Goal: Task Accomplishment & Management: Manage account settings

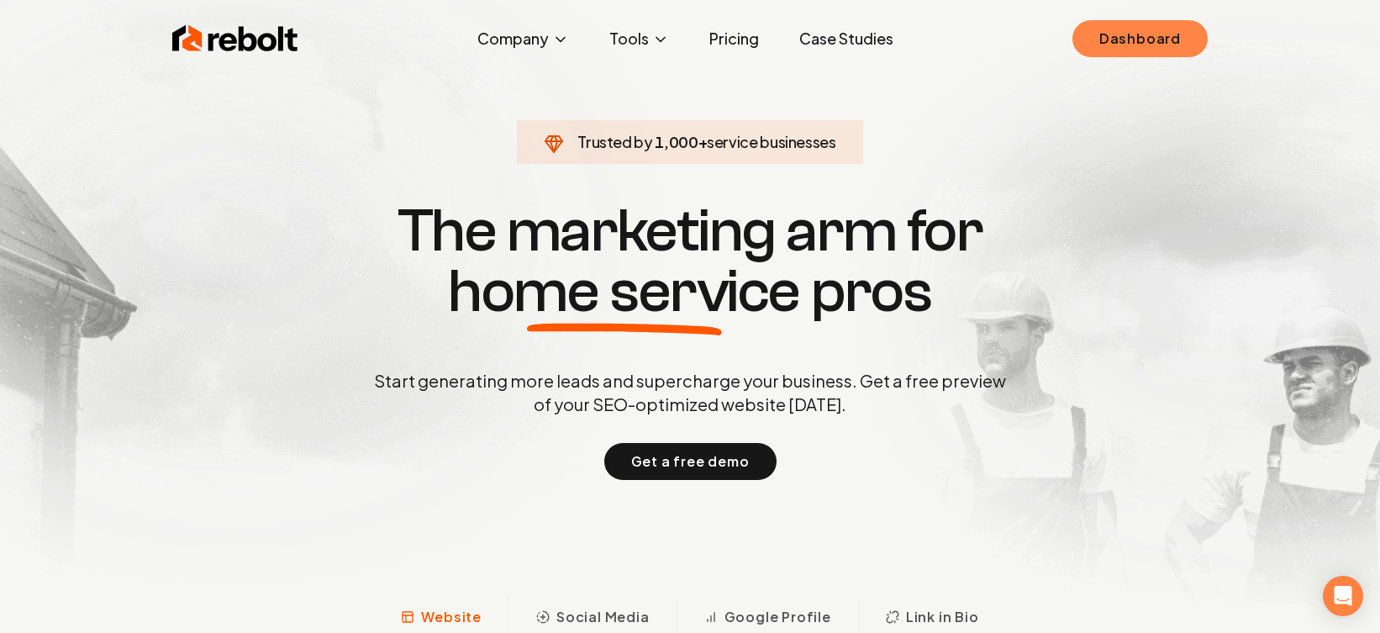
click at [1088, 41] on link "Dashboard" at bounding box center [1140, 38] width 135 height 37
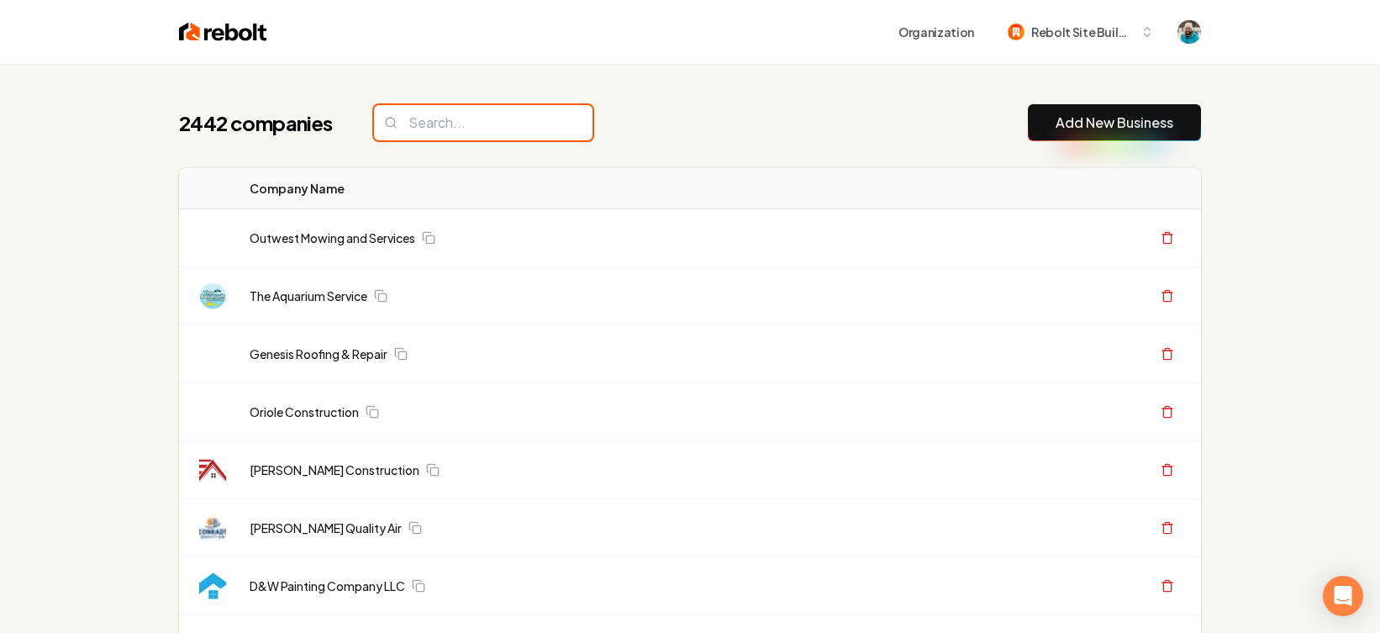
click at [446, 124] on input "search" at bounding box center [483, 122] width 219 height 35
paste input "GB Construction Services, LLC"
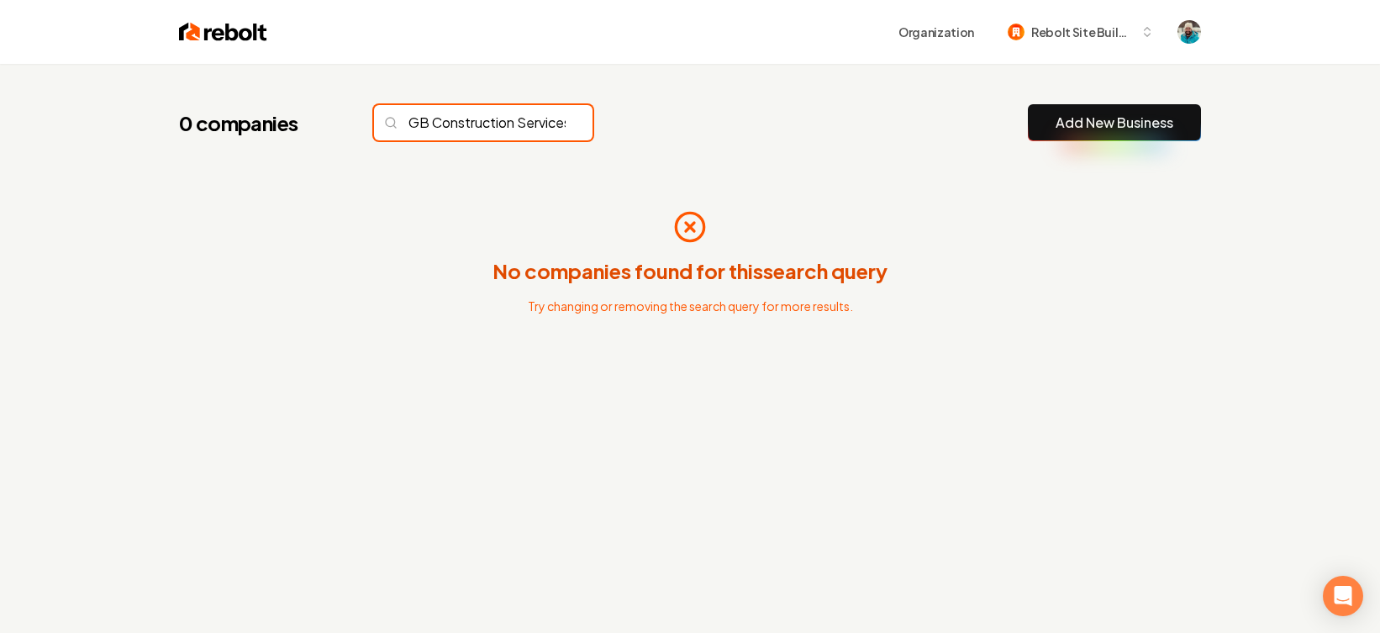
type input "GB Construction Services, LLC"
click at [541, 124] on input "GB Construction Services, LLC" at bounding box center [483, 122] width 219 height 35
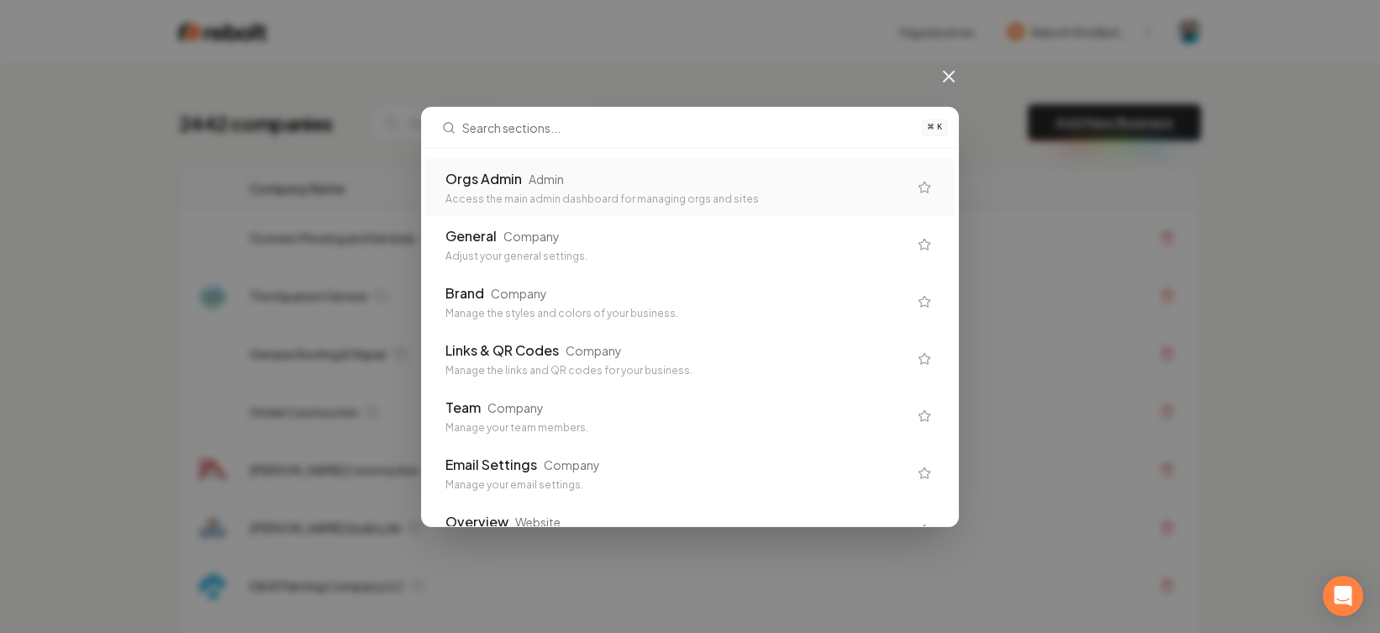
click at [677, 117] on input "text" at bounding box center [687, 128] width 450 height 40
click at [612, 183] on div "Orgs Admin Admin" at bounding box center [677, 179] width 462 height 20
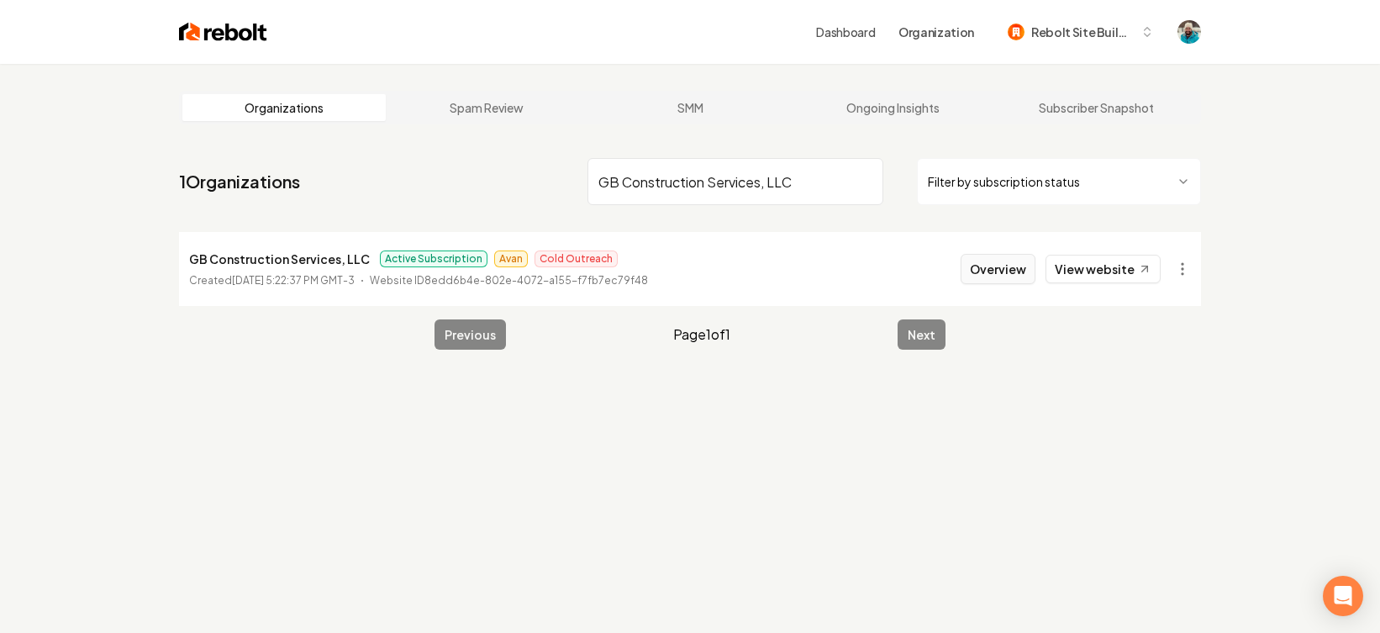
type input "GB Construction Services, LLC"
click at [1000, 264] on button "Overview" at bounding box center [998, 269] width 75 height 30
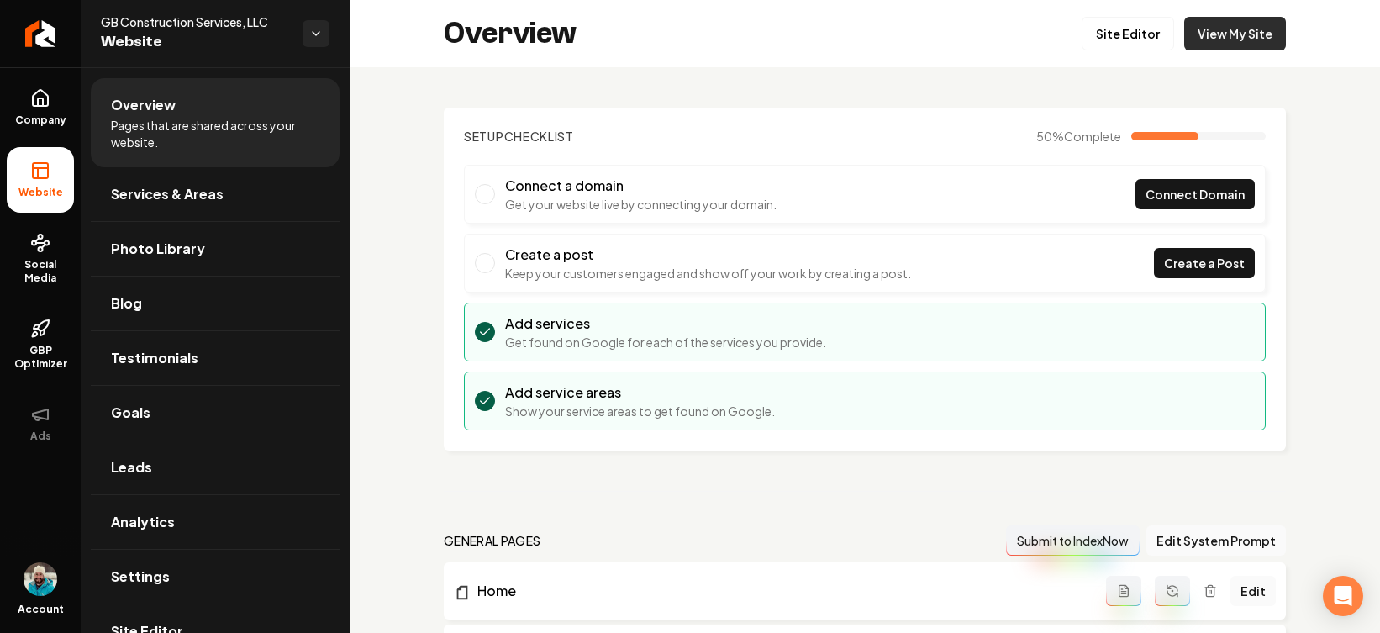
click at [1091, 39] on link "View My Site" at bounding box center [1235, 34] width 102 height 34
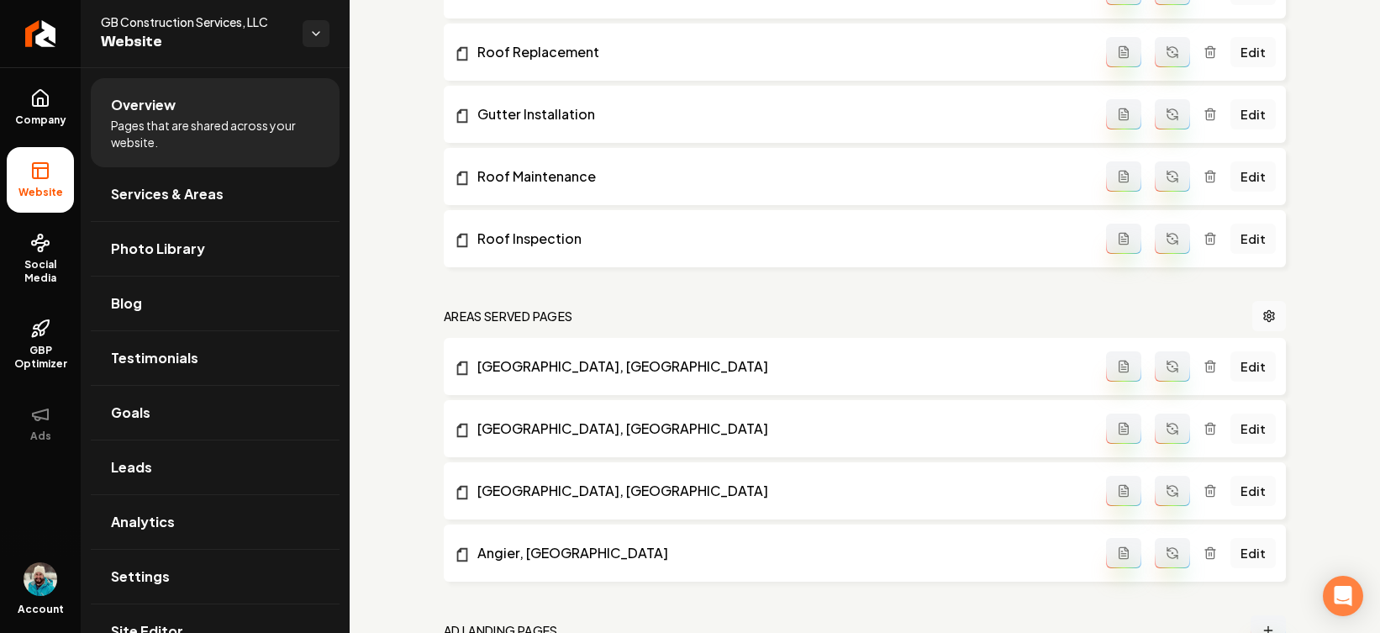
scroll to position [954, 0]
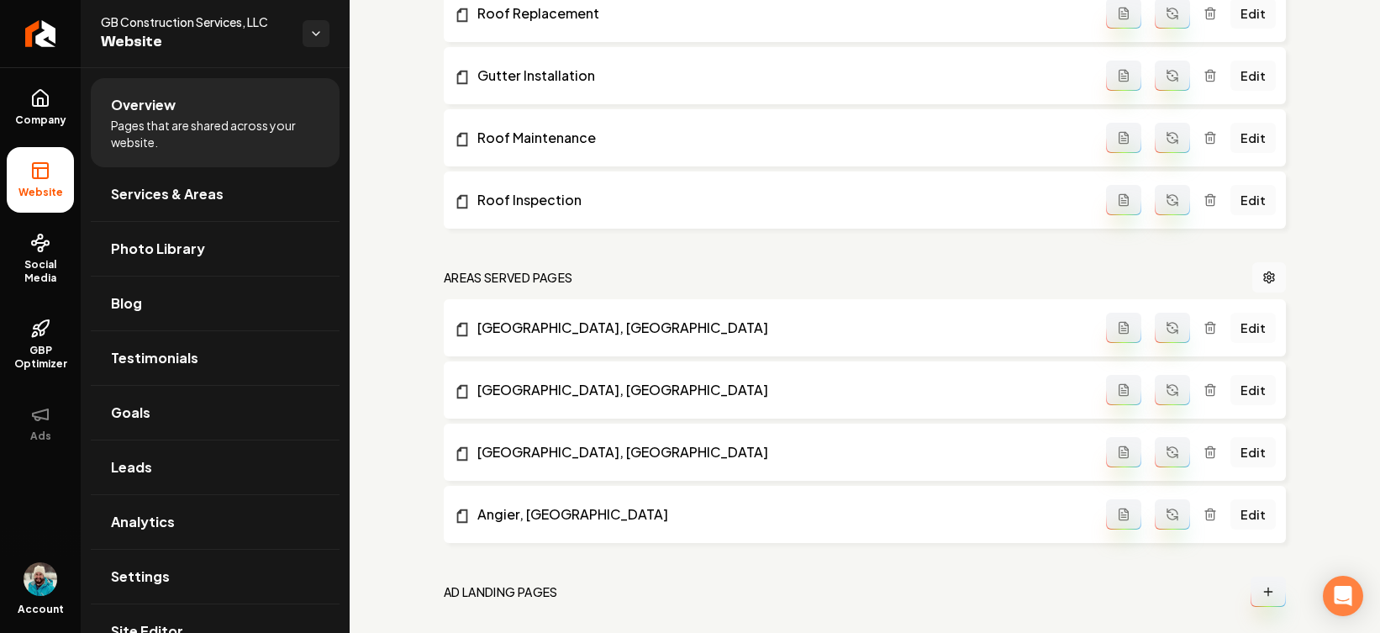
click at [1091, 324] on link "Edit" at bounding box center [1253, 328] width 45 height 30
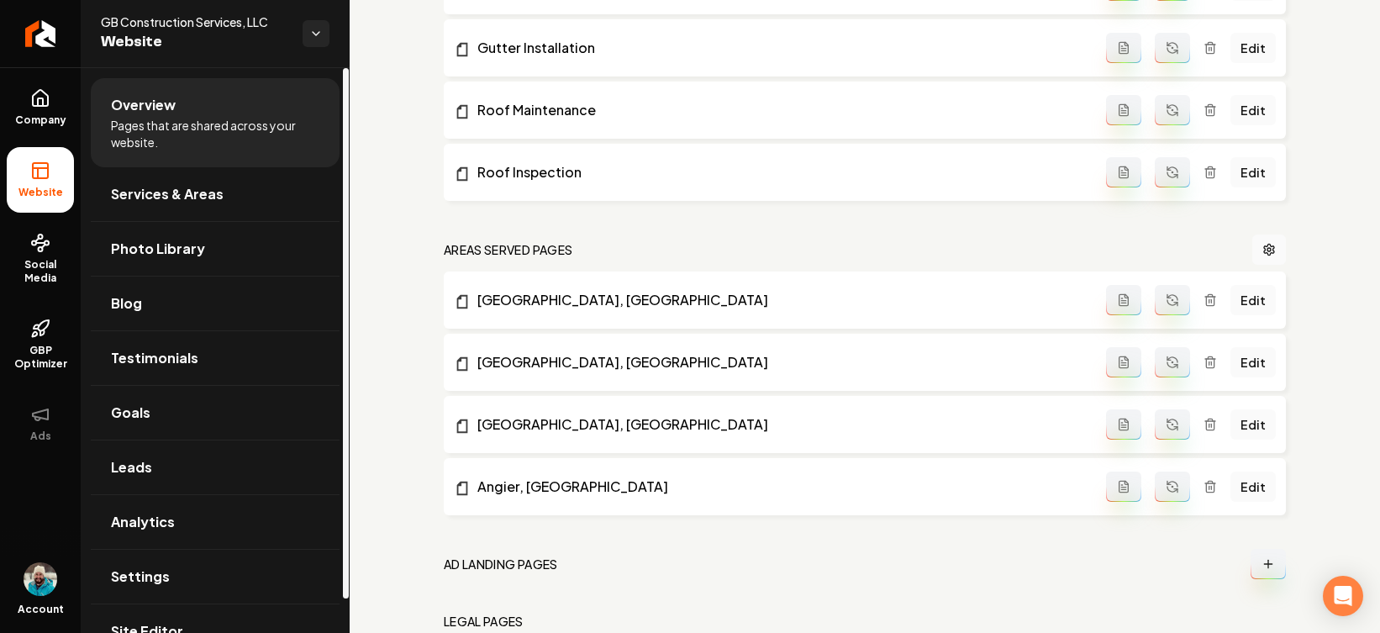
click at [34, 182] on li "Website" at bounding box center [40, 180] width 67 height 66
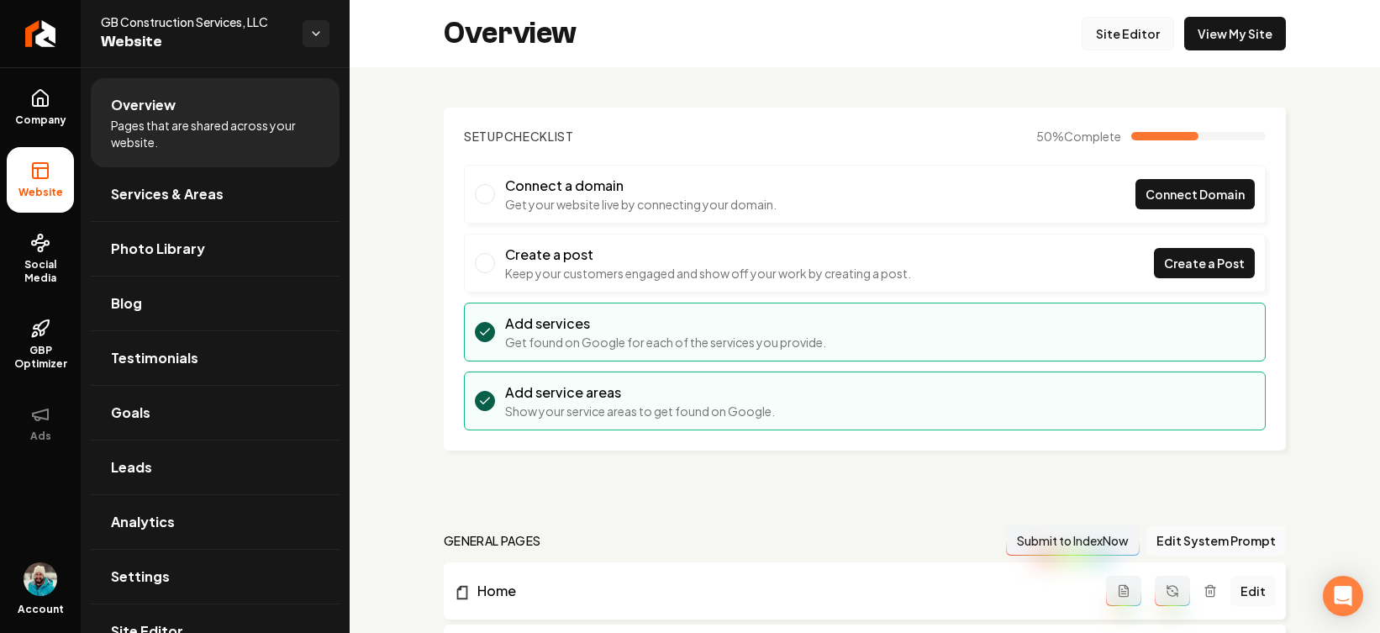
click at [1091, 29] on link "Site Editor" at bounding box center [1128, 34] width 92 height 34
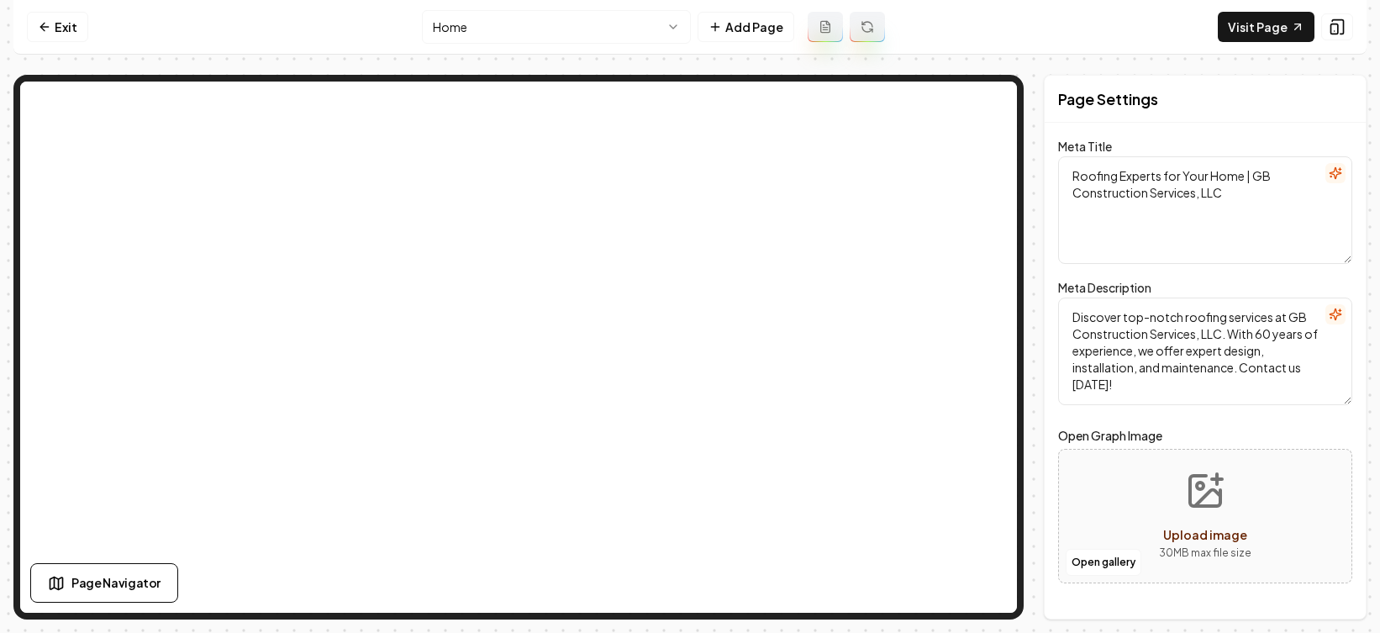
click at [673, 23] on html "Computer Required This feature is only available on a computer. Please switch t…" at bounding box center [690, 316] width 1380 height 633
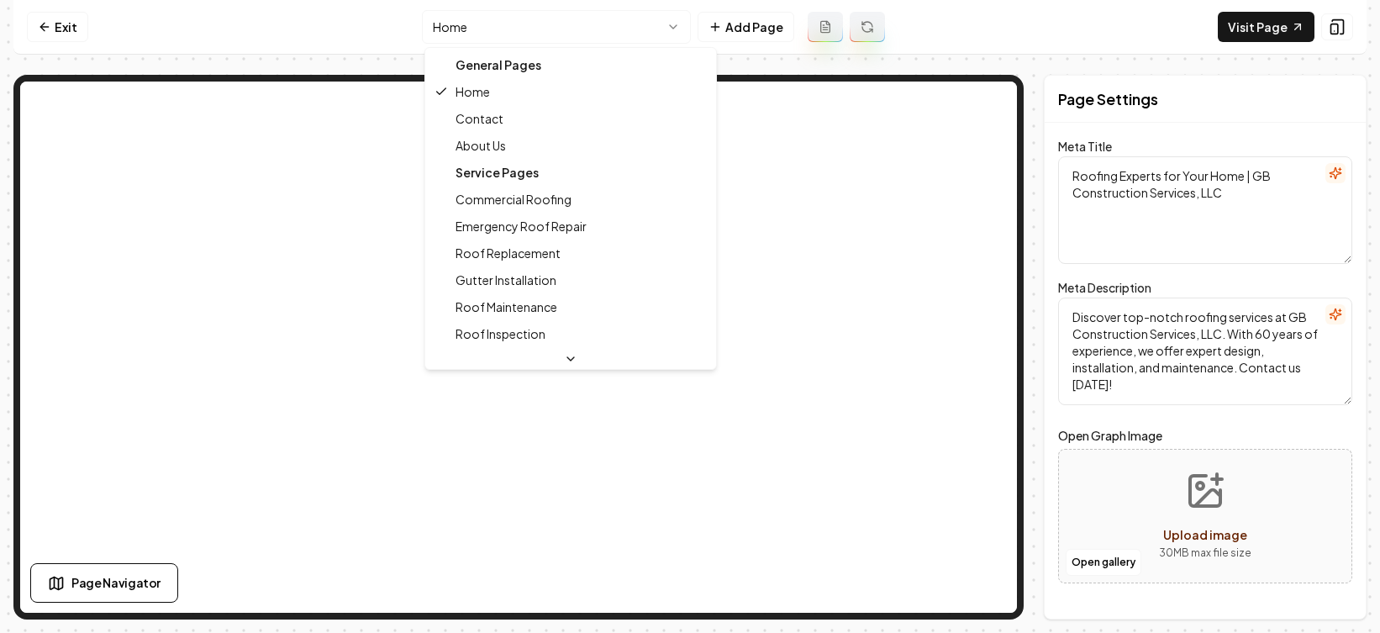
click at [1037, 98] on html "Computer Required This feature is only available on a computer. Please switch t…" at bounding box center [690, 316] width 1380 height 633
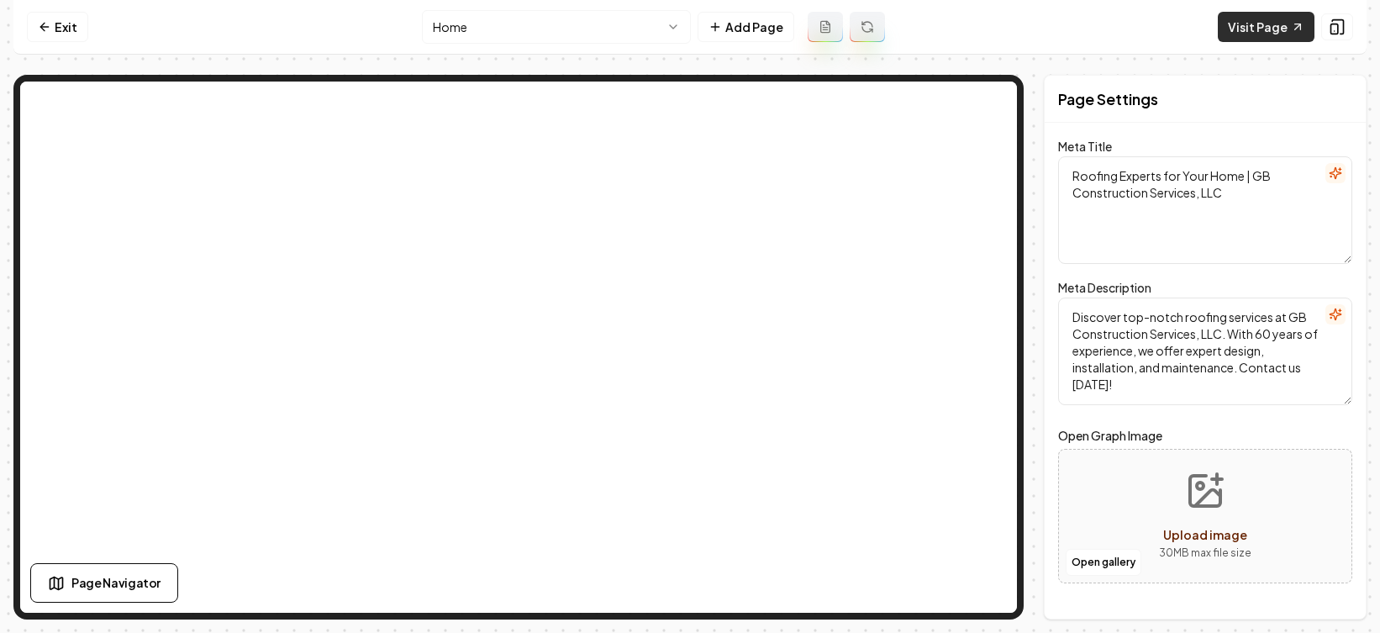
click at [1091, 24] on link "Visit Page" at bounding box center [1266, 27] width 97 height 30
click at [70, 33] on link "Exit" at bounding box center [57, 27] width 61 height 30
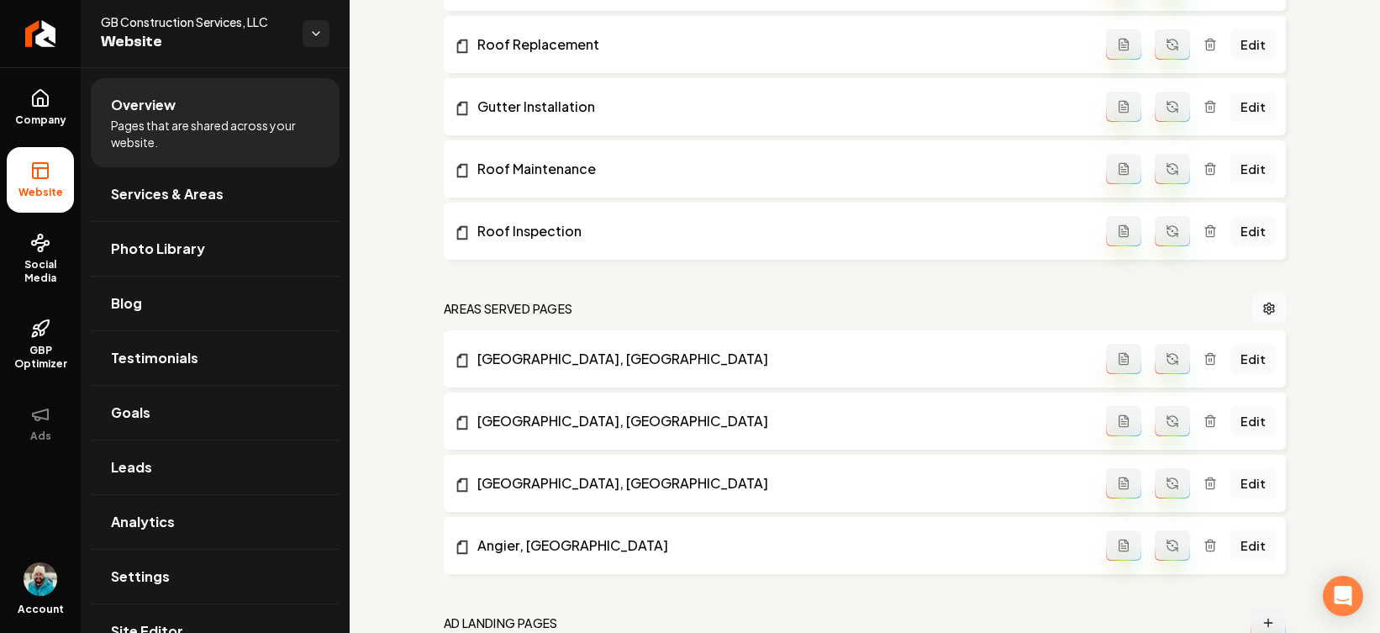
scroll to position [971, 0]
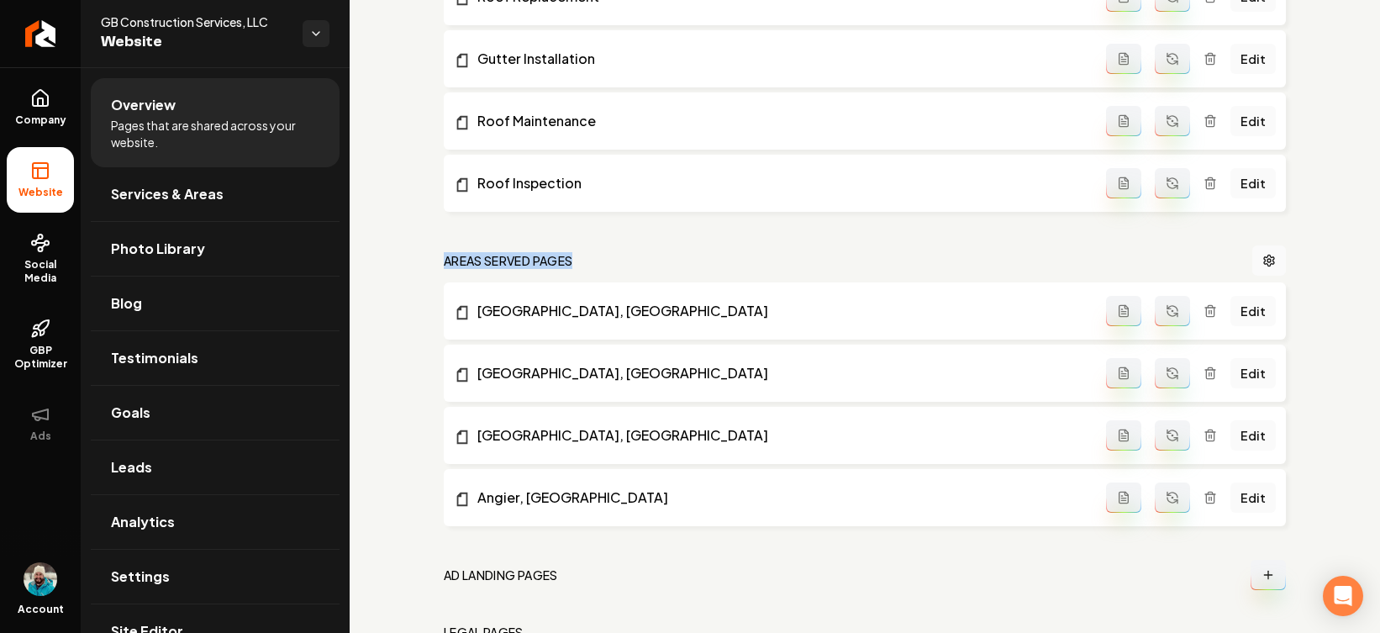
drag, startPoint x: 586, startPoint y: 256, endPoint x: 443, endPoint y: 263, distance: 143.1
click at [444, 263] on nav "Areas Served Pages" at bounding box center [865, 260] width 842 height 30
copy h2 "Areas Served Pages"
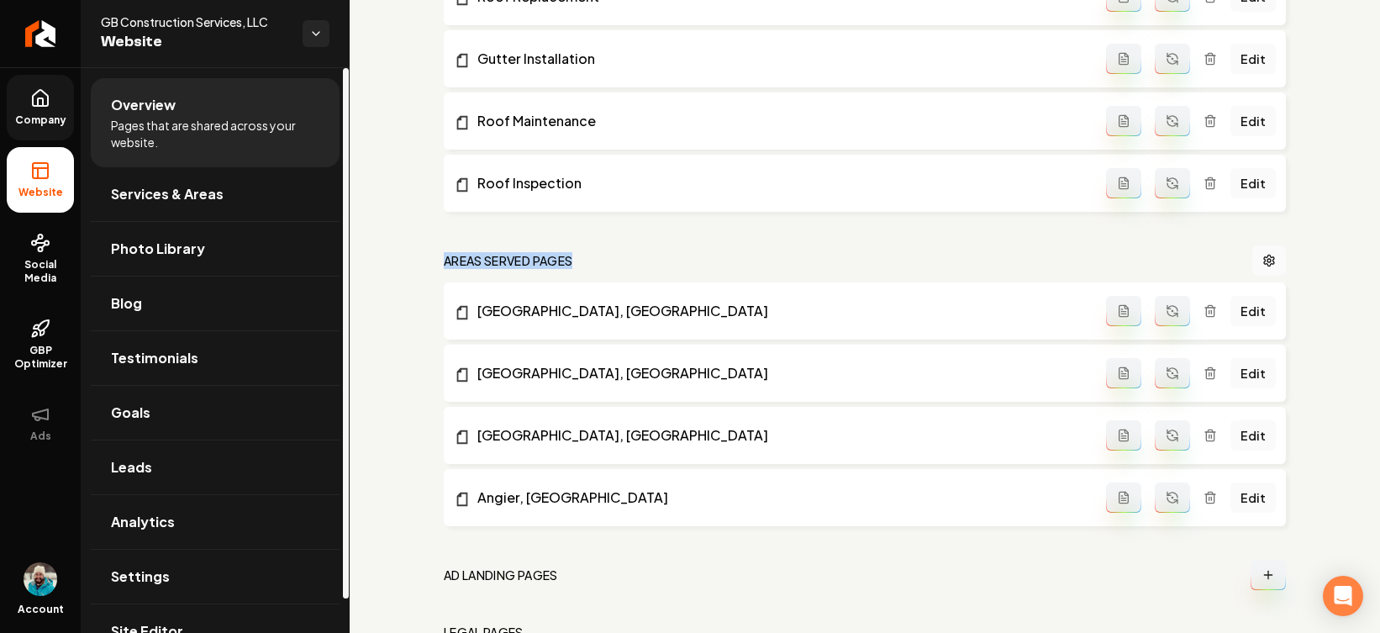
click at [22, 109] on link "Company" at bounding box center [40, 108] width 67 height 66
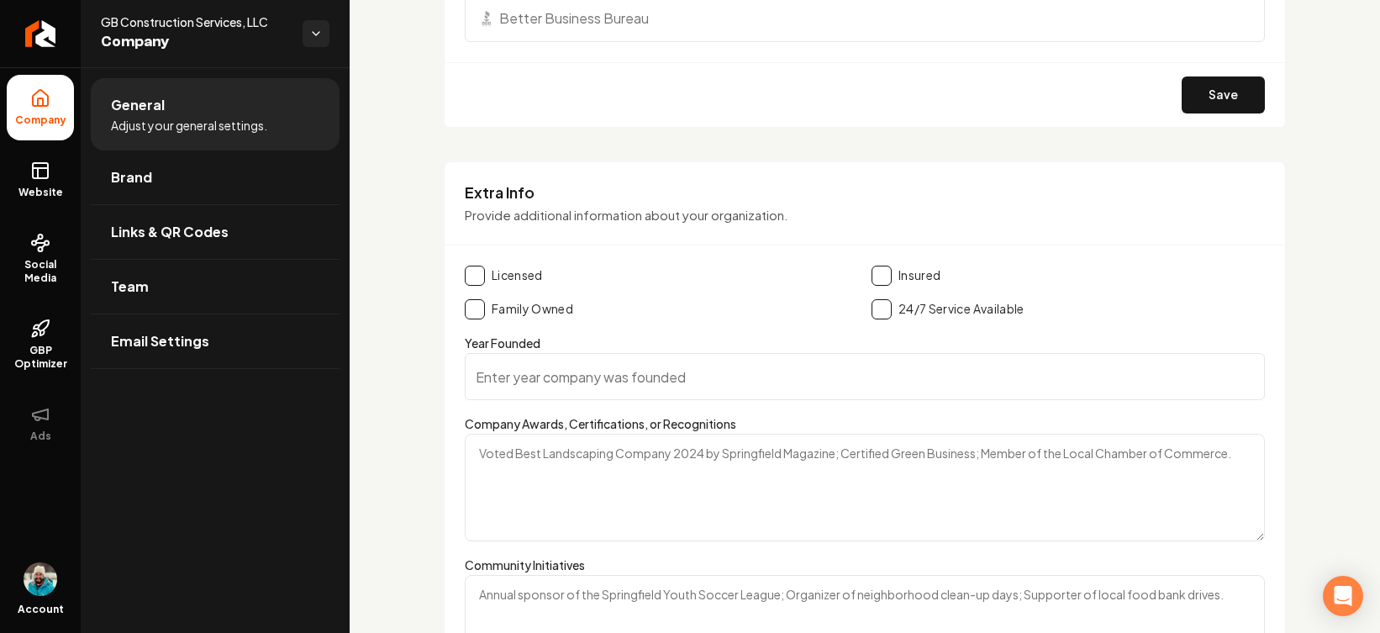
scroll to position [2519, 0]
click at [683, 376] on input "Year Founded" at bounding box center [865, 375] width 800 height 47
paste input "2025"
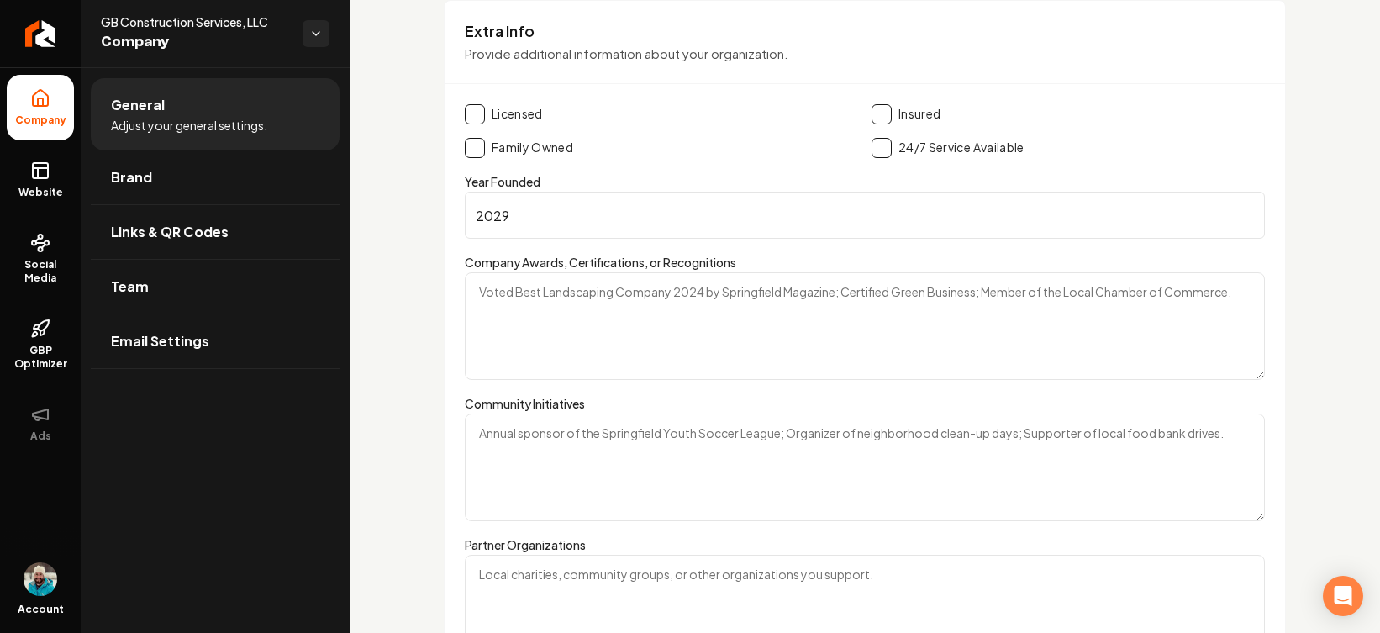
scroll to position [2683, 0]
type input "2029"
click at [493, 431] on textarea "Community Initiatives" at bounding box center [865, 465] width 800 height 108
paste textarea "30+ Years of experience since [DATE] "over 5000+ Jobs completed""
click at [481, 430] on textarea "30+ Years of experience since [DATE] "over 5000+ Jobs completed"" at bounding box center [865, 465] width 800 height 108
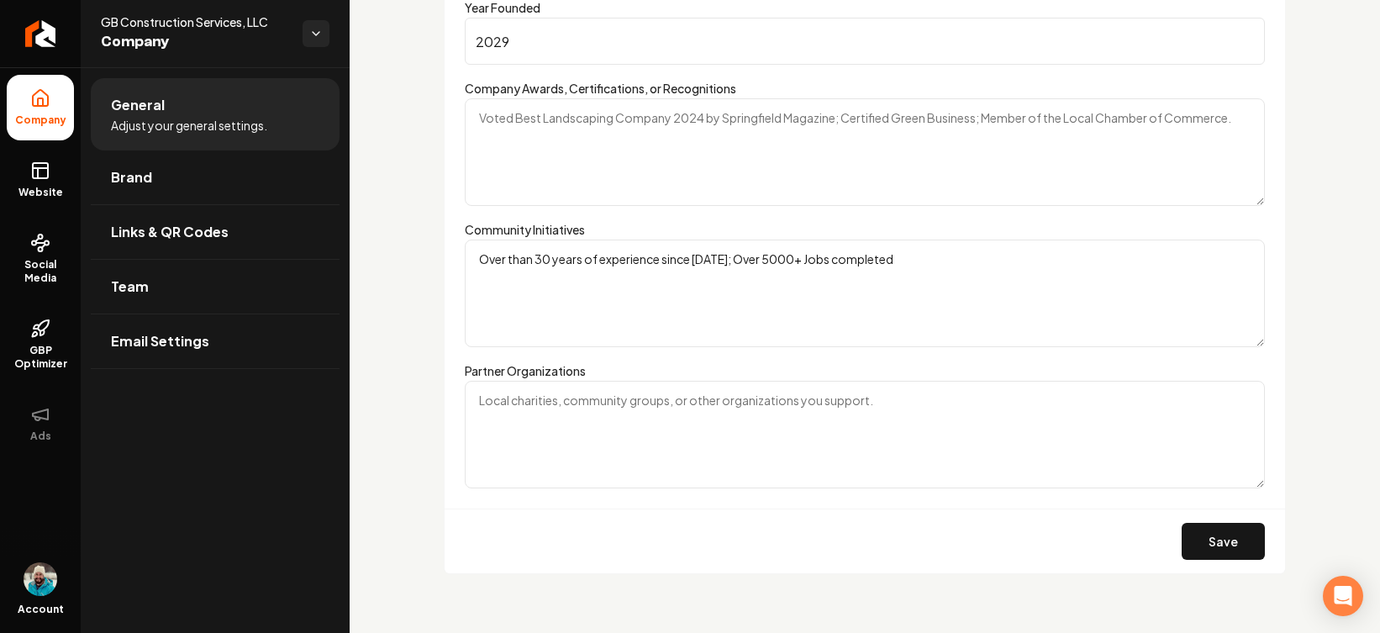
scroll to position [2857, 0]
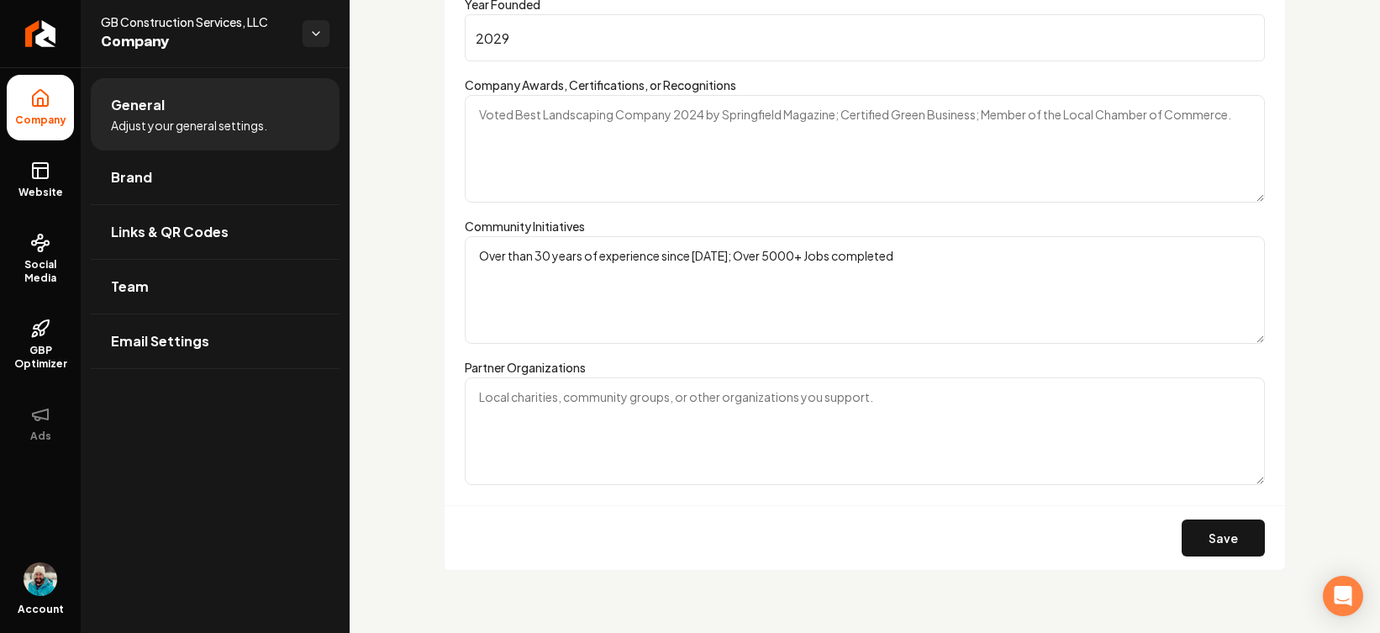
type textarea "Over than 30 years of experience since [DATE]; Over 5000+ Jobs completed"
click at [1043, 518] on div "Save" at bounding box center [865, 537] width 841 height 65
click at [1091, 518] on button "Save" at bounding box center [1223, 538] width 83 height 37
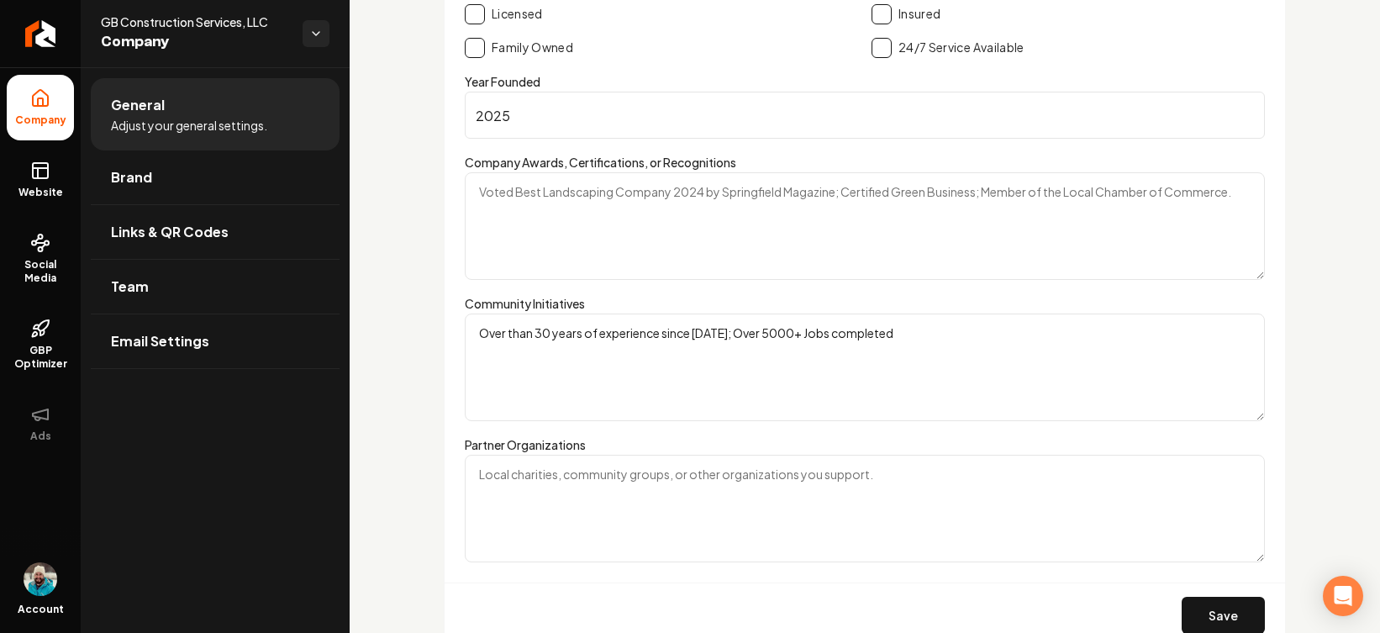
scroll to position [2835, 0]
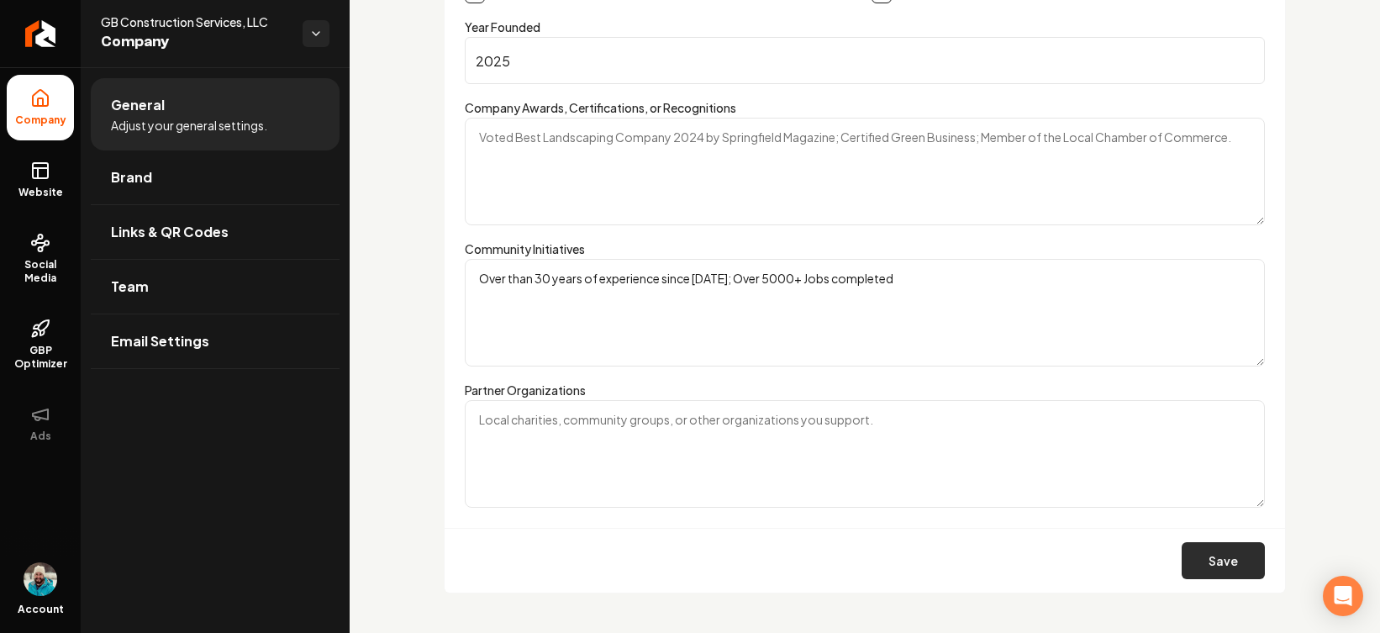
type input "2025"
click at [1091, 518] on button "Save" at bounding box center [1223, 560] width 83 height 37
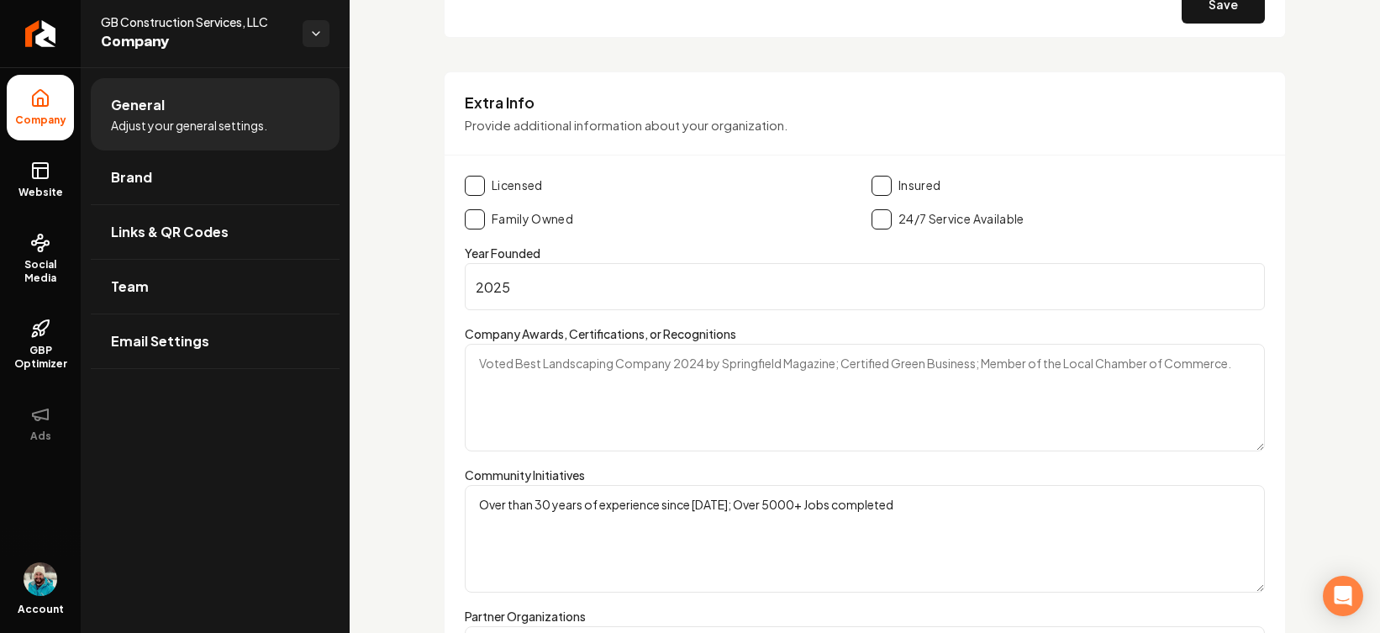
scroll to position [2590, 0]
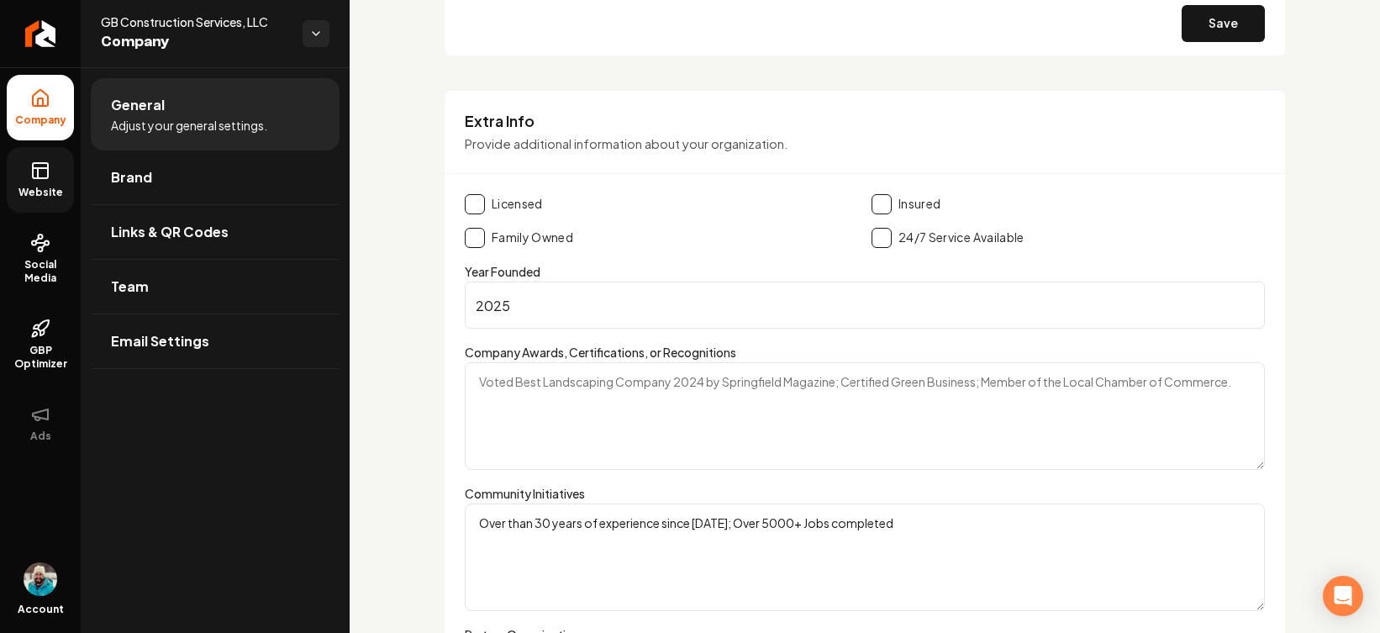
click at [33, 176] on rect at bounding box center [40, 170] width 15 height 15
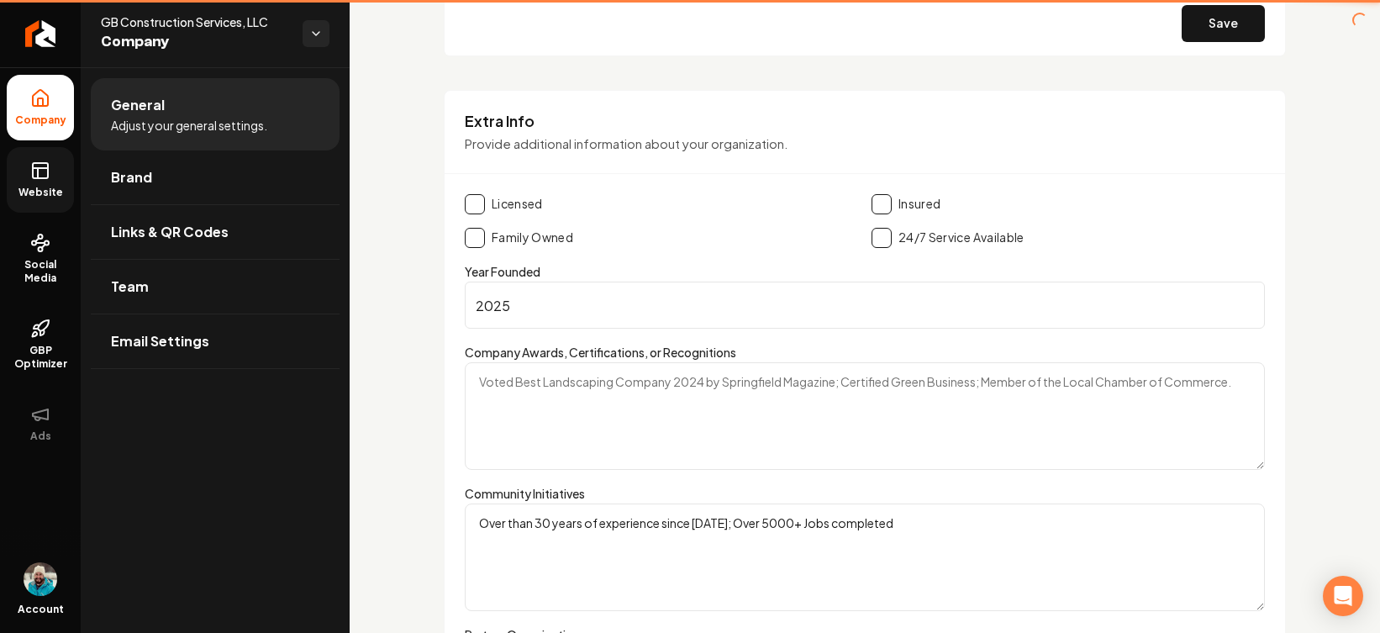
scroll to position [1086, 0]
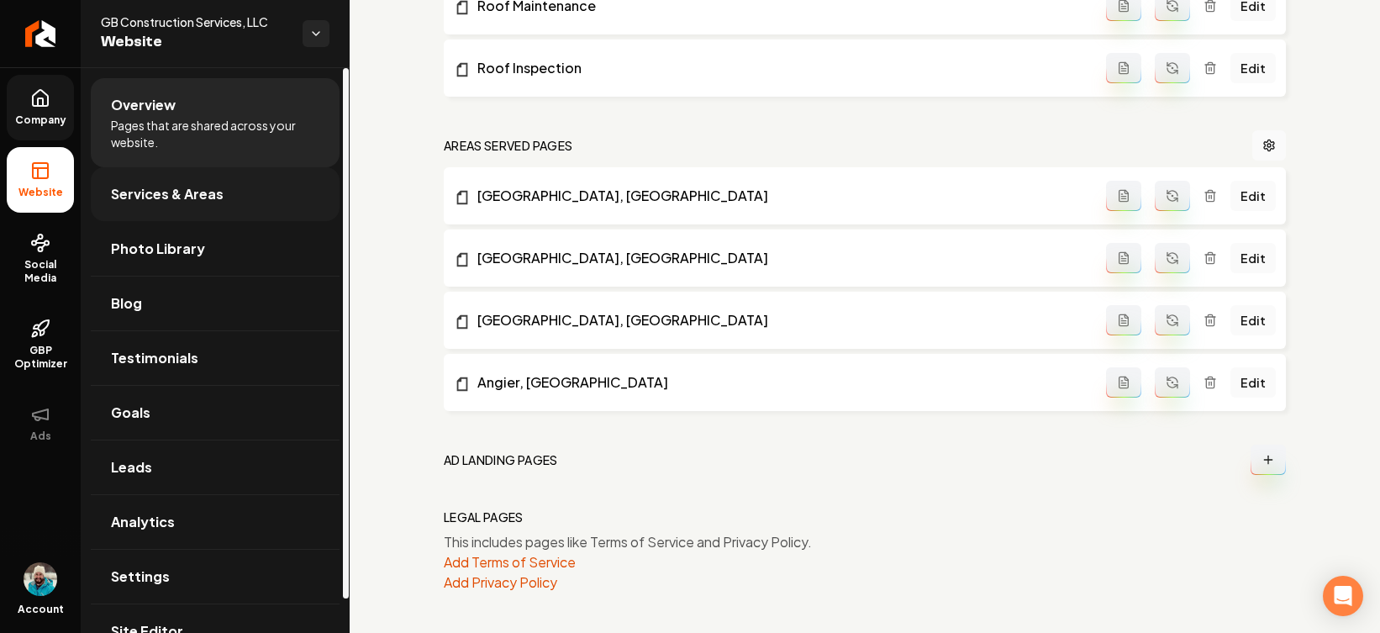
click at [151, 200] on span "Services & Areas" at bounding box center [167, 194] width 113 height 20
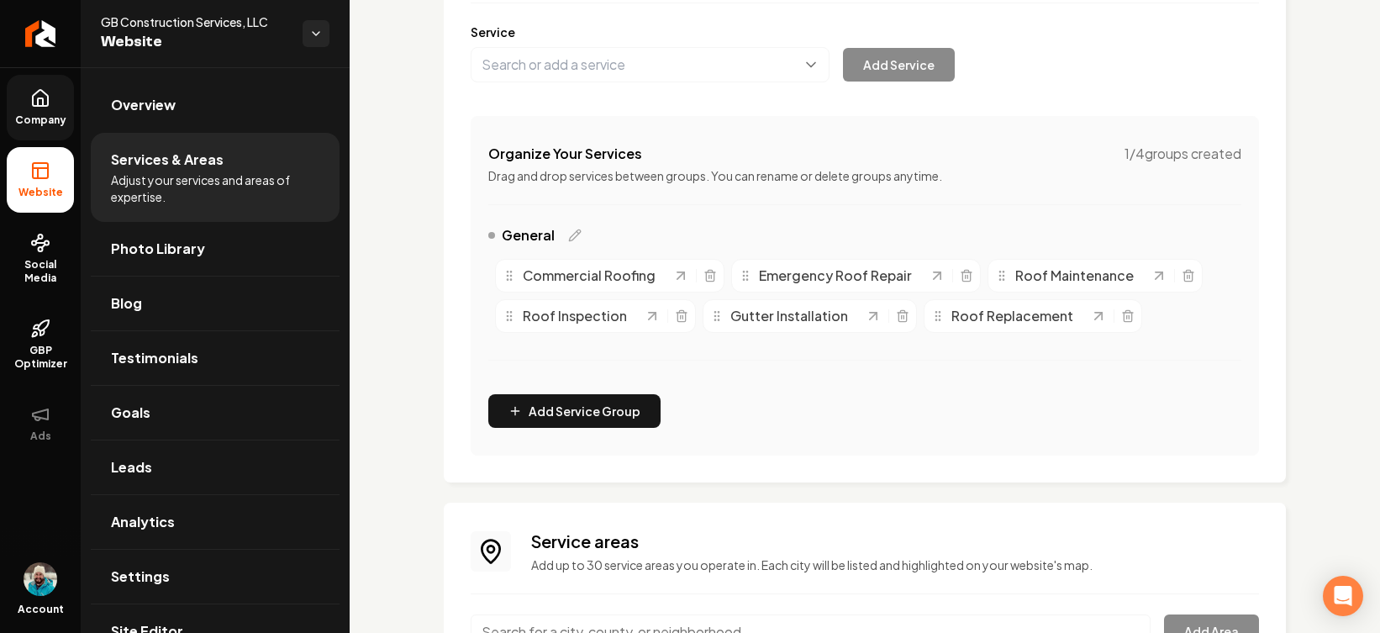
scroll to position [393, 0]
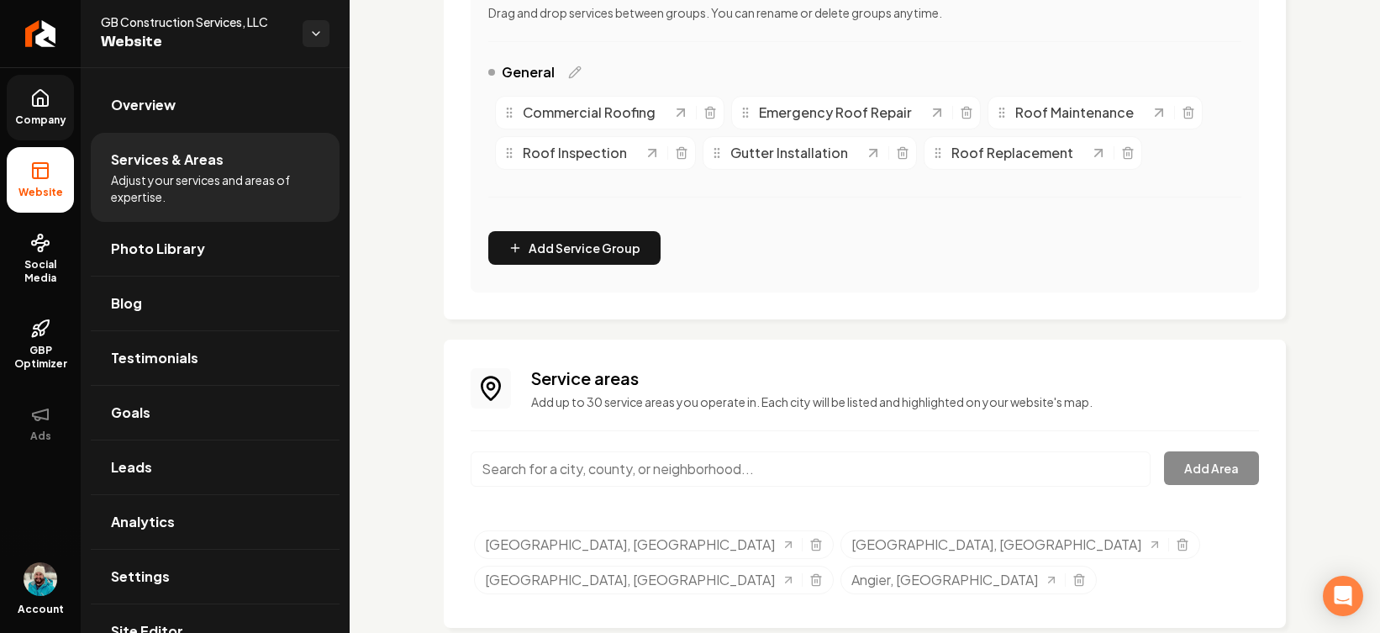
click at [1079, 518] on ul "[GEOGRAPHIC_DATA], [GEOGRAPHIC_DATA] [GEOGRAPHIC_DATA], [GEOGRAPHIC_DATA] [GEOG…" at bounding box center [866, 565] width 785 height 71
click at [1091, 518] on div "Service areas Add up to 30 service areas you operate in. Each city will be list…" at bounding box center [865, 484] width 789 height 235
click at [920, 485] on input "Main content area" at bounding box center [811, 468] width 680 height 35
paste input "[GEOGRAPHIC_DATA]"
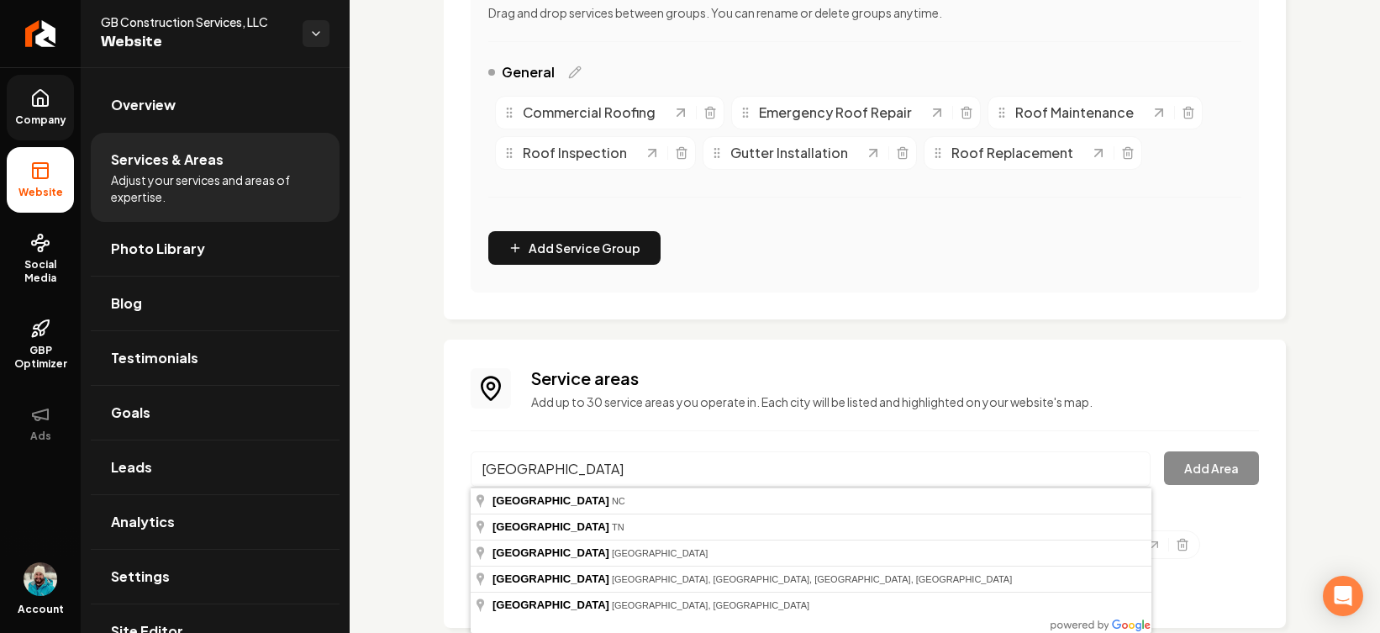
click at [444, 377] on div "Service areas Add up to 30 service areas you operate in. Each city will be list…" at bounding box center [865, 484] width 842 height 288
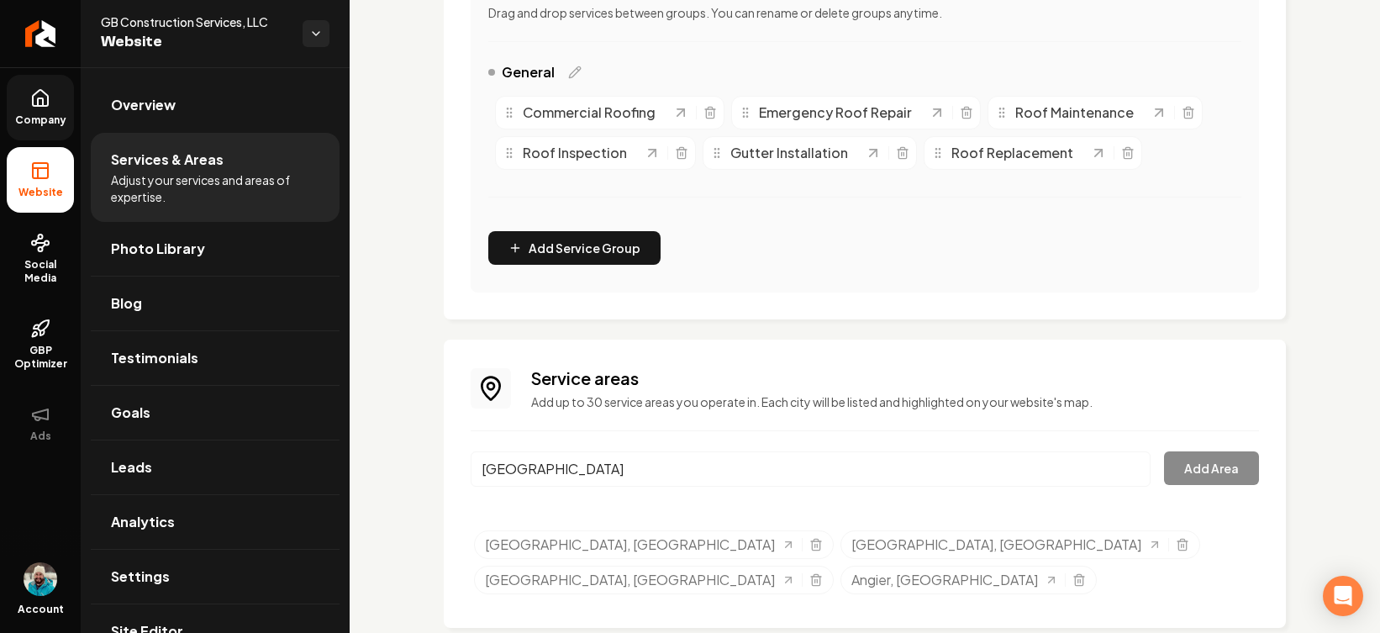
click at [573, 470] on input "[GEOGRAPHIC_DATA]" at bounding box center [811, 468] width 680 height 35
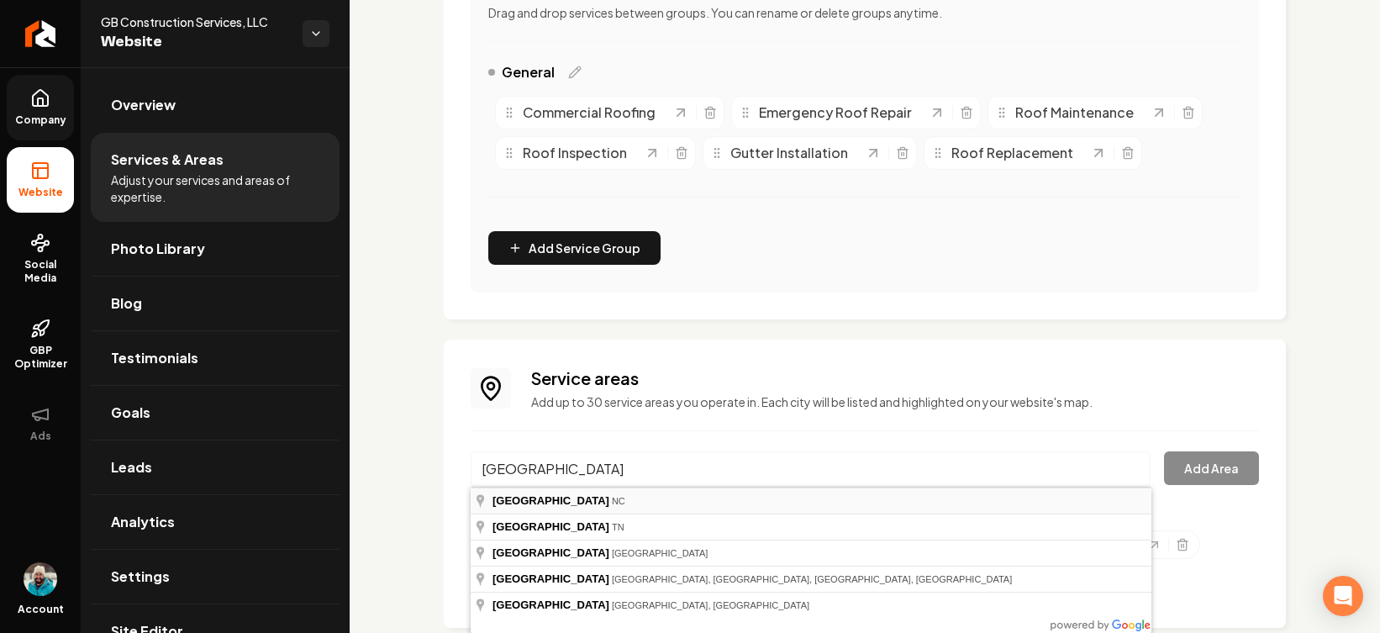
type input "[GEOGRAPHIC_DATA], [GEOGRAPHIC_DATA]"
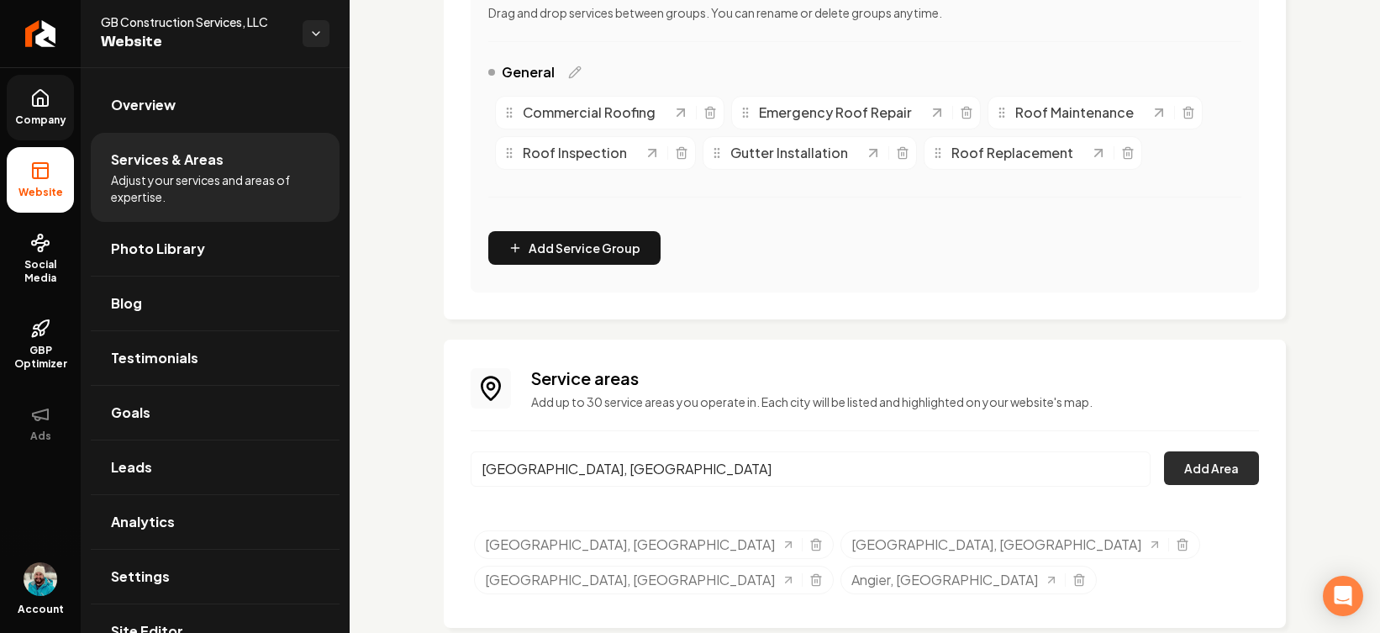
click at [1091, 470] on button "Add Area" at bounding box center [1211, 468] width 95 height 34
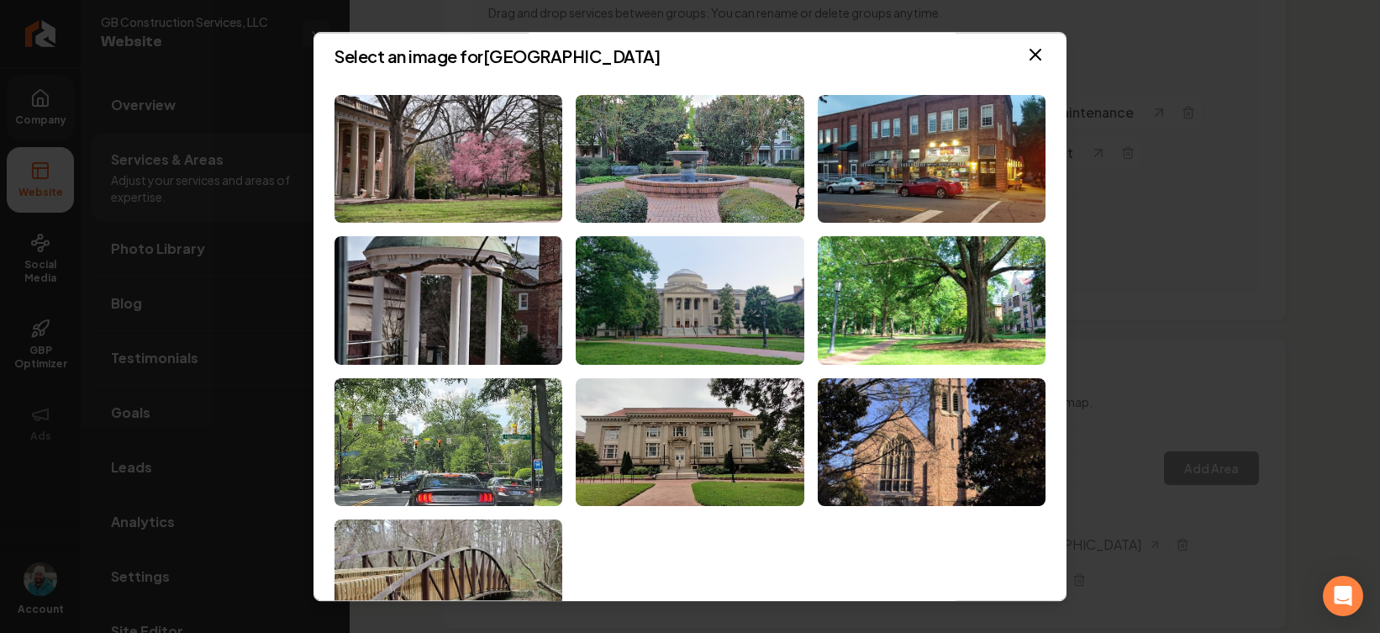
scroll to position [0, 0]
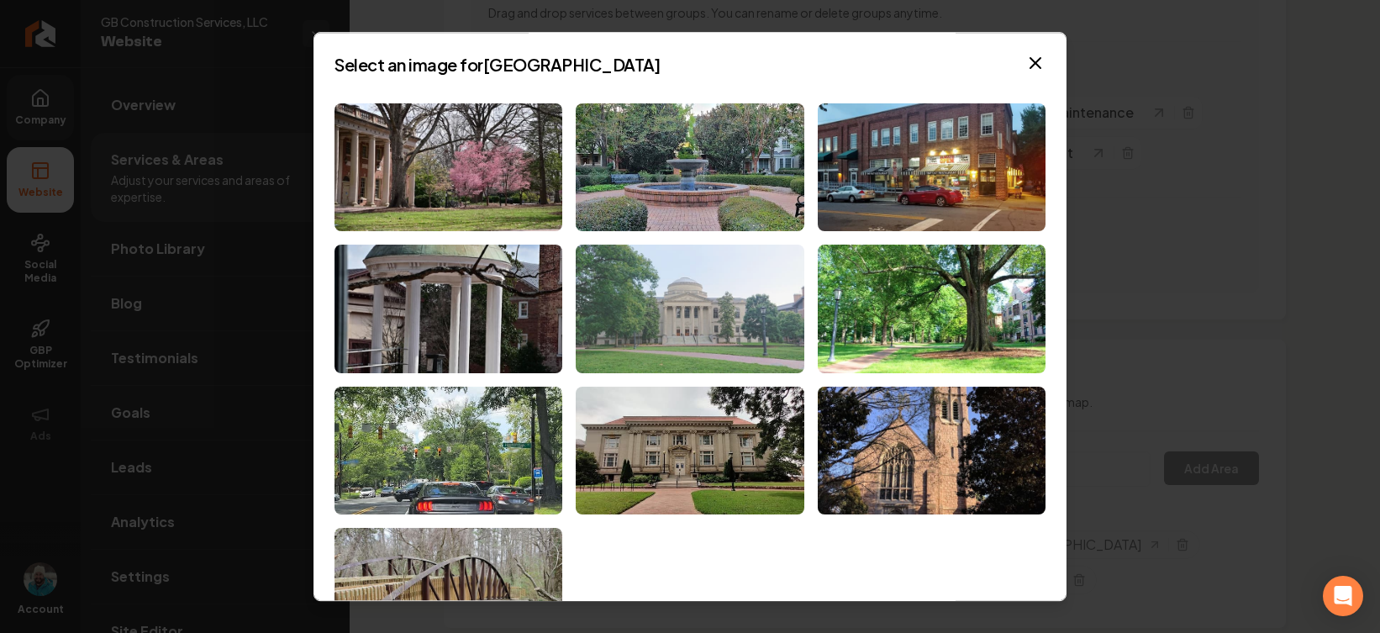
click at [692, 312] on img at bounding box center [690, 309] width 228 height 129
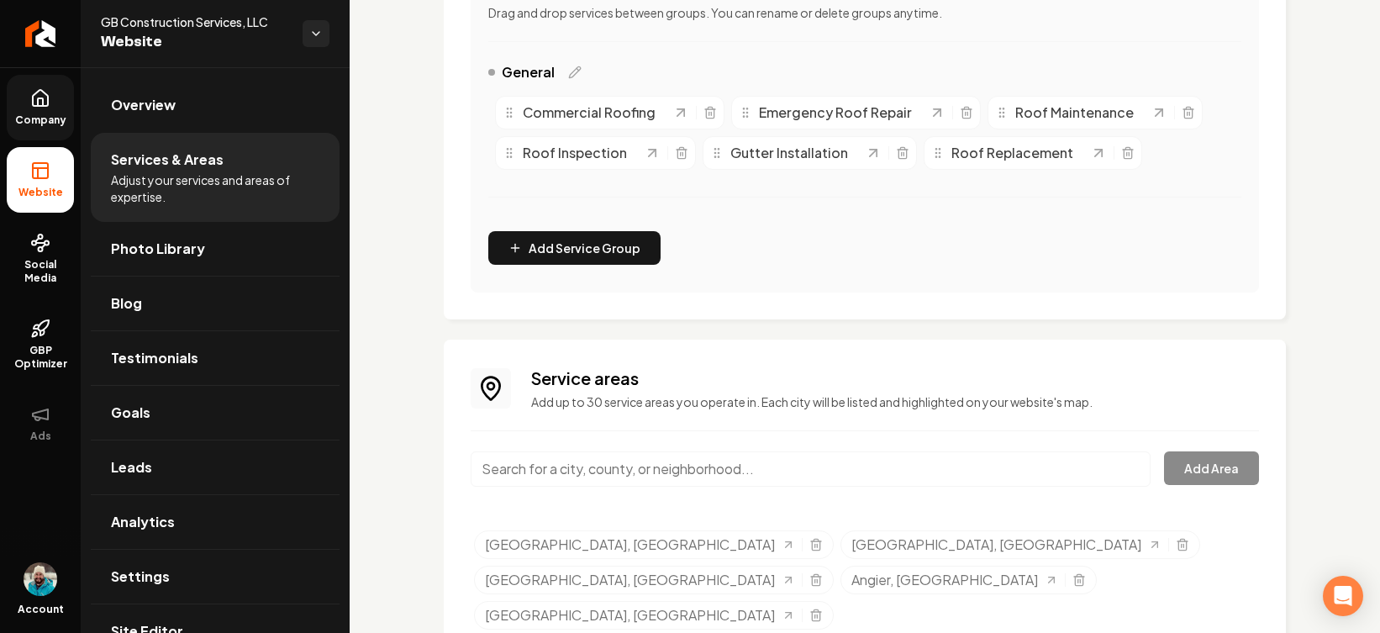
click at [697, 469] on input "Main content area" at bounding box center [811, 468] width 680 height 35
paste input "[PERSON_NAME][GEOGRAPHIC_DATA]"
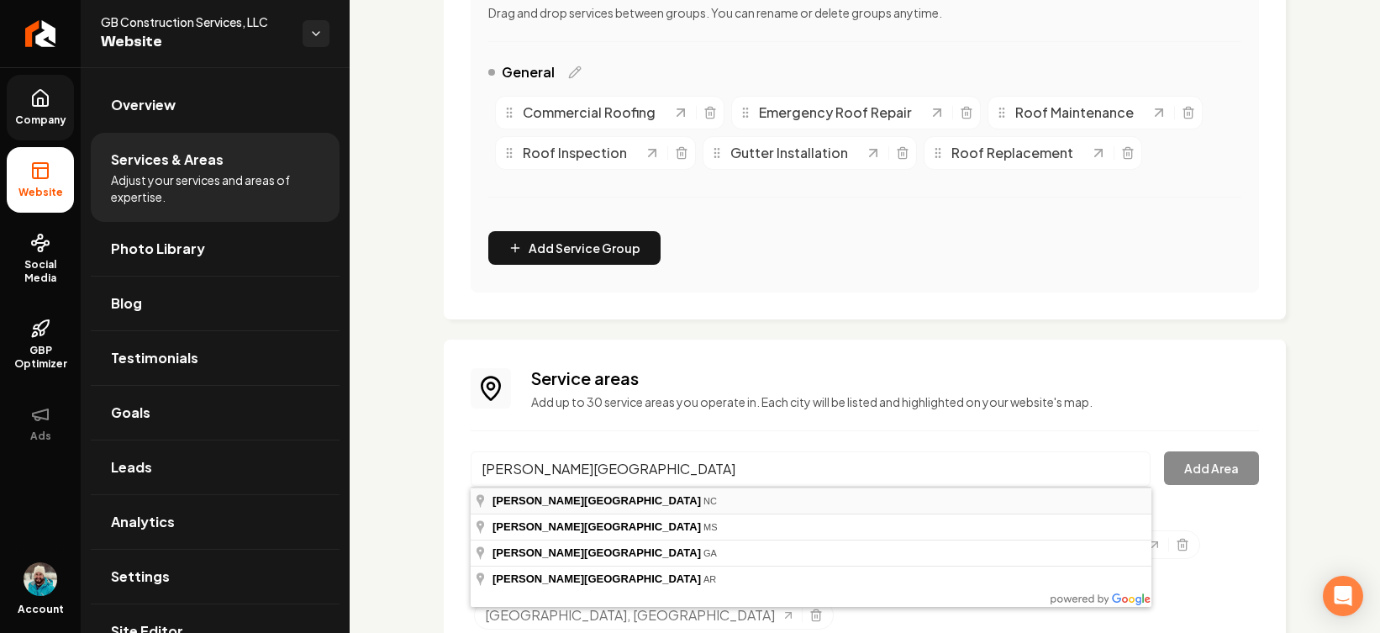
type input "[GEOGRAPHIC_DATA], [GEOGRAPHIC_DATA]"
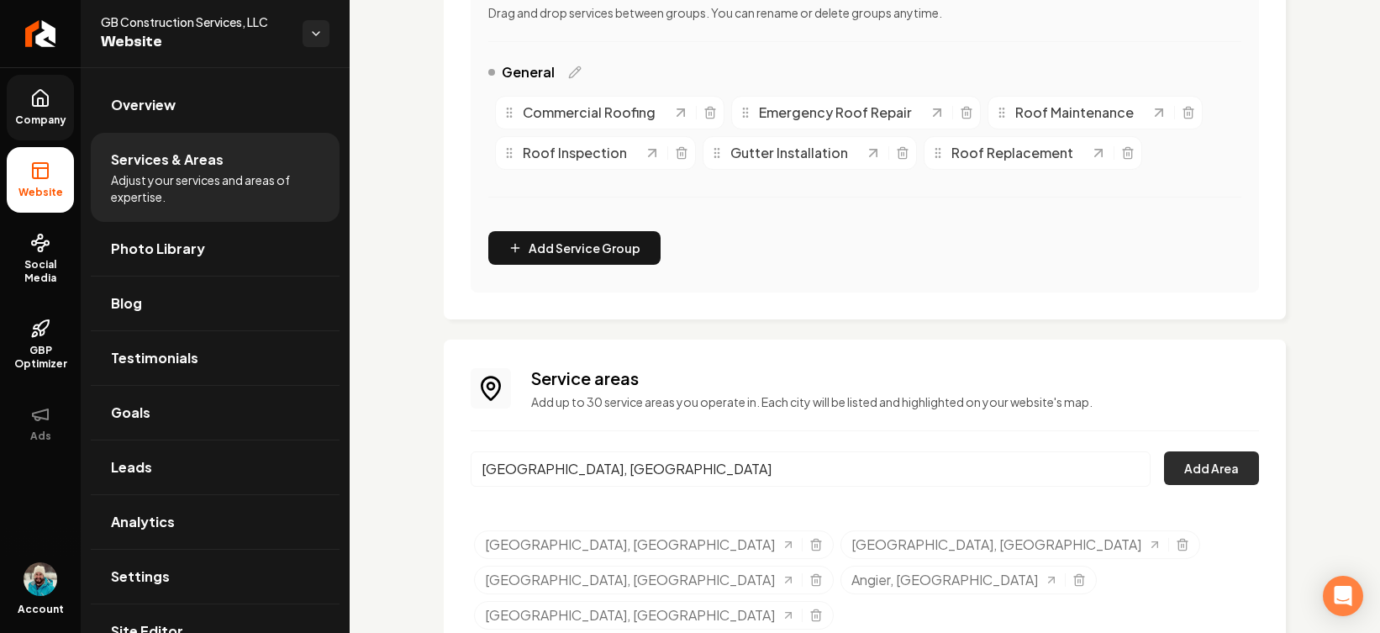
click at [1091, 464] on button "Add Area" at bounding box center [1211, 468] width 95 height 34
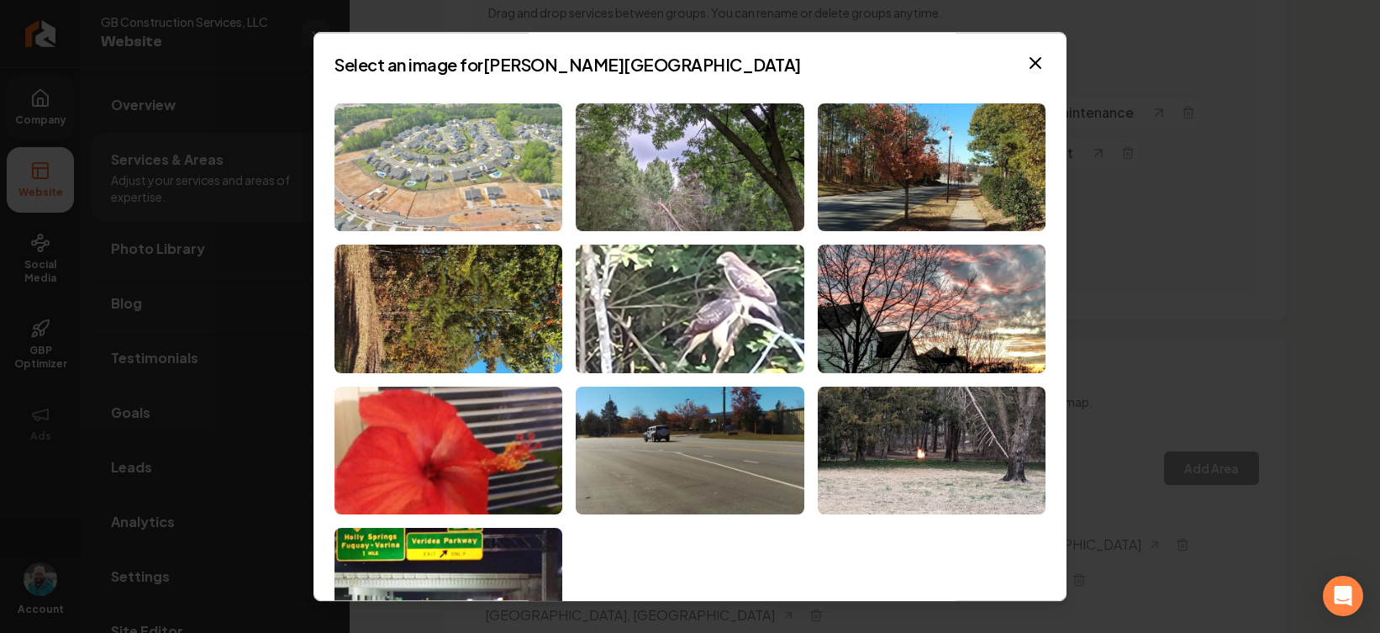
click at [476, 182] on img at bounding box center [449, 167] width 228 height 129
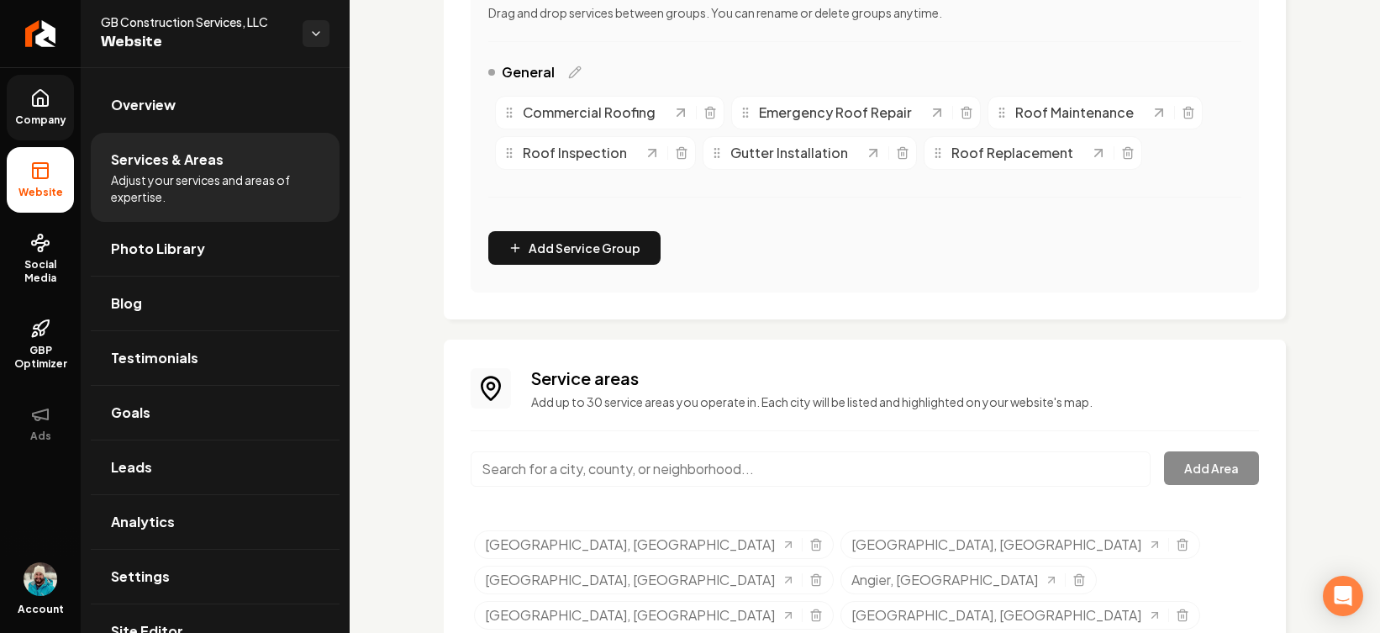
click at [814, 464] on input "Main content area" at bounding box center [811, 468] width 680 height 35
paste input "Apex"
type input "Apex, [GEOGRAPHIC_DATA]"
click at [1091, 462] on button "Add Area" at bounding box center [1211, 468] width 95 height 34
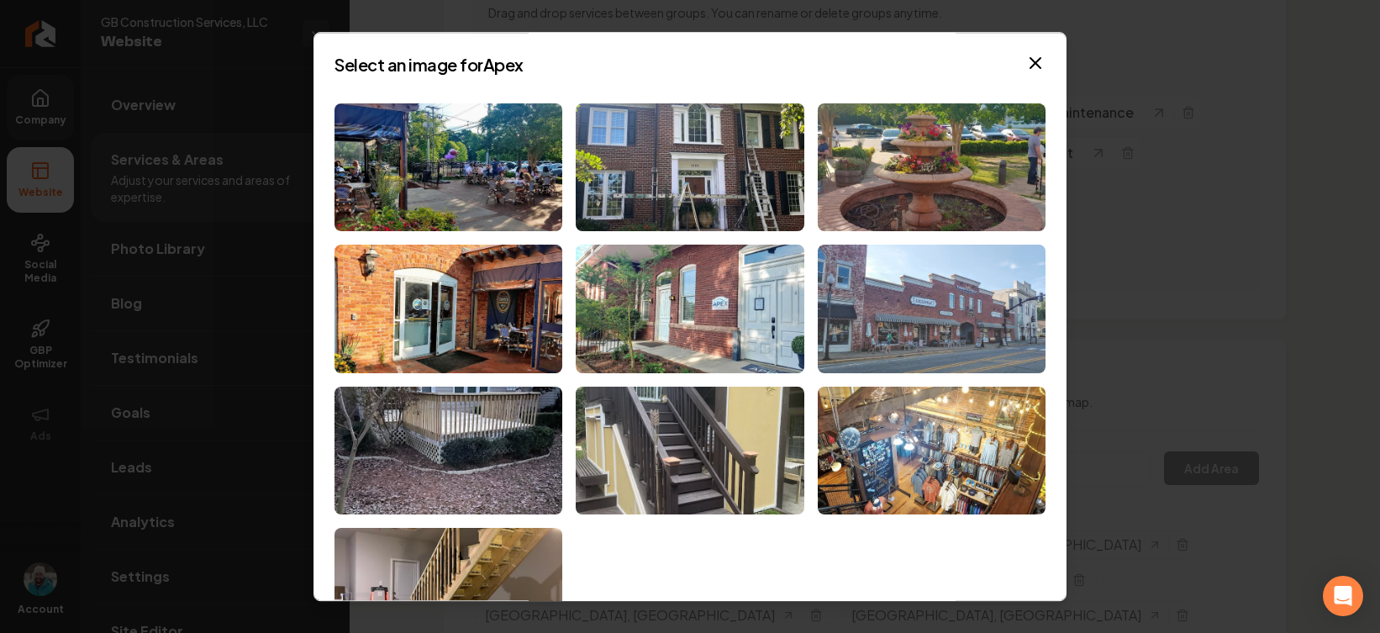
click at [897, 284] on img at bounding box center [932, 309] width 228 height 129
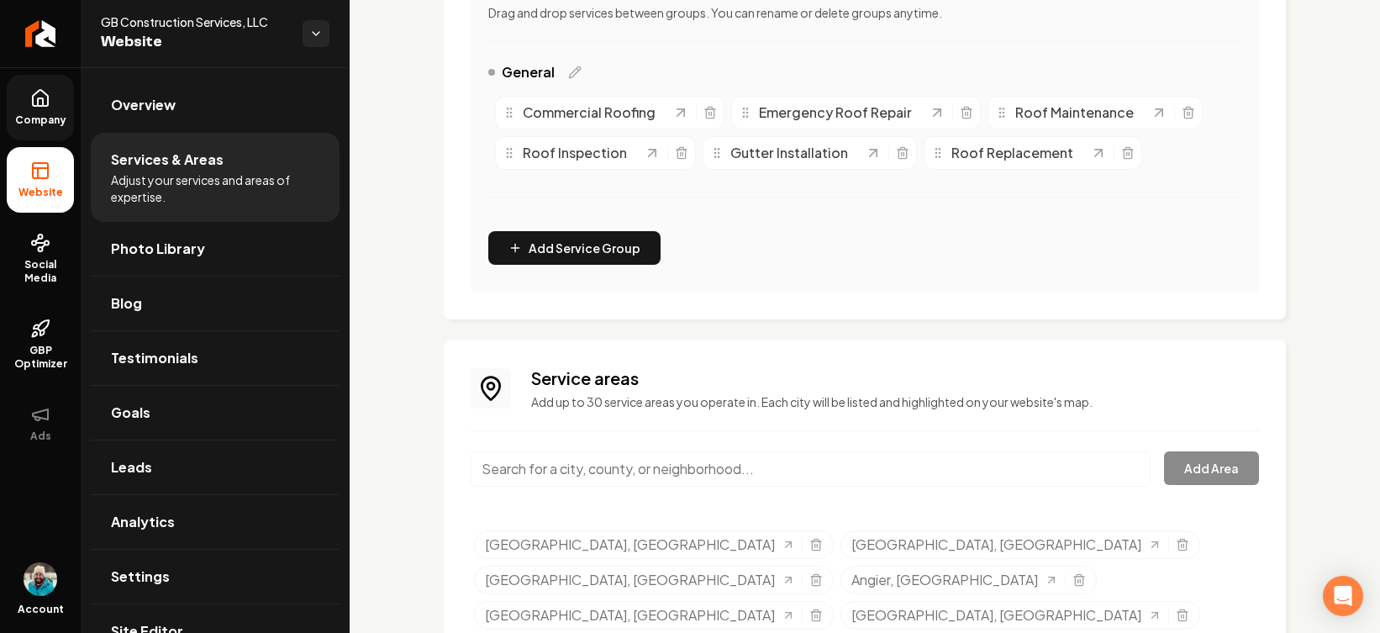
click at [922, 472] on input "Main content area" at bounding box center [811, 468] width 680 height 35
paste input "Wake Forest"
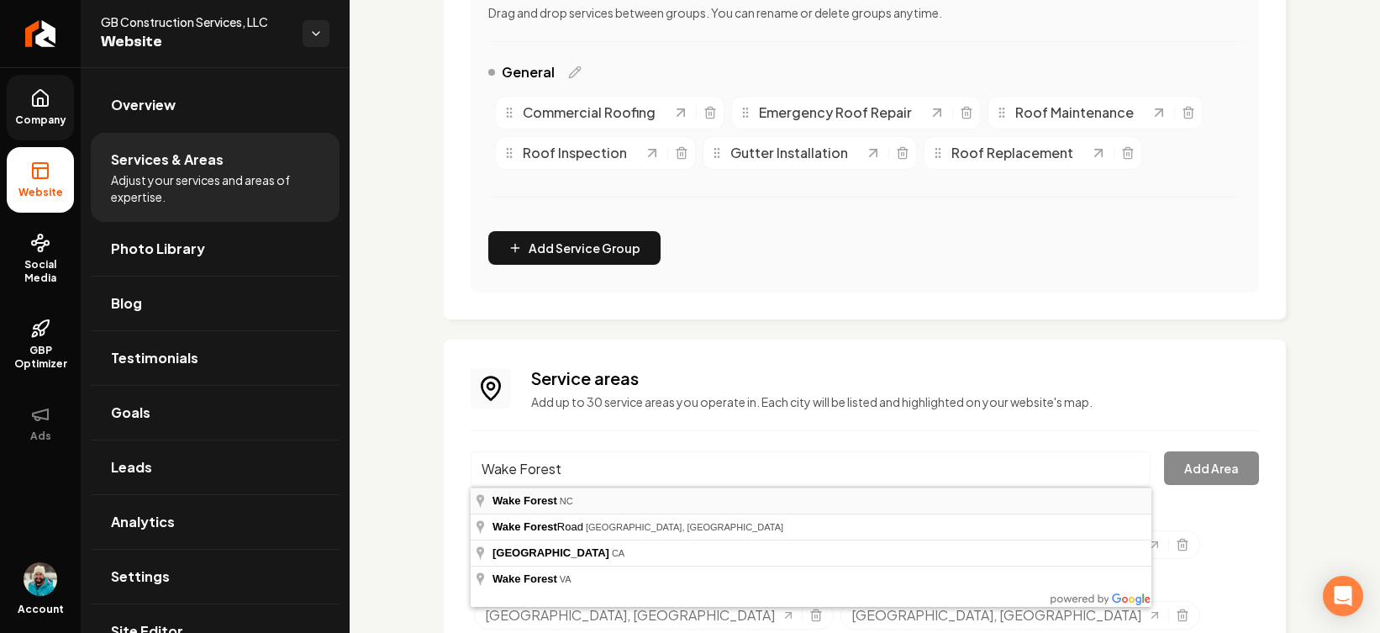
type input "[GEOGRAPHIC_DATA], [GEOGRAPHIC_DATA]"
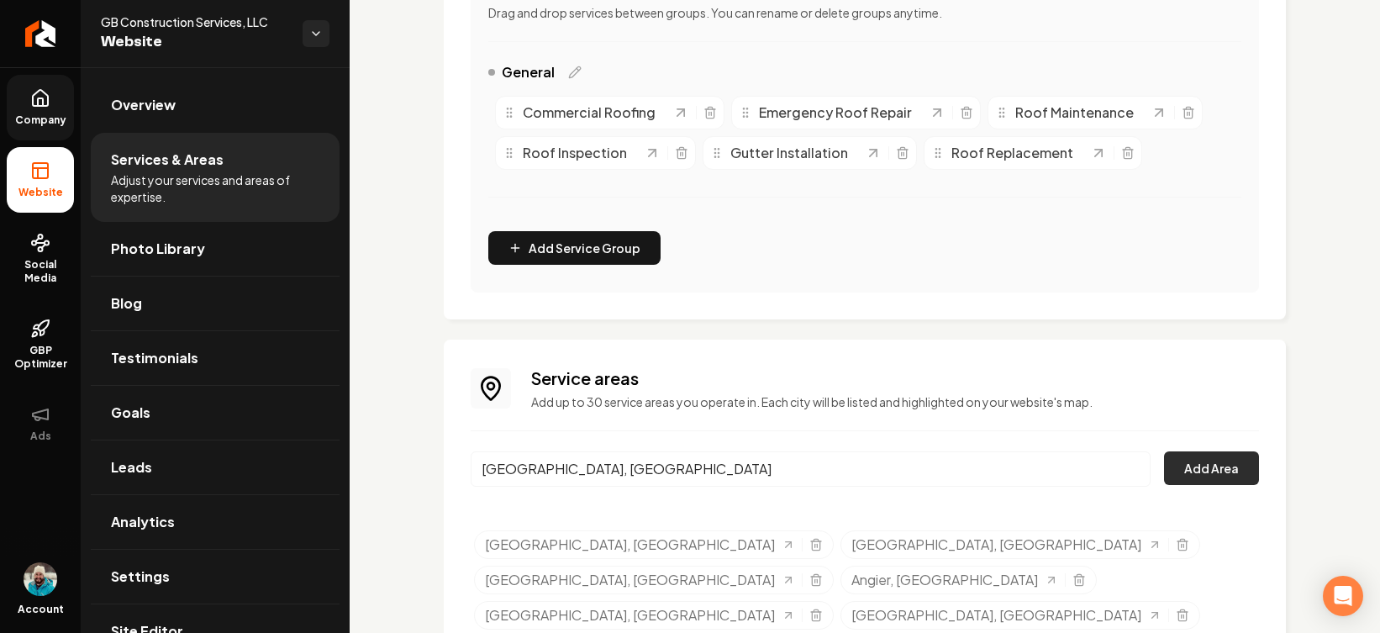
click at [1091, 462] on button "Add Area" at bounding box center [1211, 468] width 95 height 34
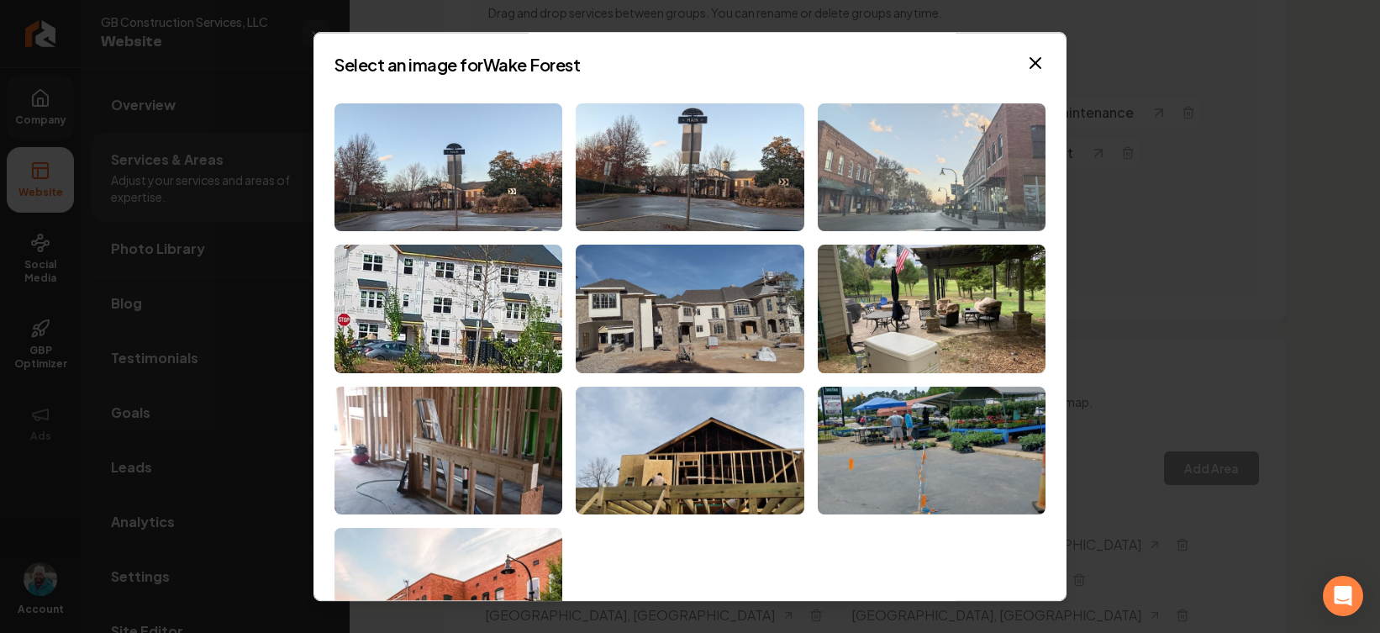
click at [1010, 165] on img at bounding box center [932, 167] width 228 height 129
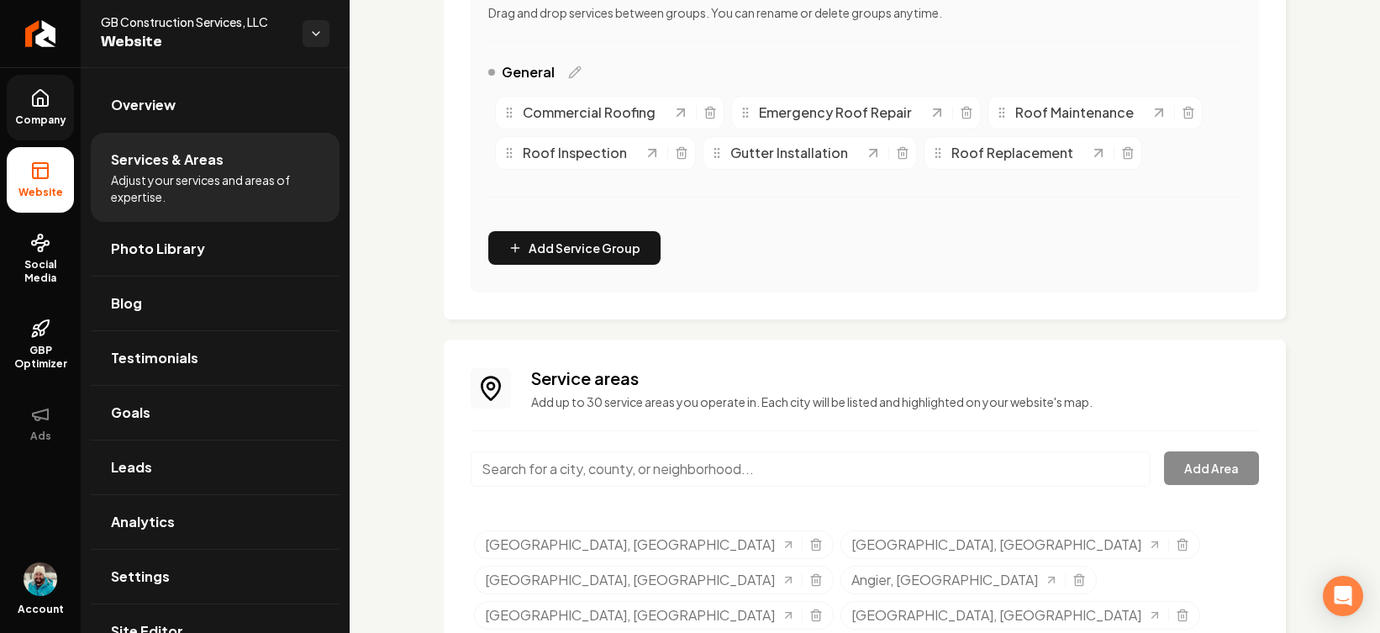
click at [933, 474] on input "Main content area" at bounding box center [811, 468] width 680 height 35
paste input "[GEOGRAPHIC_DATA]"
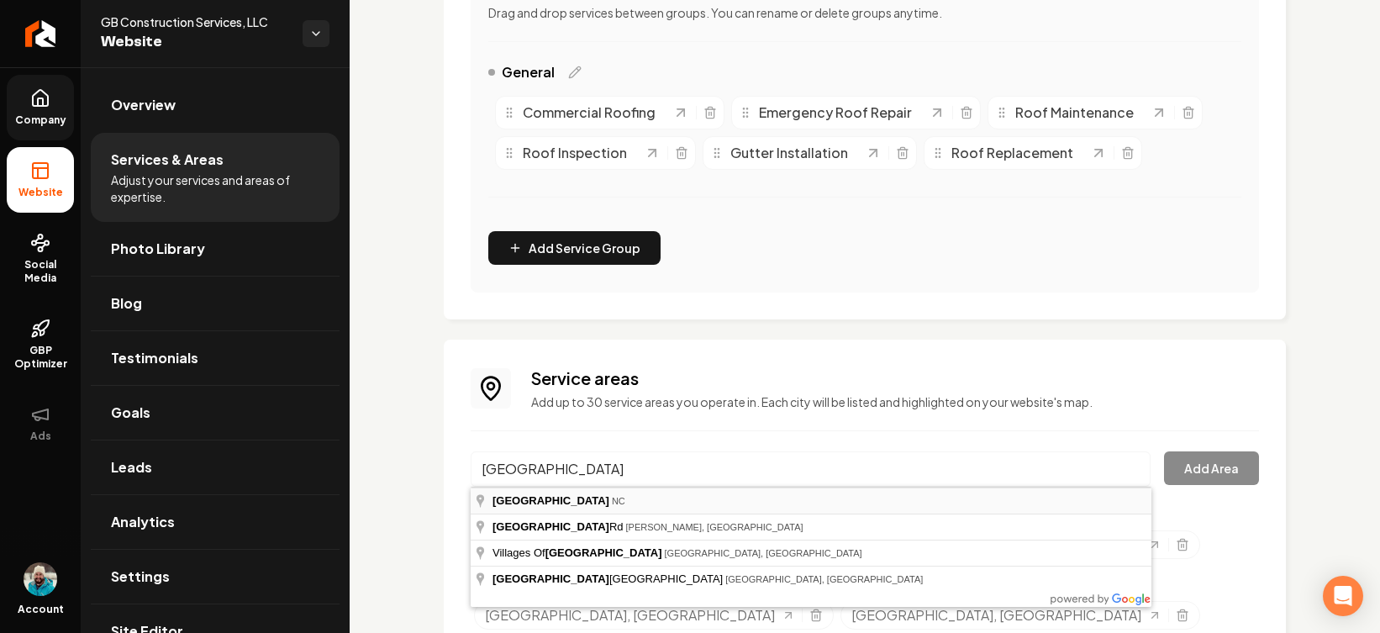
type input "[GEOGRAPHIC_DATA], [GEOGRAPHIC_DATA]"
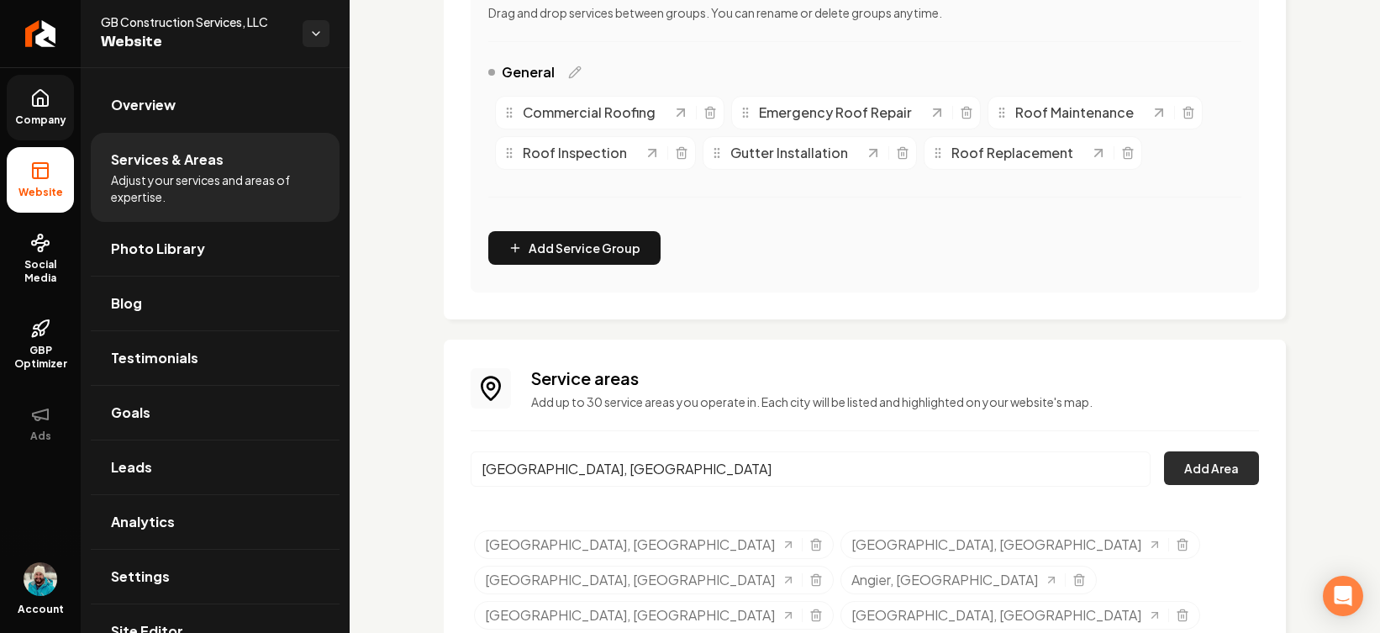
click at [1091, 459] on button "Add Area" at bounding box center [1211, 468] width 95 height 34
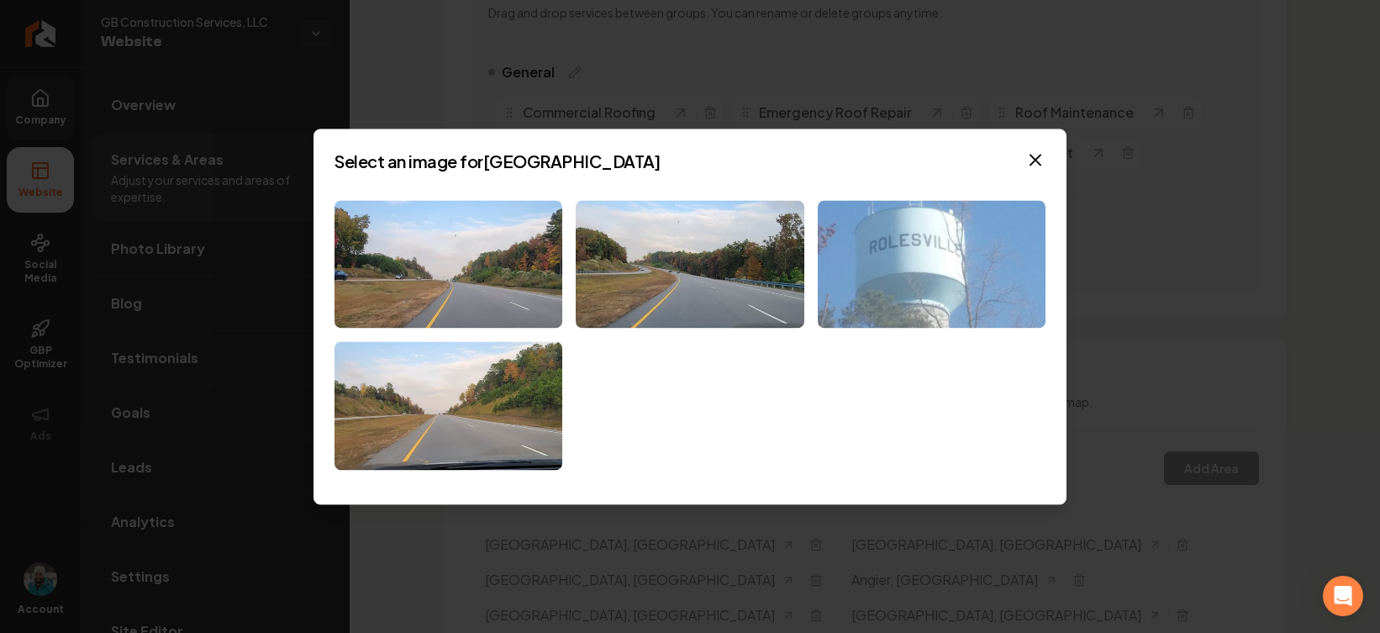
click at [928, 242] on img at bounding box center [932, 264] width 228 height 129
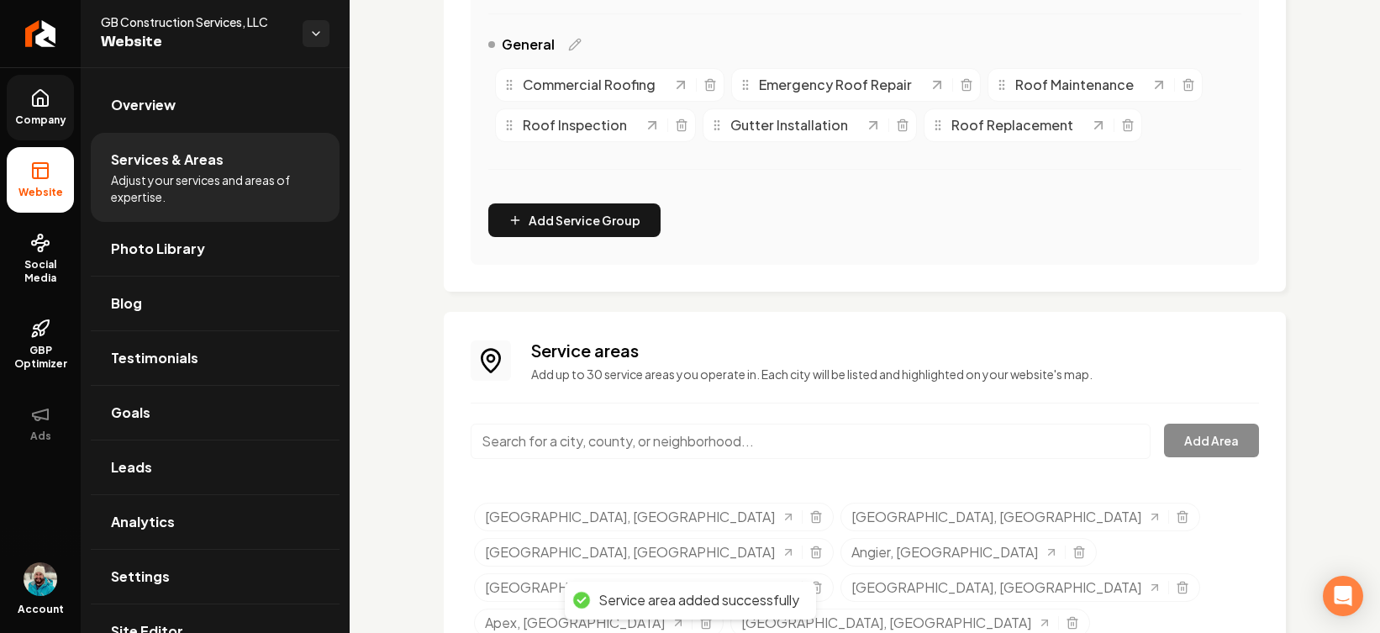
scroll to position [428, 0]
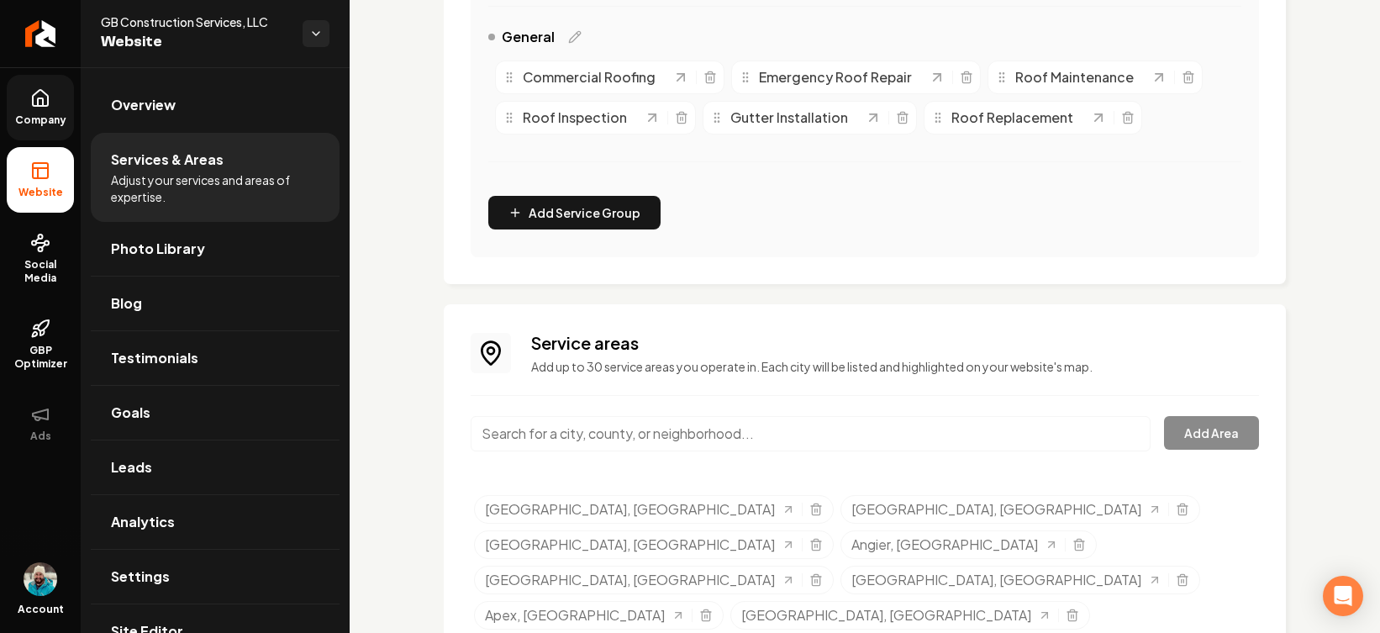
click at [806, 443] on input "Main content area" at bounding box center [811, 433] width 680 height 35
paste input "Morrisville"
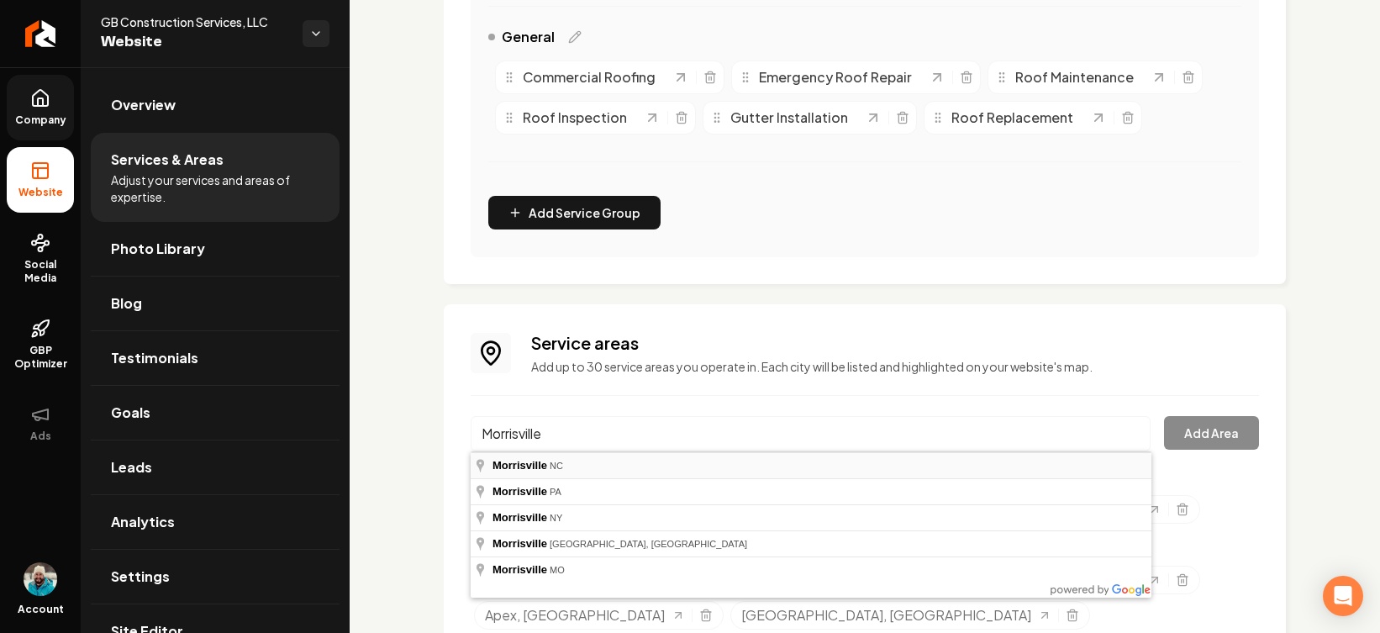
type input "[GEOGRAPHIC_DATA], [GEOGRAPHIC_DATA]"
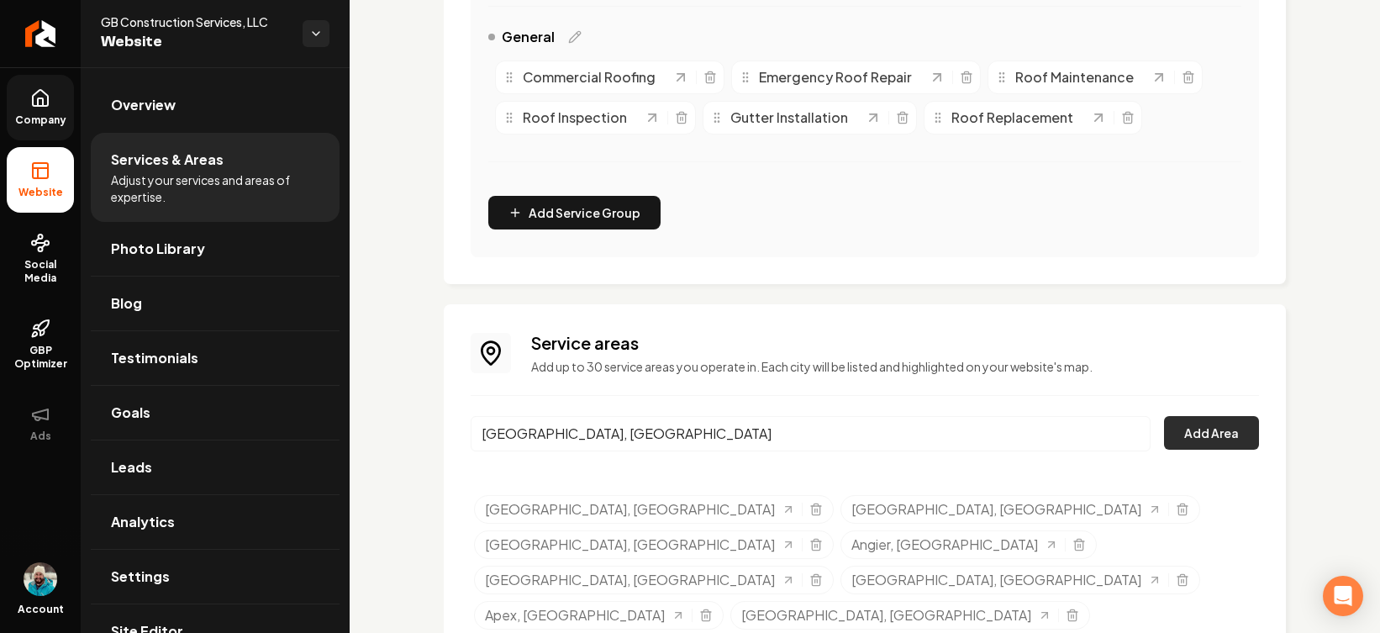
click at [1091, 432] on button "Add Area" at bounding box center [1211, 433] width 95 height 34
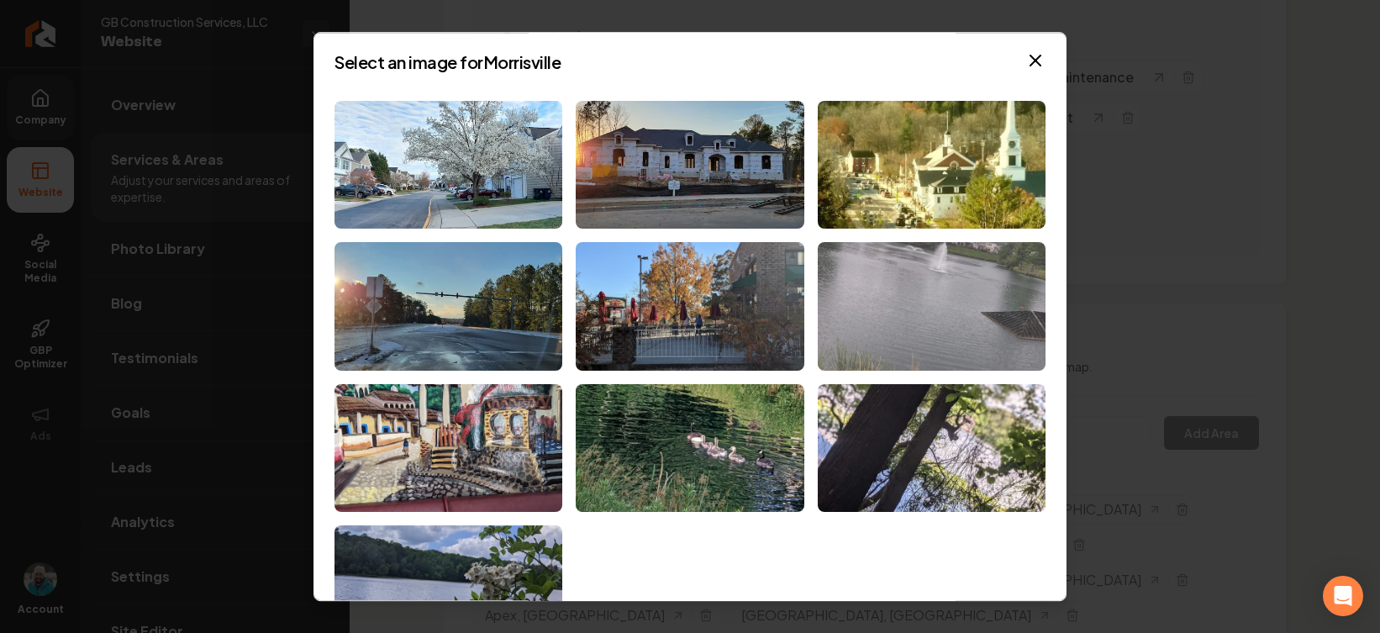
scroll to position [0, 0]
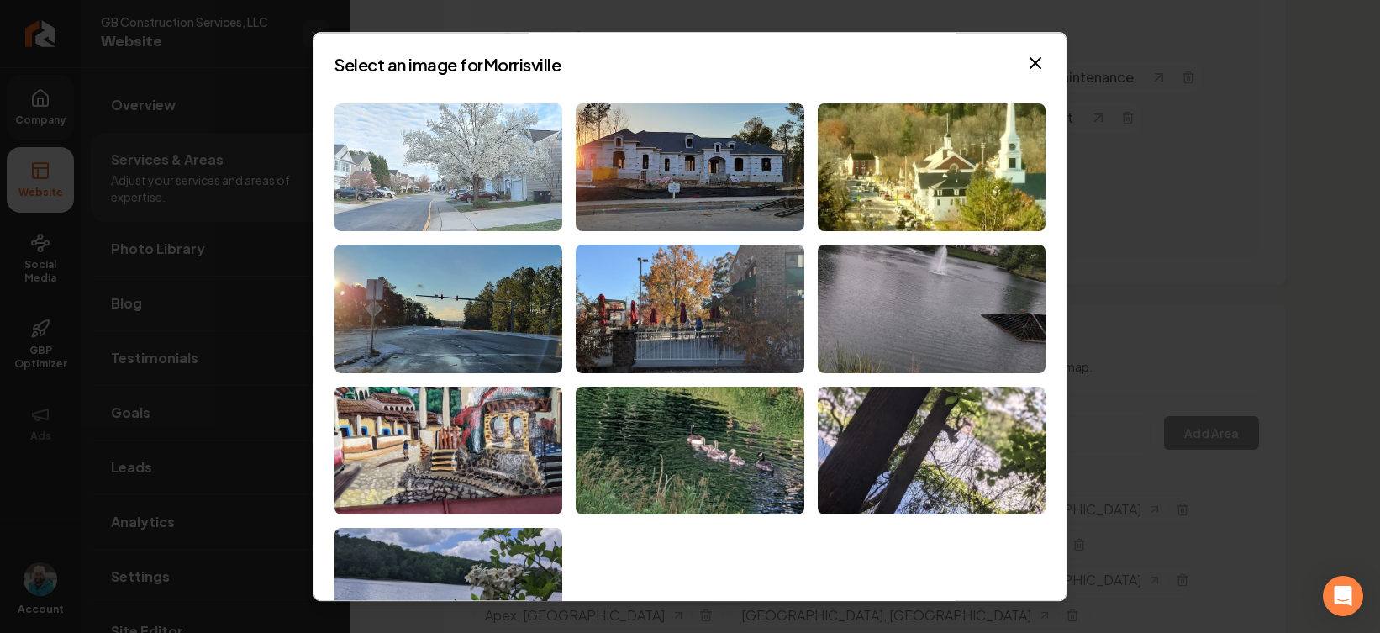
click at [470, 180] on img at bounding box center [449, 167] width 228 height 129
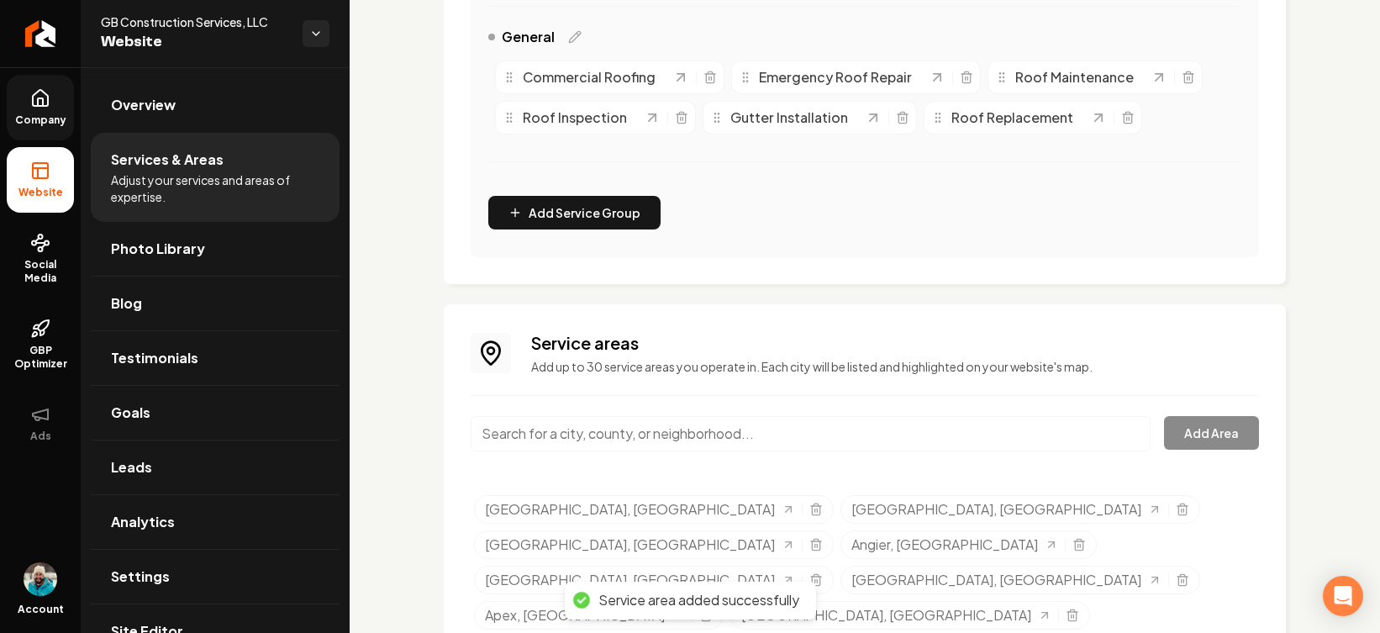
click at [715, 437] on input "Main content area" at bounding box center [811, 433] width 680 height 35
paste input "[GEOGRAPHIC_DATA]"
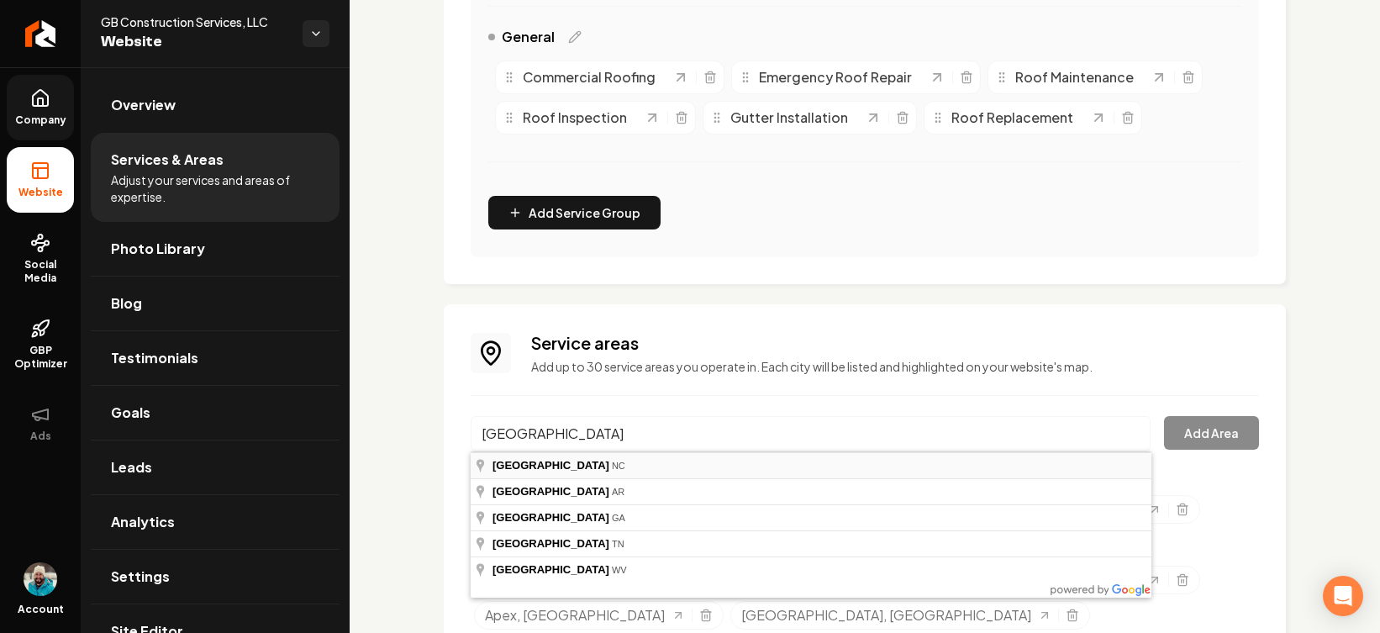
type input "[GEOGRAPHIC_DATA], [GEOGRAPHIC_DATA]"
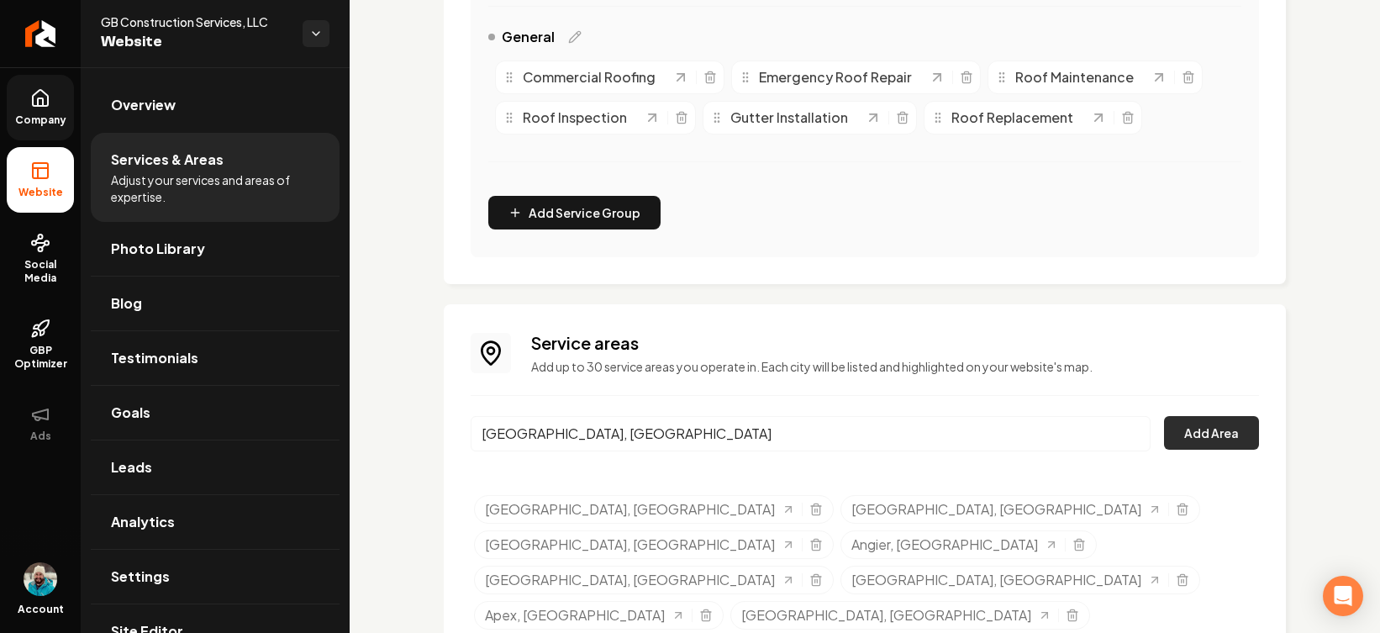
click at [1091, 427] on button "Add Area" at bounding box center [1211, 433] width 95 height 34
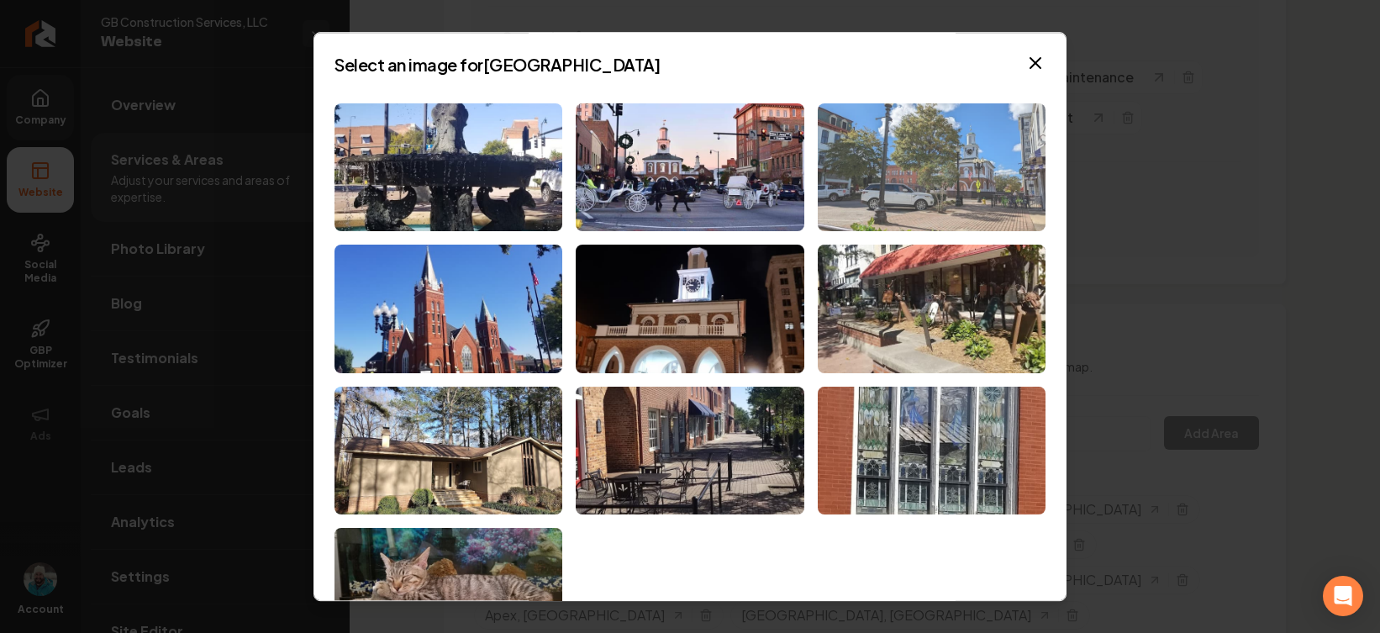
click at [982, 168] on img at bounding box center [932, 167] width 228 height 129
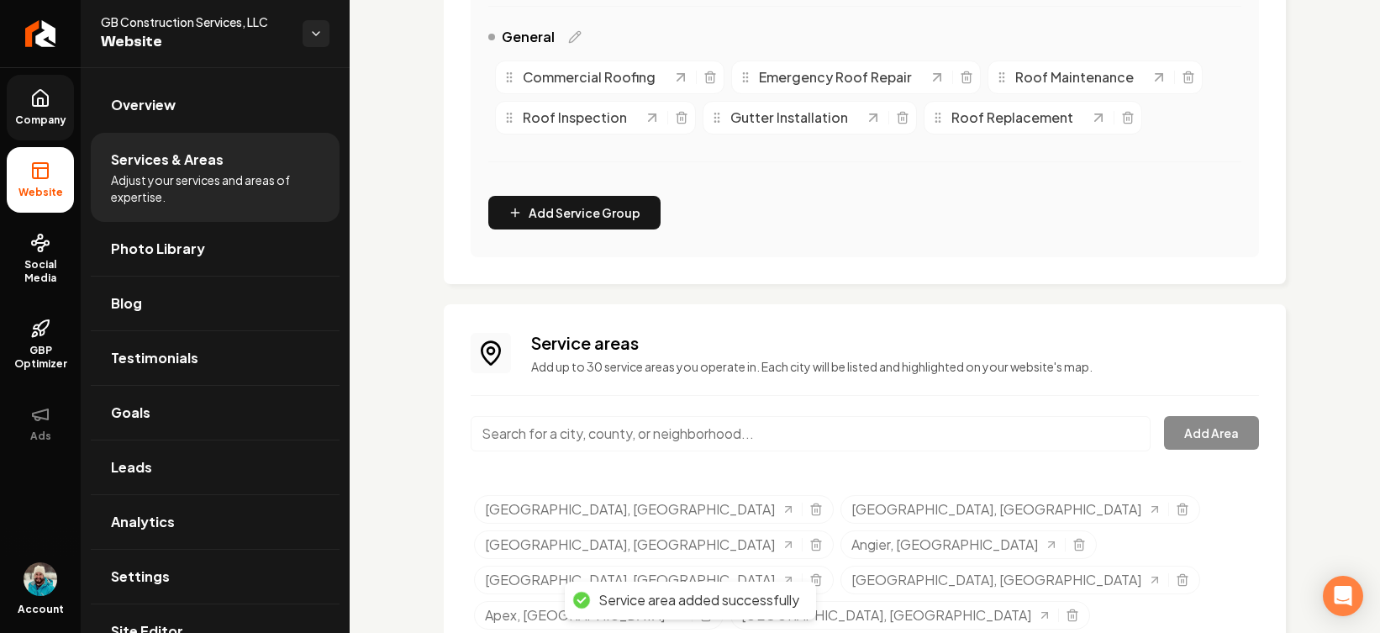
click at [791, 441] on input "Main content area" at bounding box center [811, 433] width 680 height 35
paste input "[GEOGRAPHIC_DATA]"
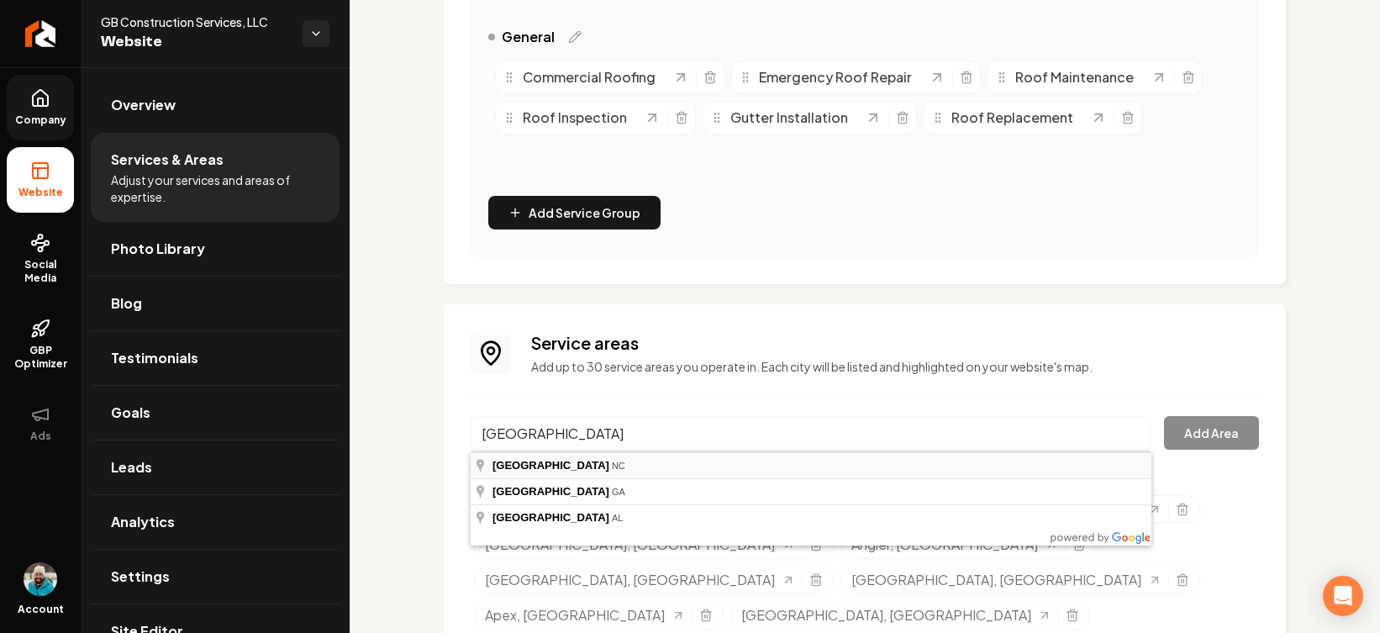
type input "[GEOGRAPHIC_DATA], [GEOGRAPHIC_DATA]"
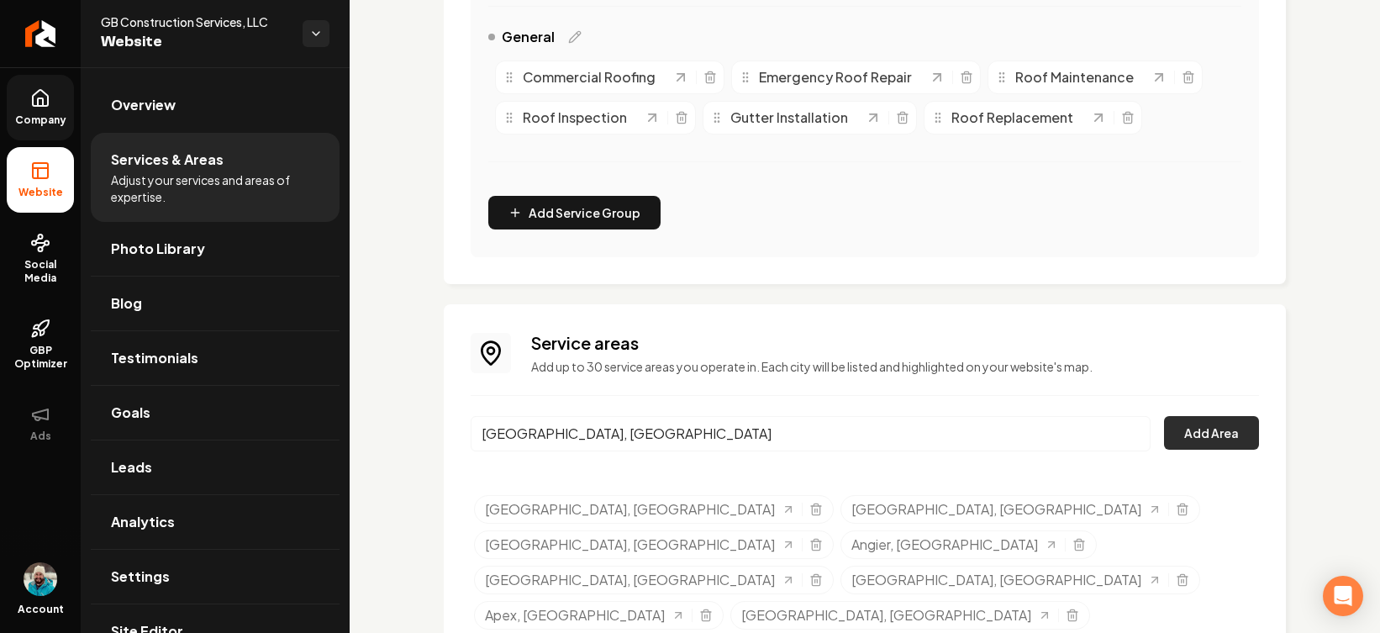
click at [1091, 426] on button "Add Area" at bounding box center [1211, 433] width 95 height 34
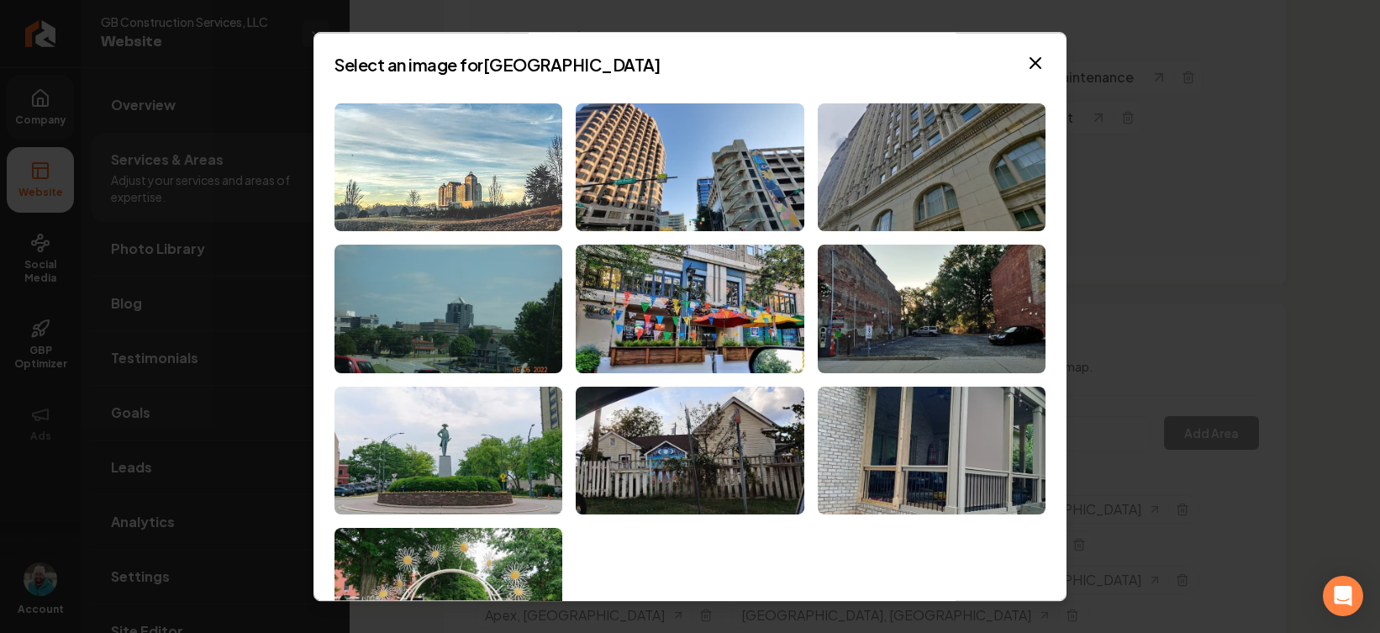
click at [461, 170] on img at bounding box center [449, 167] width 228 height 129
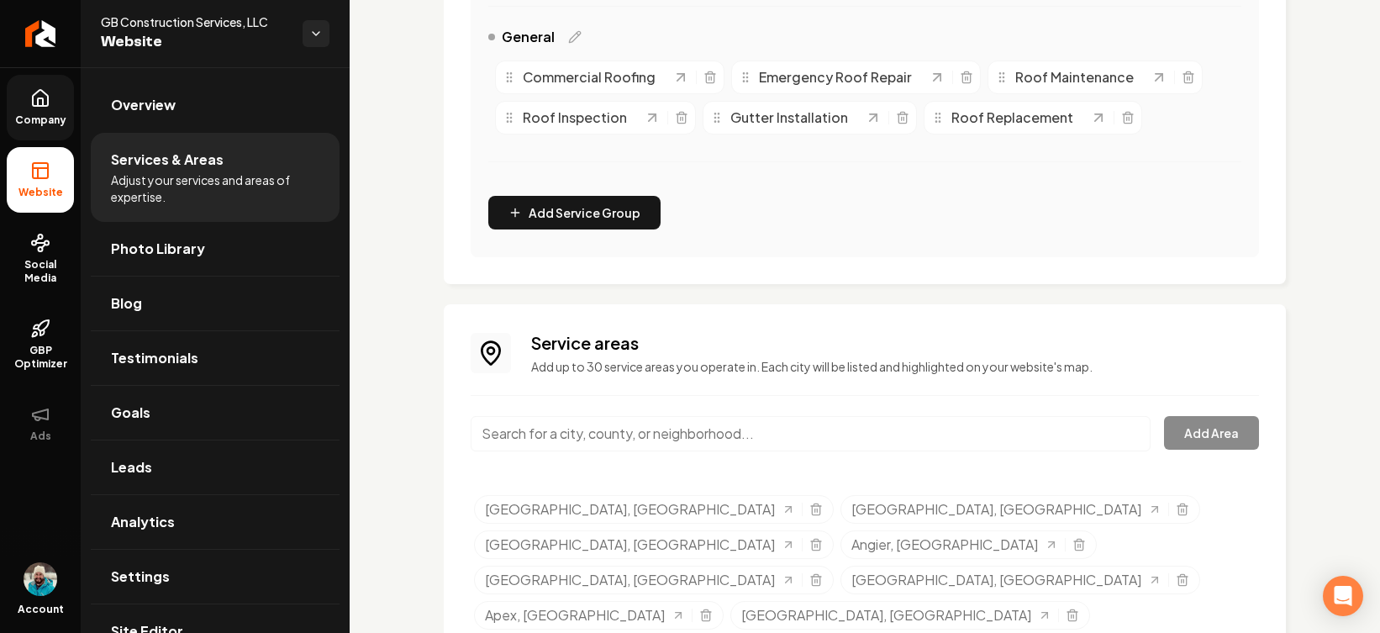
click at [764, 441] on input "Main content area" at bounding box center [811, 433] width 680 height 35
paste input "Wilmington"
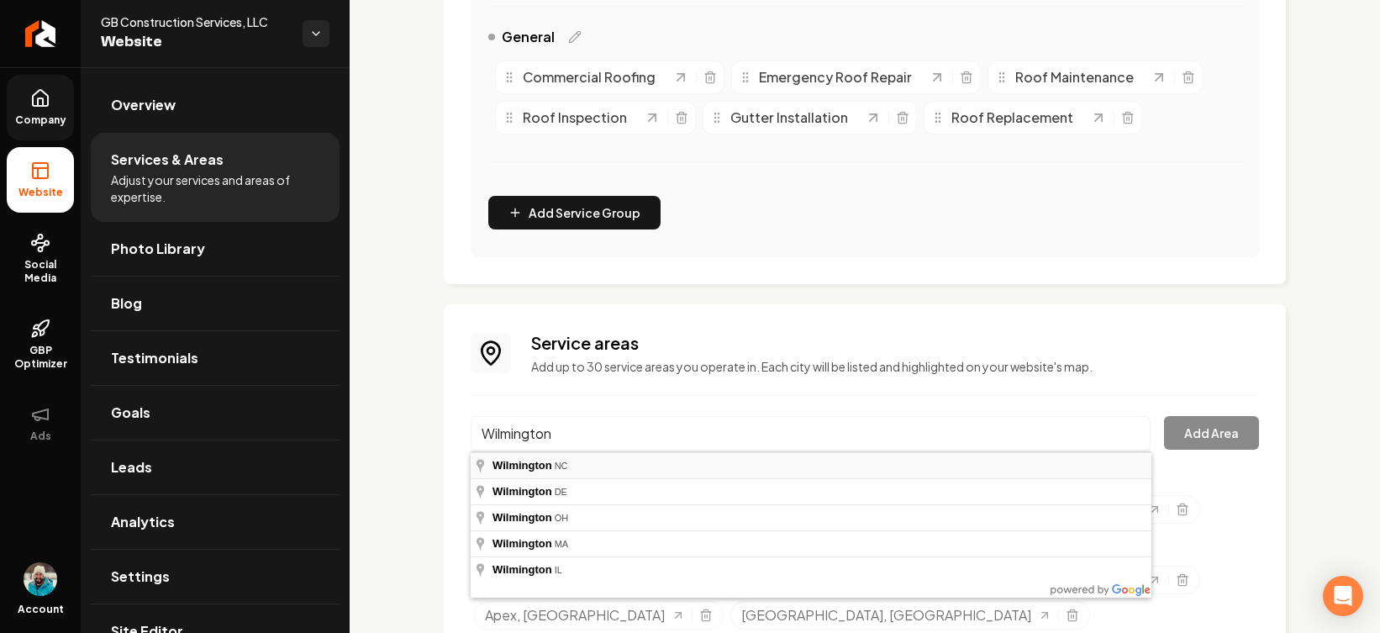
type input "[GEOGRAPHIC_DATA], [GEOGRAPHIC_DATA]"
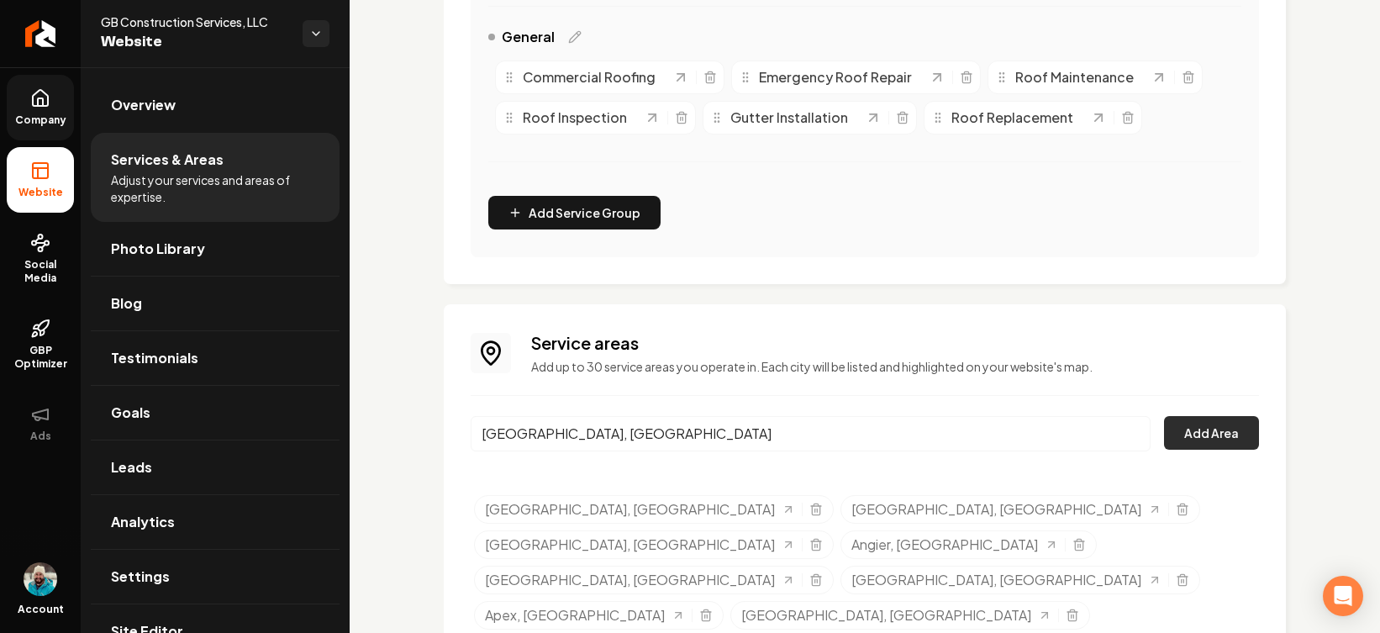
click at [1091, 427] on button "Add Area" at bounding box center [1211, 433] width 95 height 34
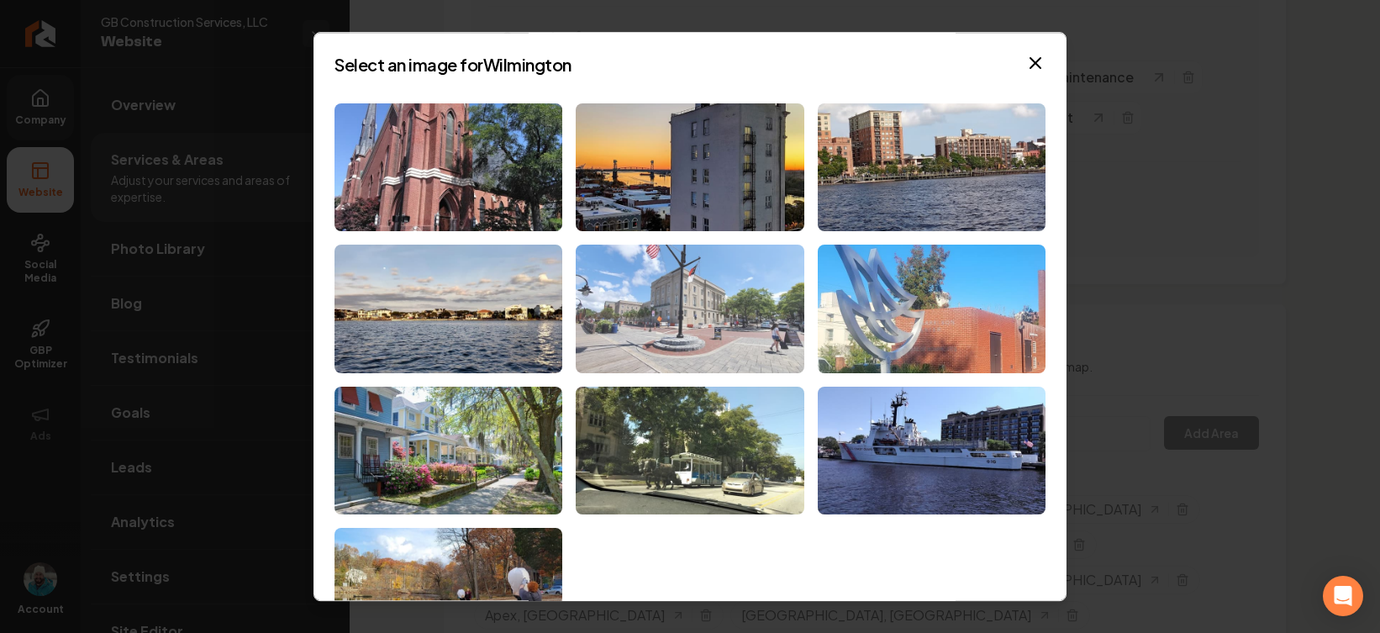
click at [679, 295] on img at bounding box center [690, 309] width 228 height 129
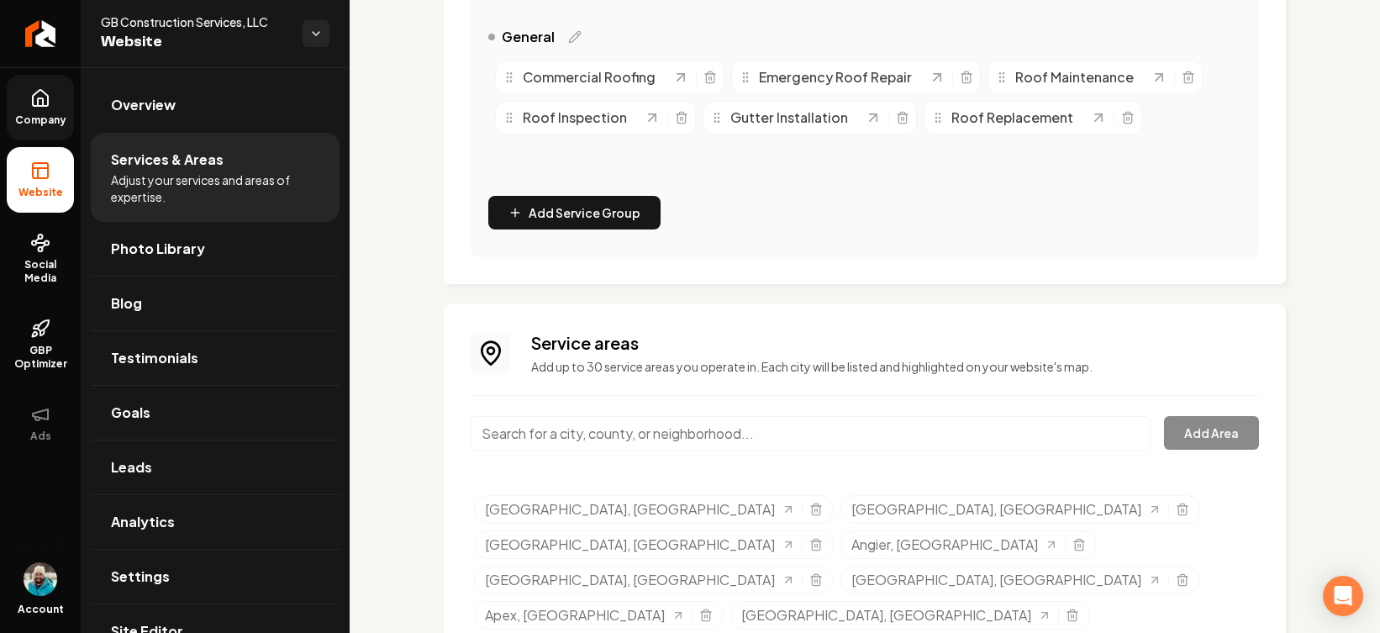
click at [761, 441] on input "Main content area" at bounding box center [811, 433] width 680 height 35
paste input "Charlotte"
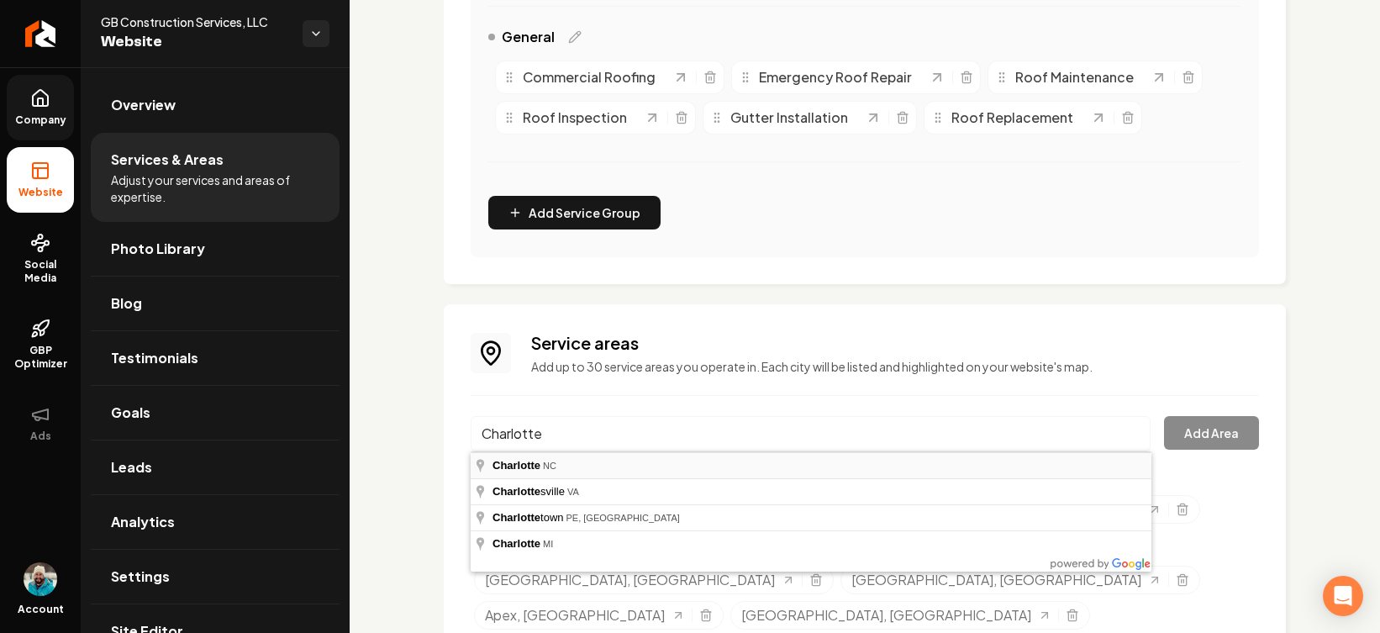
type input "[GEOGRAPHIC_DATA], [GEOGRAPHIC_DATA]"
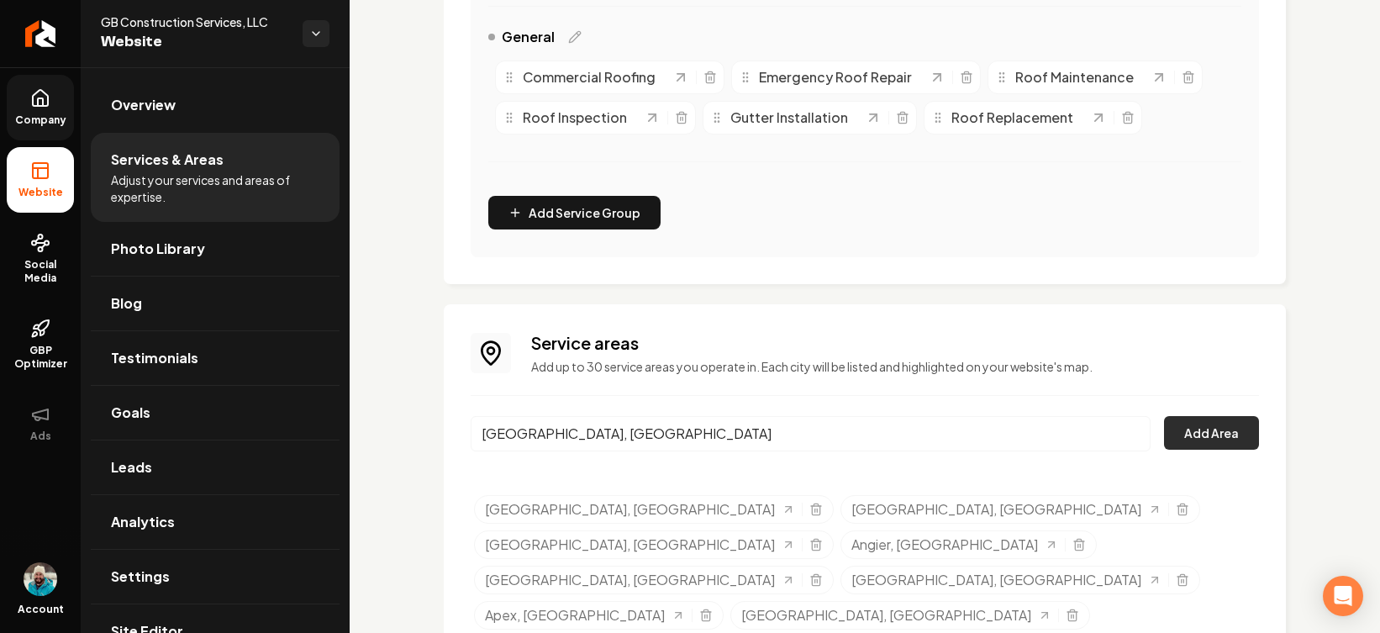
click at [1091, 432] on button "Add Area" at bounding box center [1211, 433] width 95 height 34
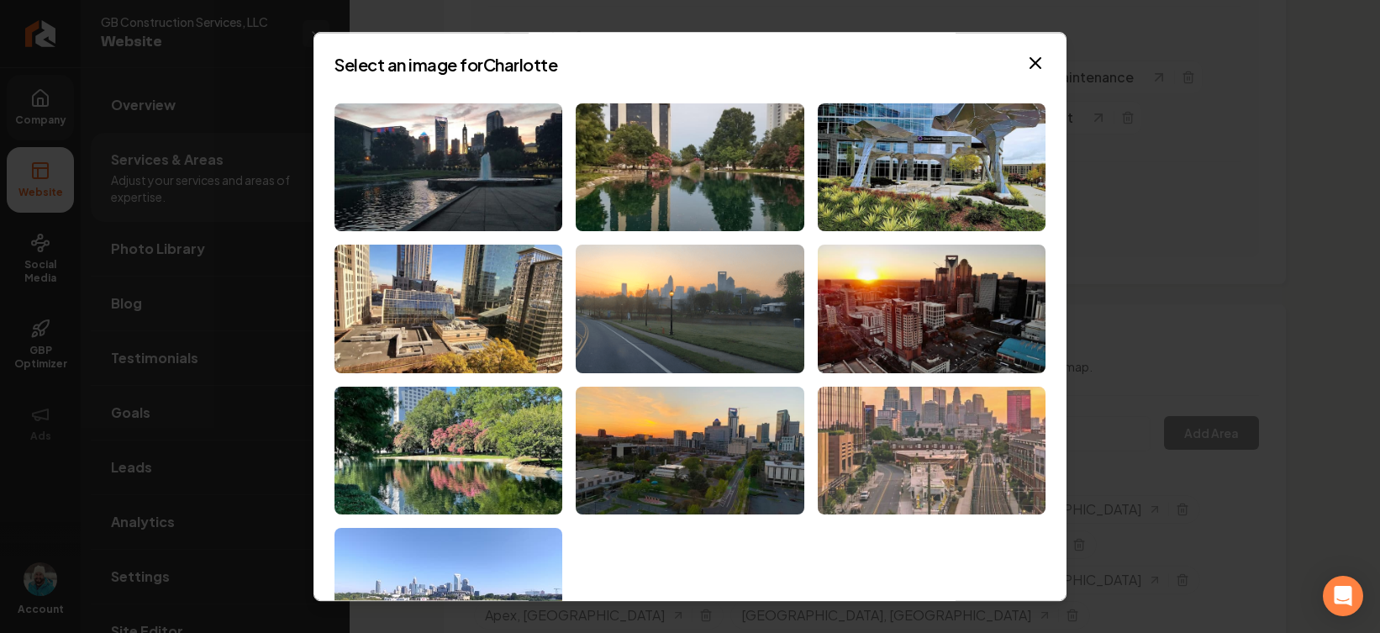
click at [921, 448] on img at bounding box center [932, 451] width 228 height 129
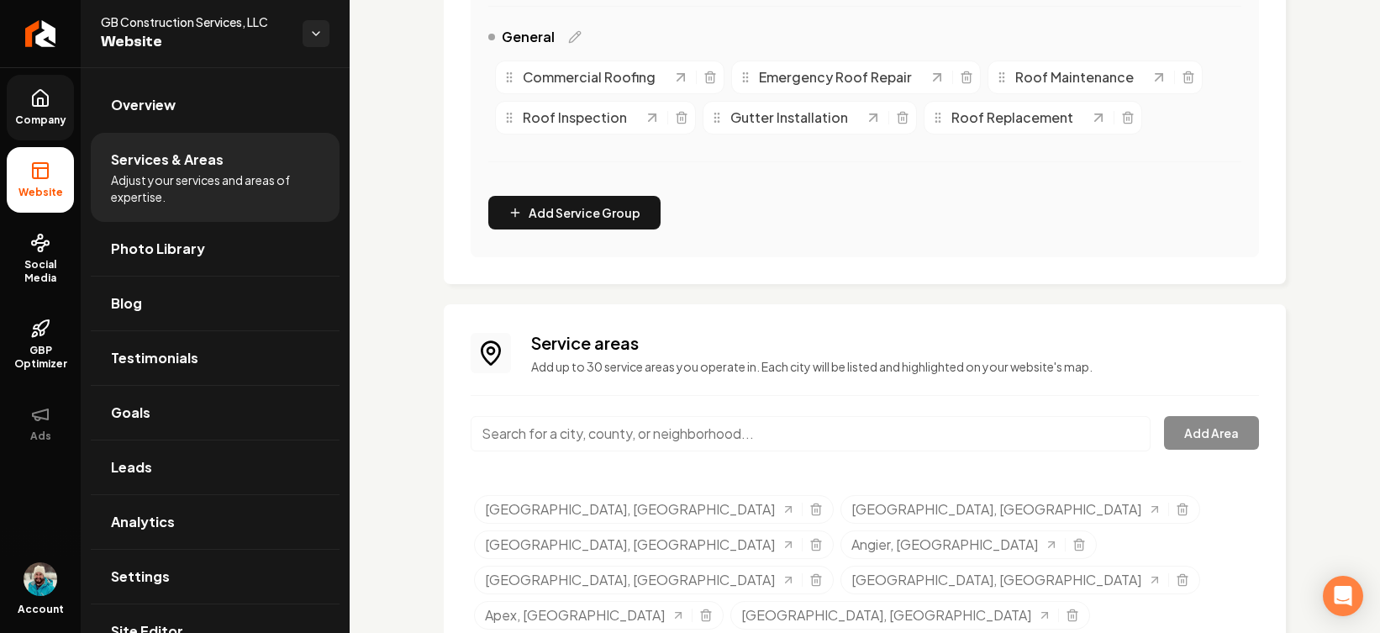
click at [733, 433] on input "Main content area" at bounding box center [811, 433] width 680 height 35
paste input "[GEOGRAPHIC_DATA]"
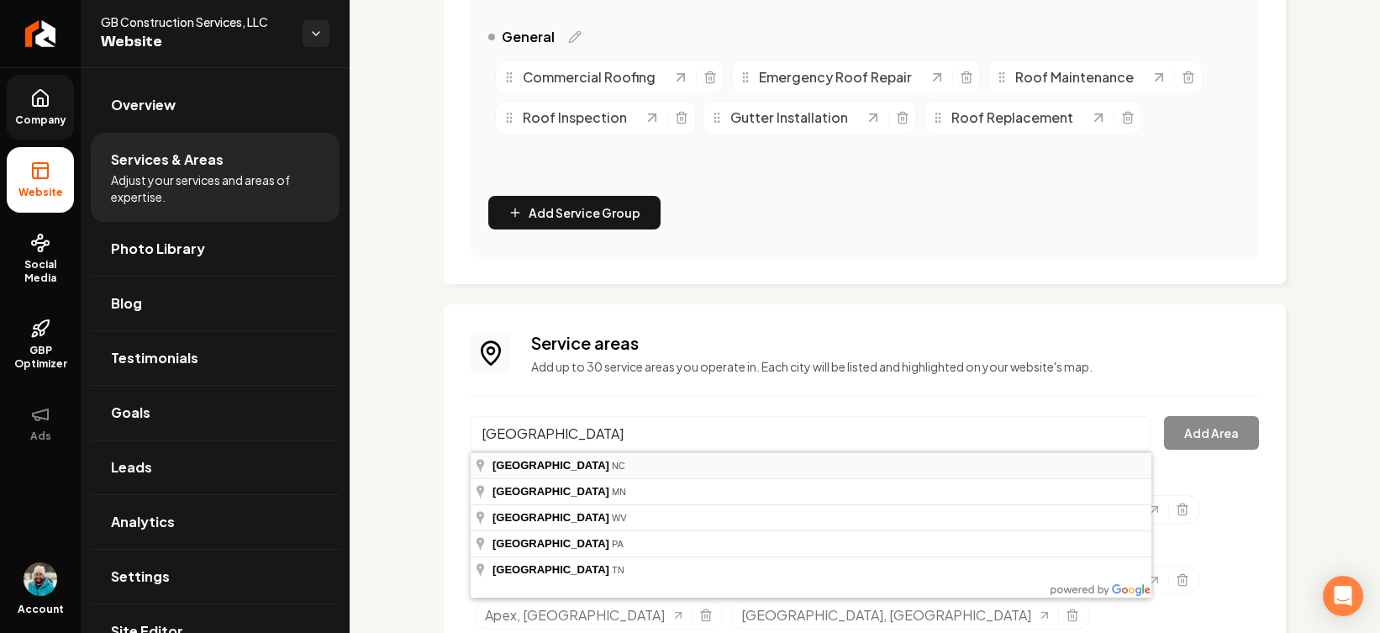
type input "[GEOGRAPHIC_DATA], [GEOGRAPHIC_DATA]"
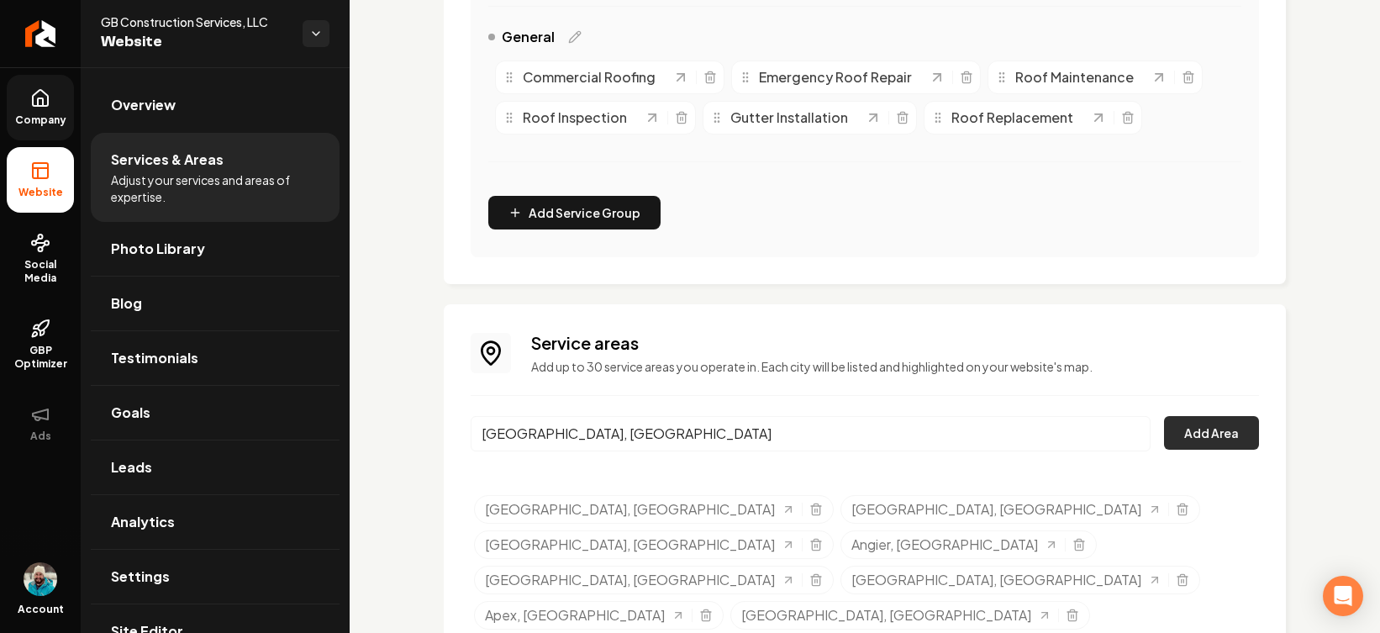
click at [1091, 444] on button "Add Area" at bounding box center [1211, 433] width 95 height 34
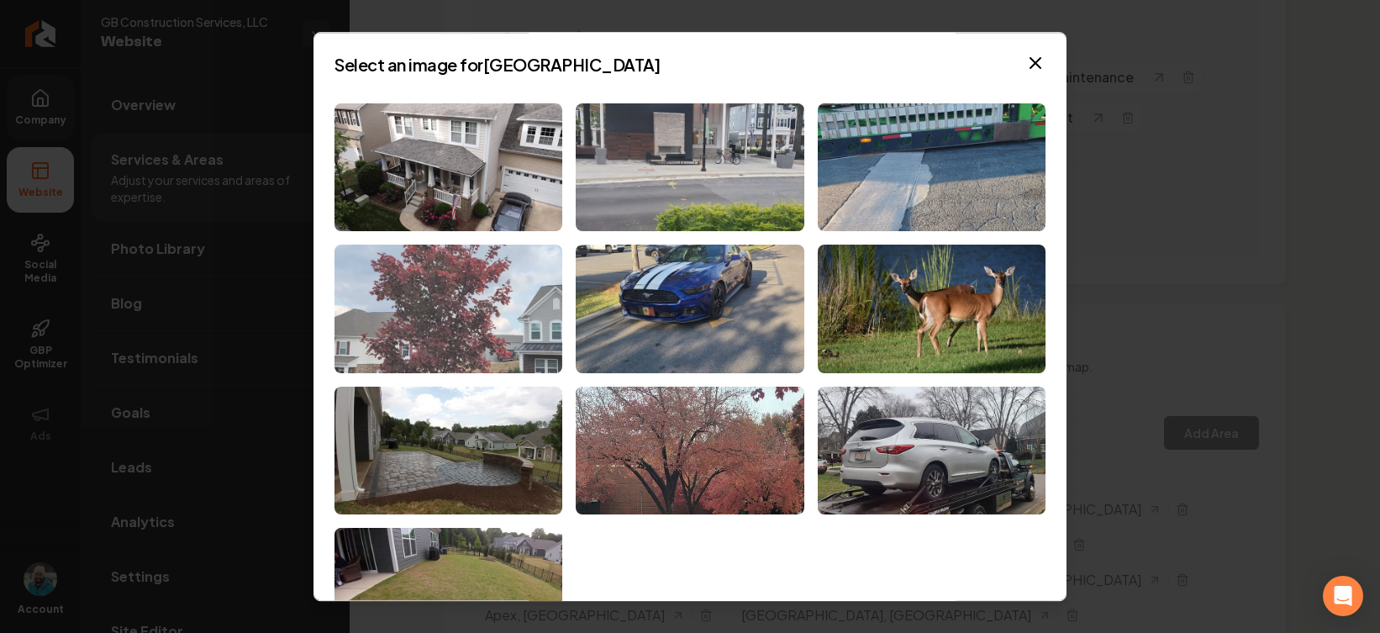
click at [474, 330] on img at bounding box center [449, 309] width 228 height 129
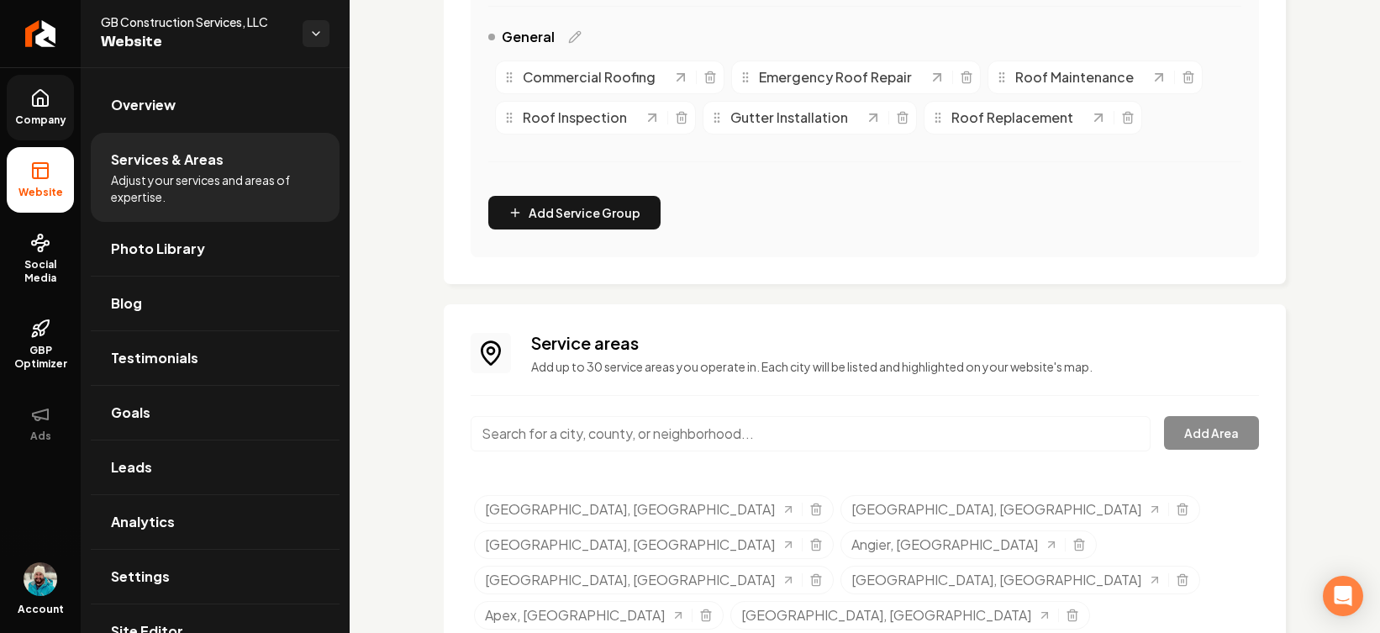
click at [981, 441] on input "Main content area" at bounding box center [811, 433] width 680 height 35
paste input "Davidson"
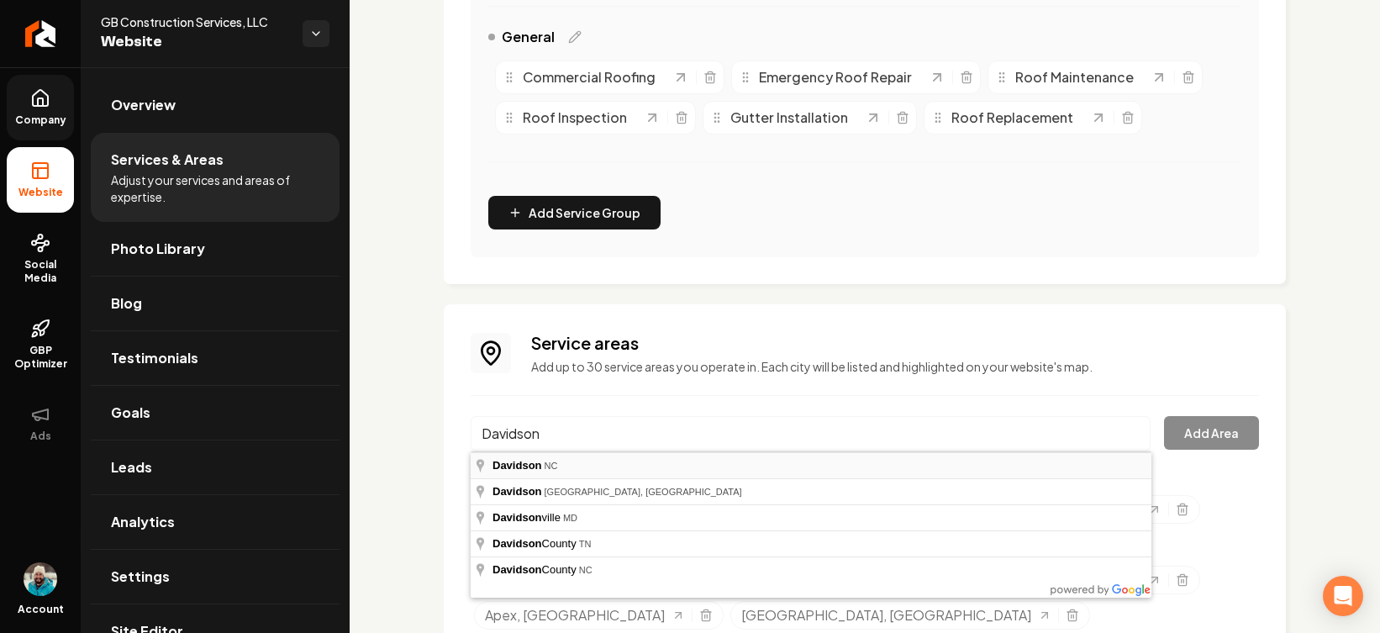
type input "[GEOGRAPHIC_DATA], [GEOGRAPHIC_DATA]"
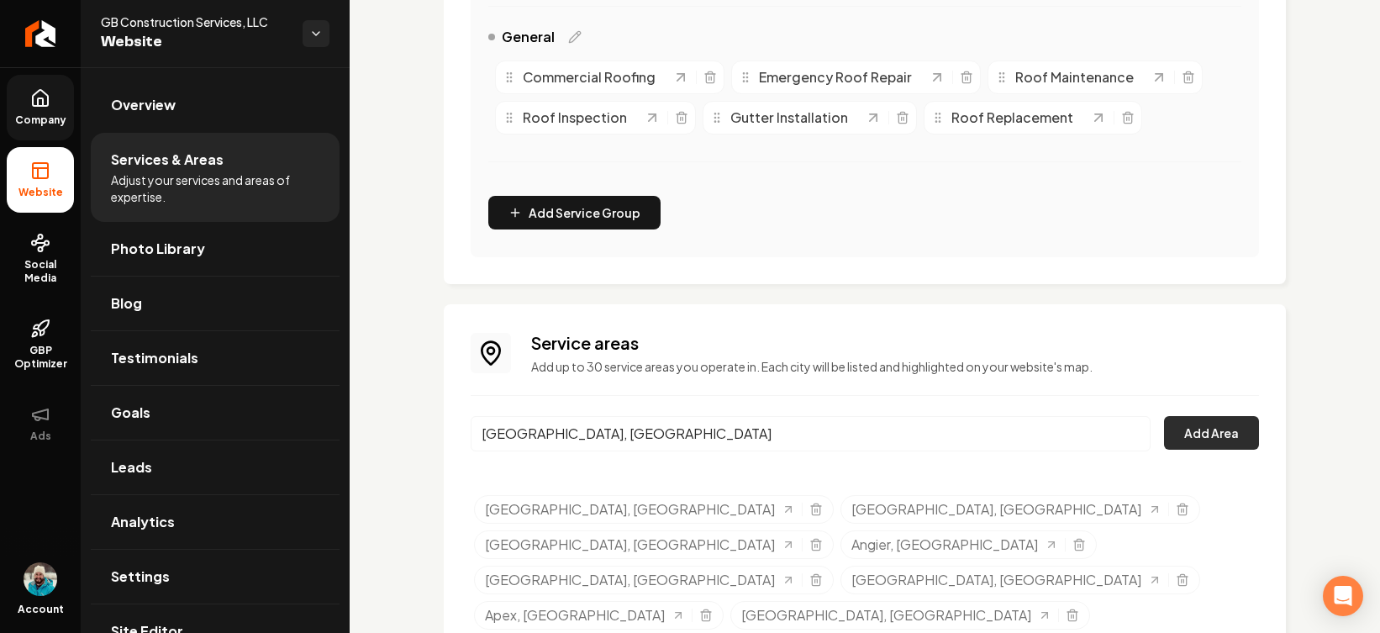
click at [1091, 434] on button "Add Area" at bounding box center [1211, 433] width 95 height 34
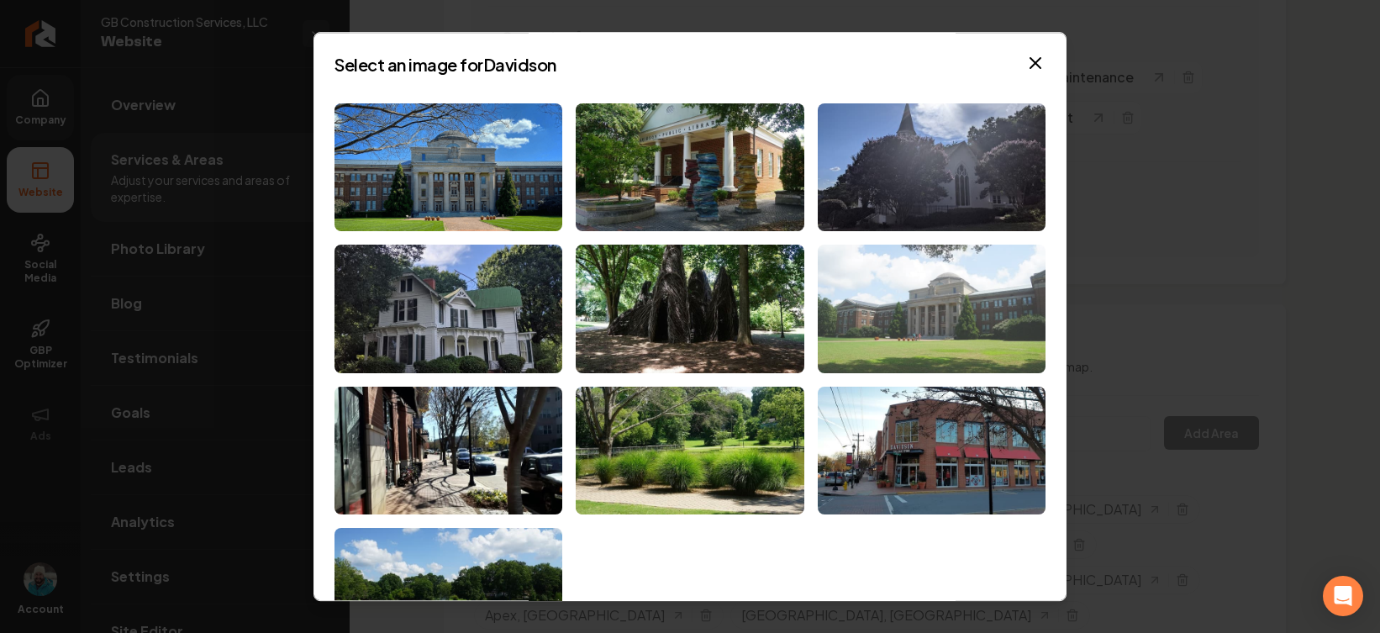
click at [912, 305] on img at bounding box center [932, 309] width 228 height 129
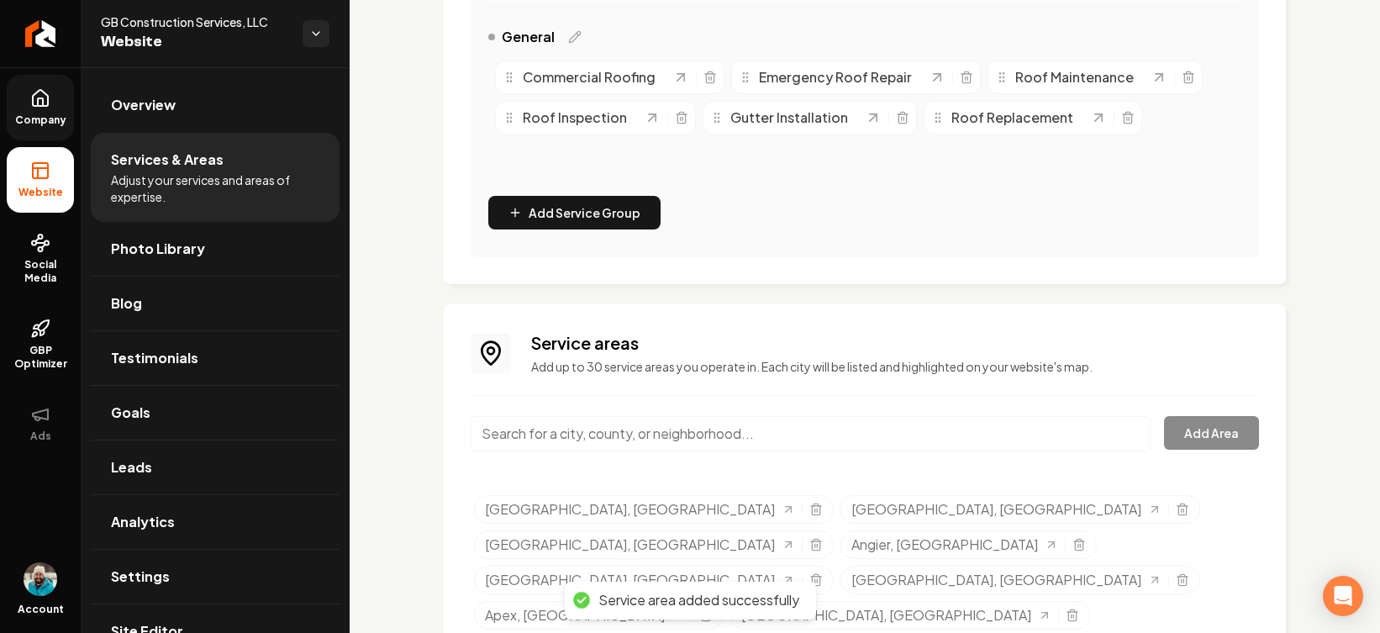
click at [677, 430] on input "Main content area" at bounding box center [811, 433] width 680 height 35
paste input "Waxhaw"
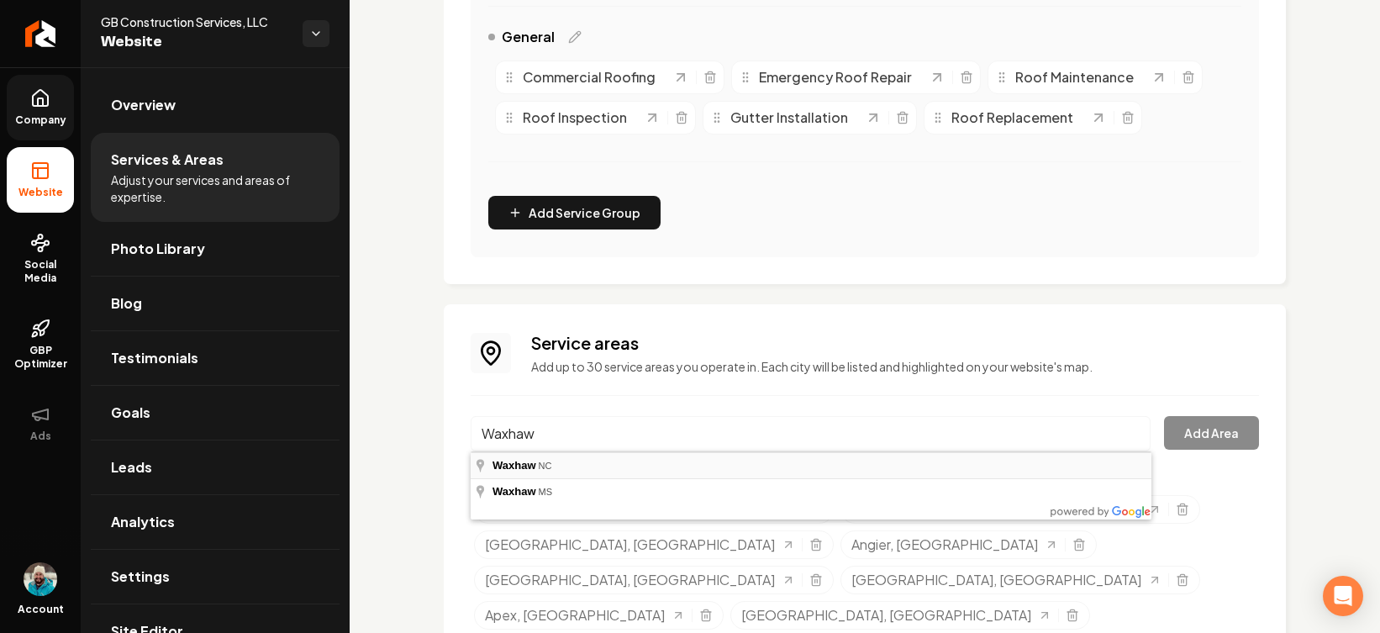
type input "[GEOGRAPHIC_DATA], [GEOGRAPHIC_DATA]"
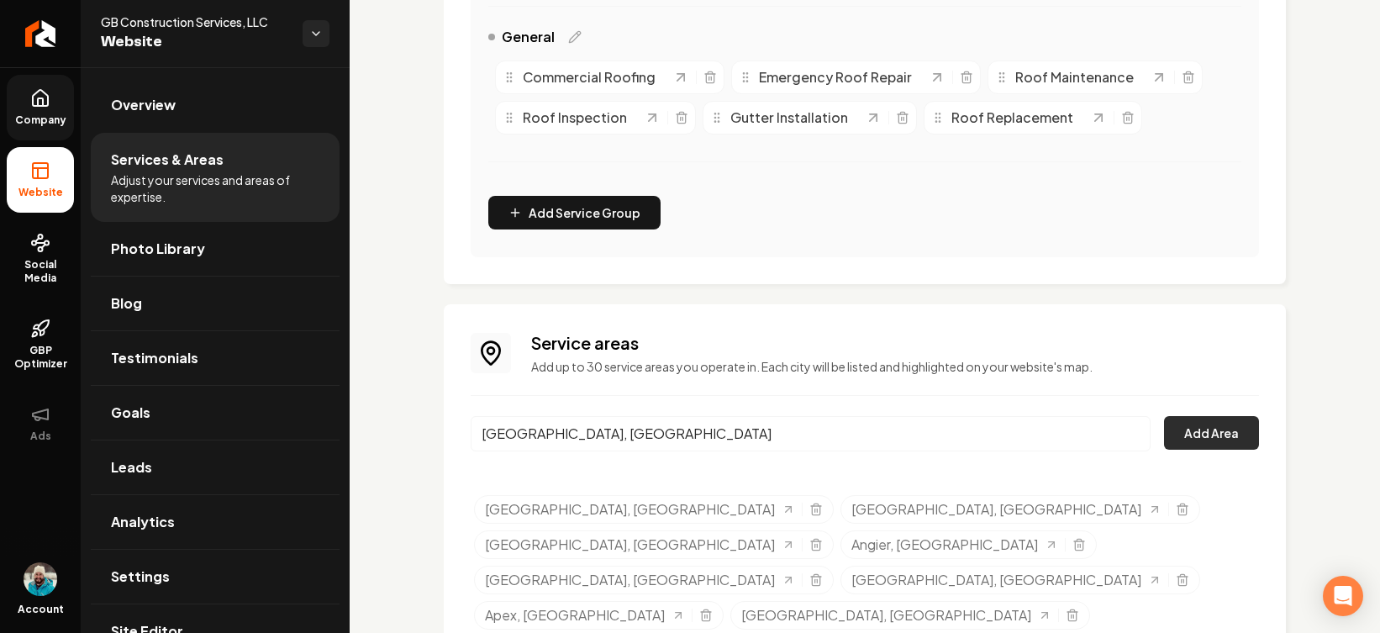
click at [1091, 427] on button "Add Area" at bounding box center [1211, 433] width 95 height 34
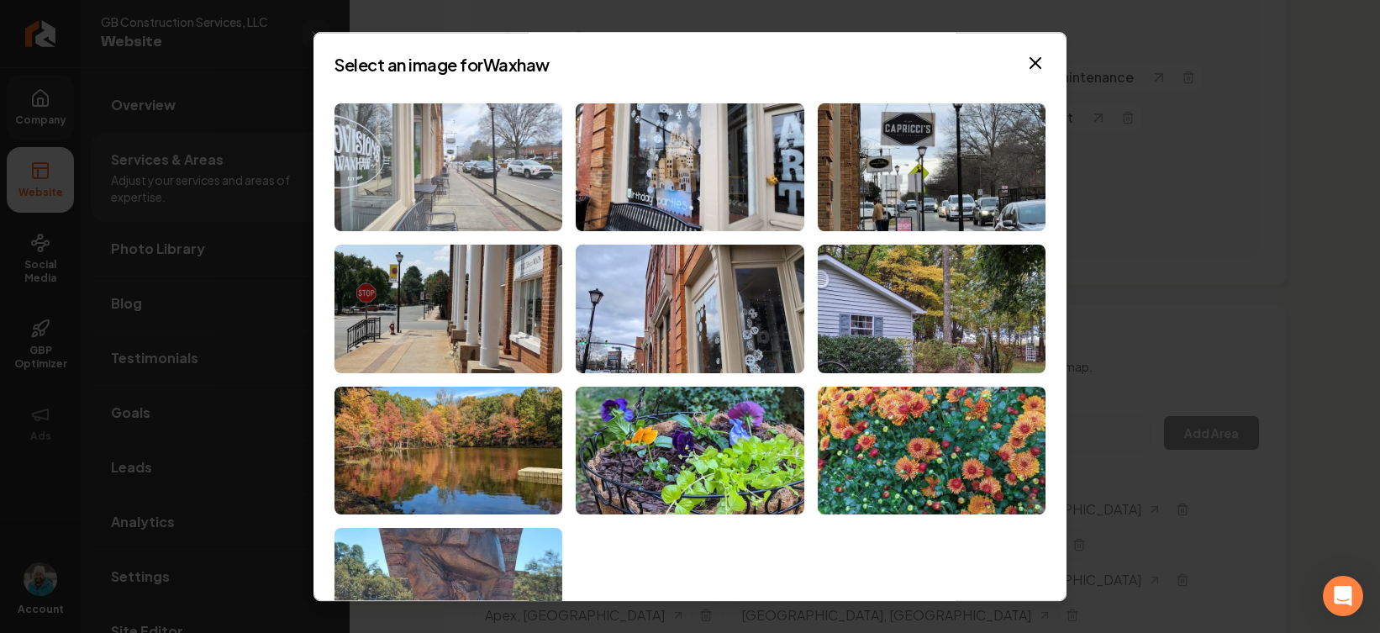
click at [513, 170] on img at bounding box center [449, 167] width 228 height 129
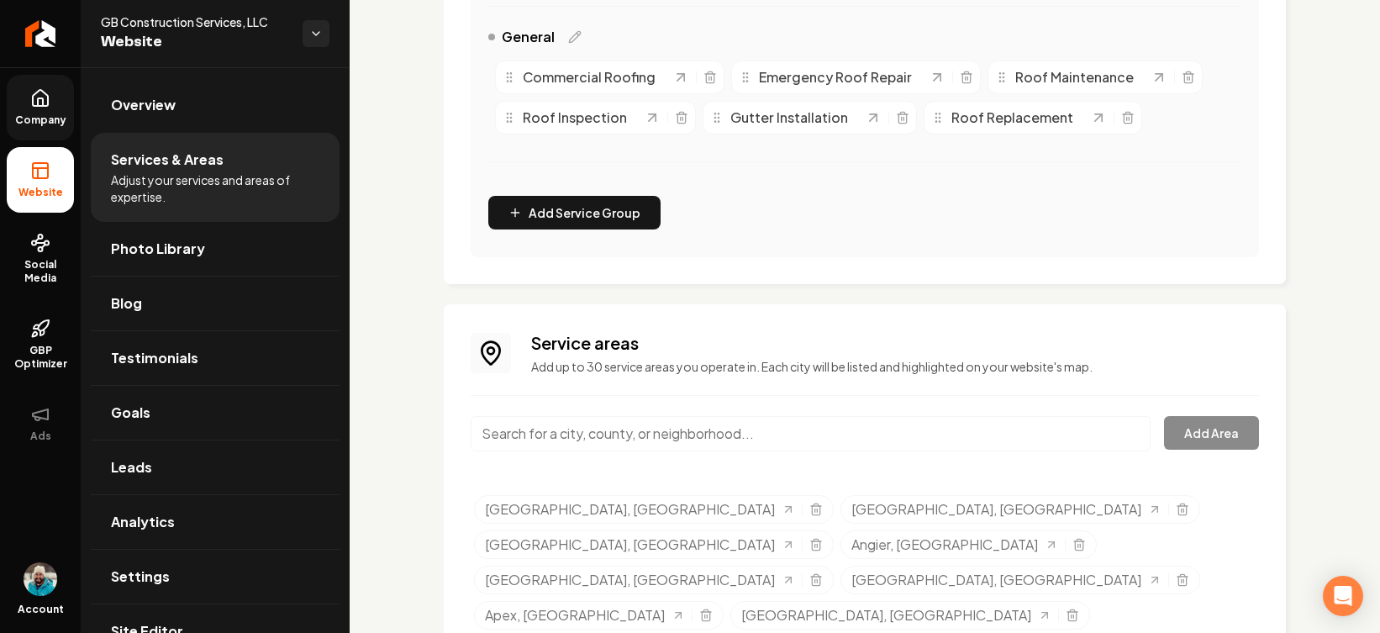
click at [663, 434] on input "Main content area" at bounding box center [811, 433] width 680 height 35
paste input "[PERSON_NAME]"
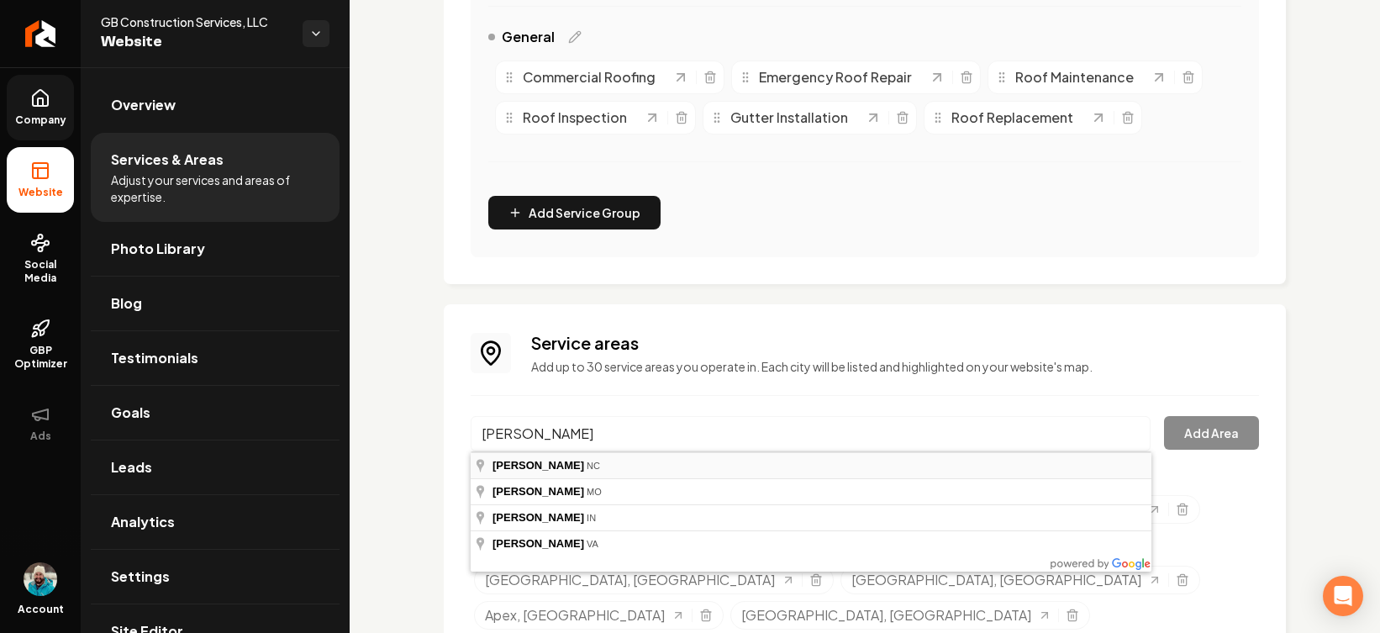
type input "[GEOGRAPHIC_DATA], [GEOGRAPHIC_DATA]"
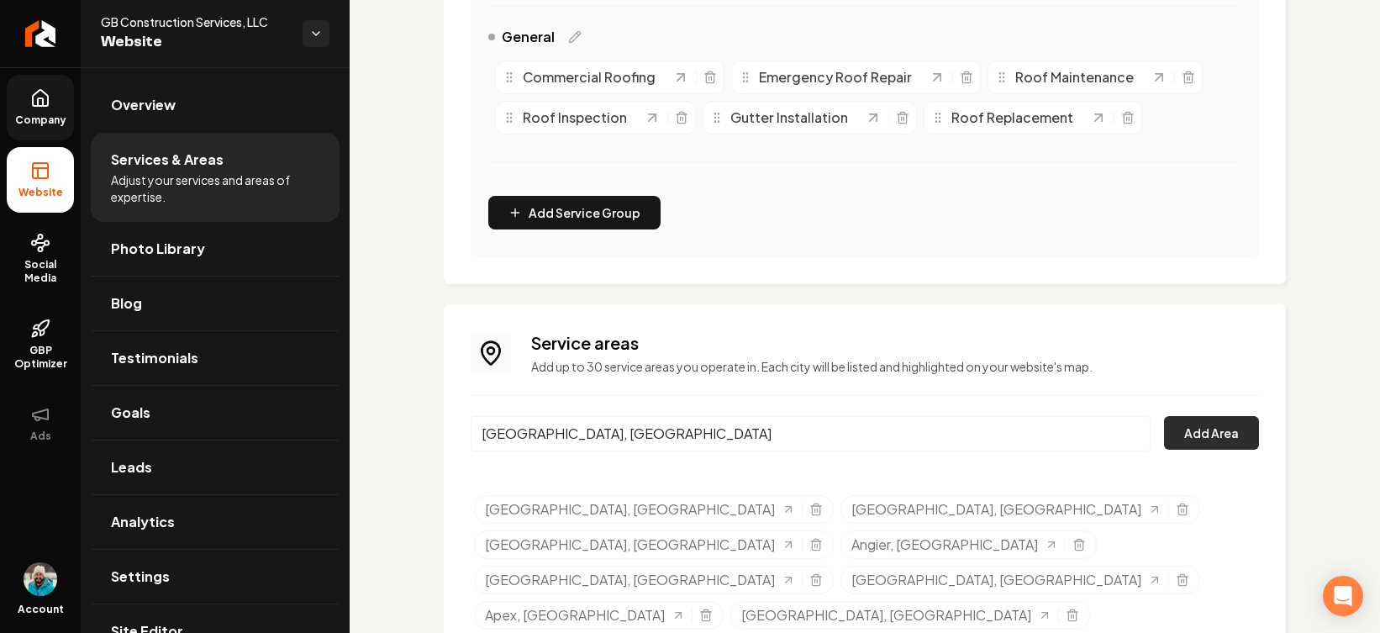
click at [1091, 429] on button "Add Area" at bounding box center [1211, 433] width 95 height 34
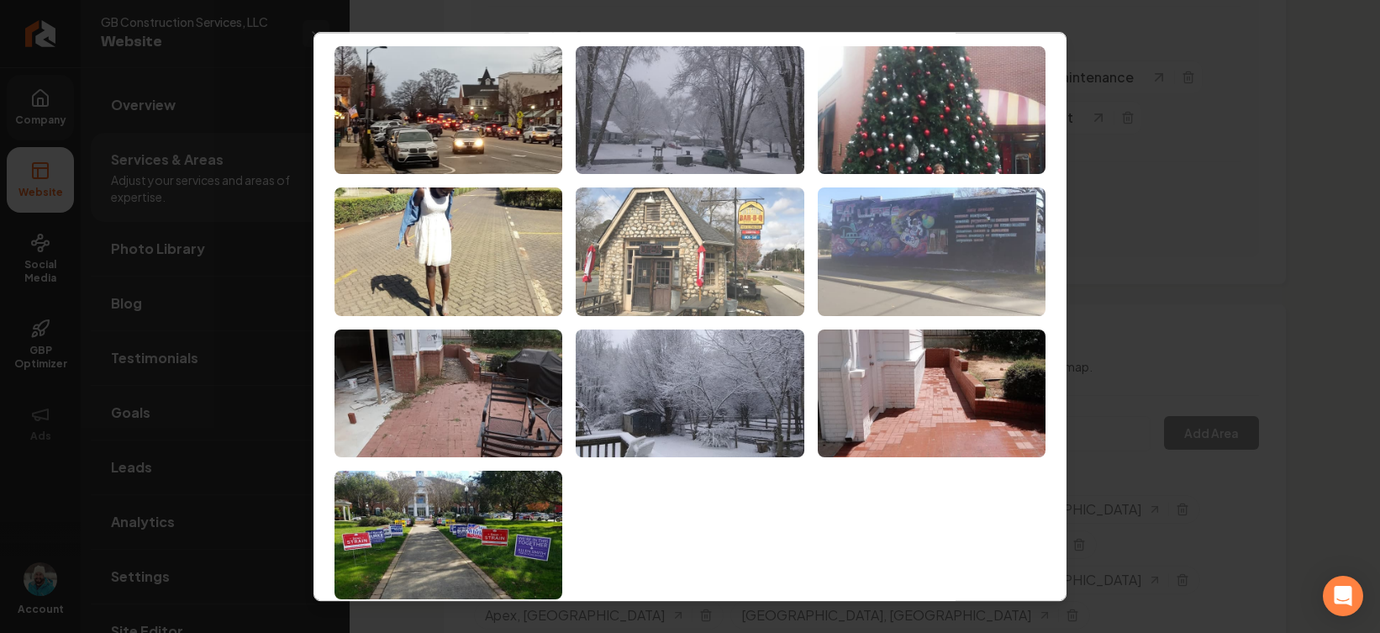
scroll to position [58, 0]
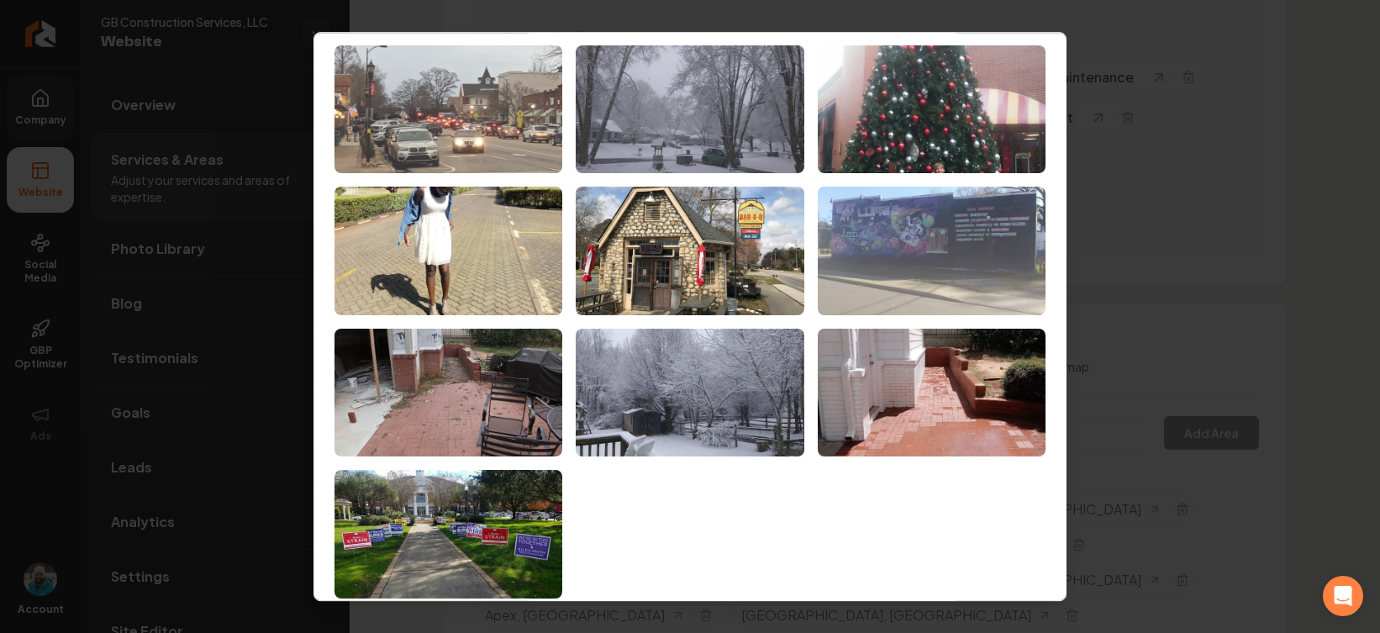
click at [448, 84] on img at bounding box center [449, 109] width 228 height 129
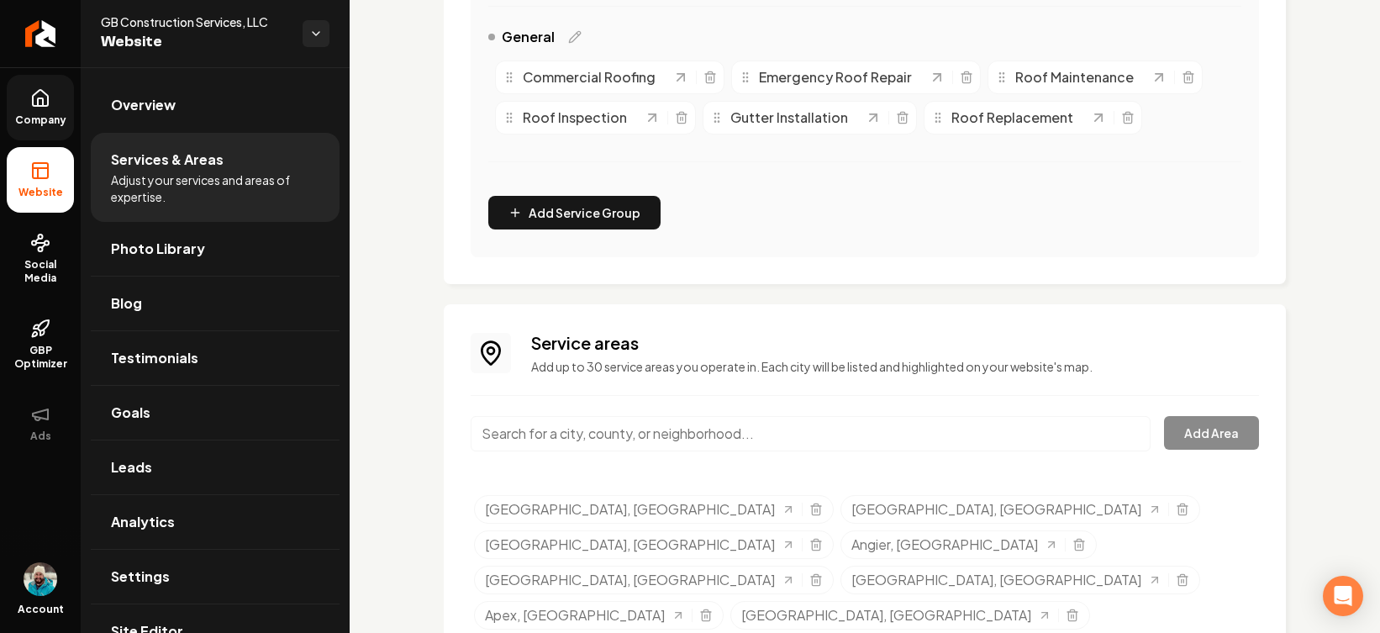
click at [778, 435] on input "Main content area" at bounding box center [811, 433] width 680 height 35
paste input "Mint Hill"
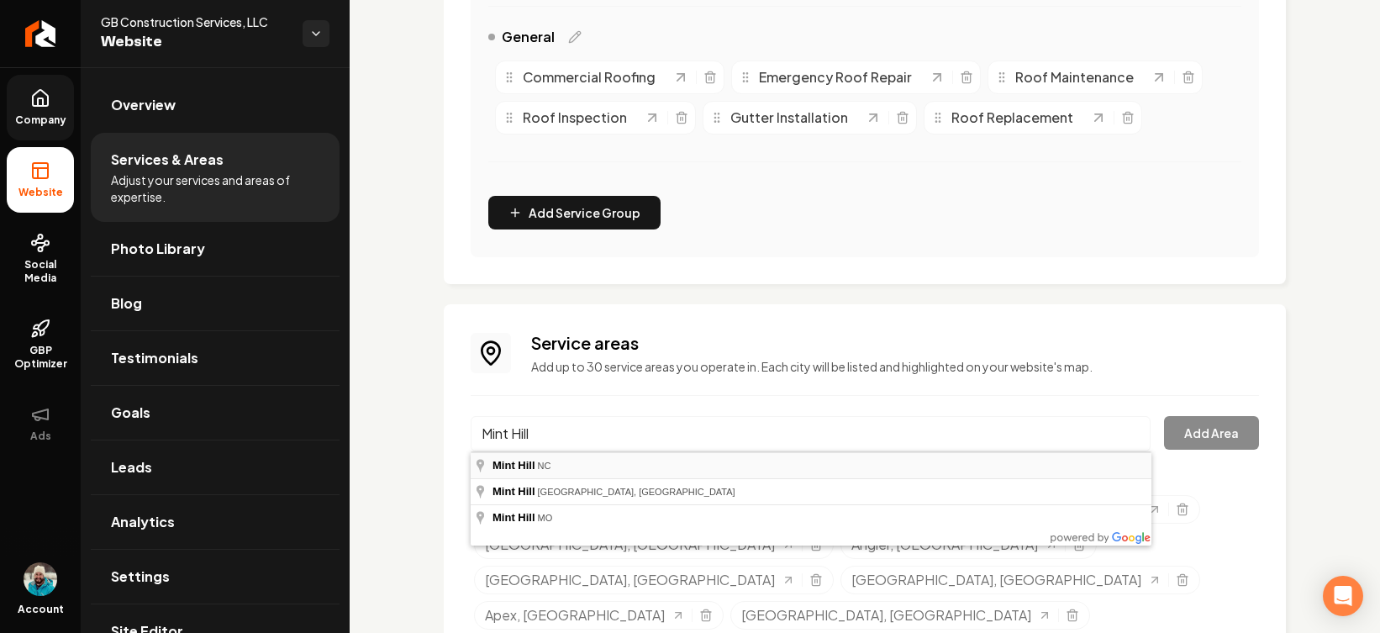
type input "[GEOGRAPHIC_DATA], [GEOGRAPHIC_DATA]"
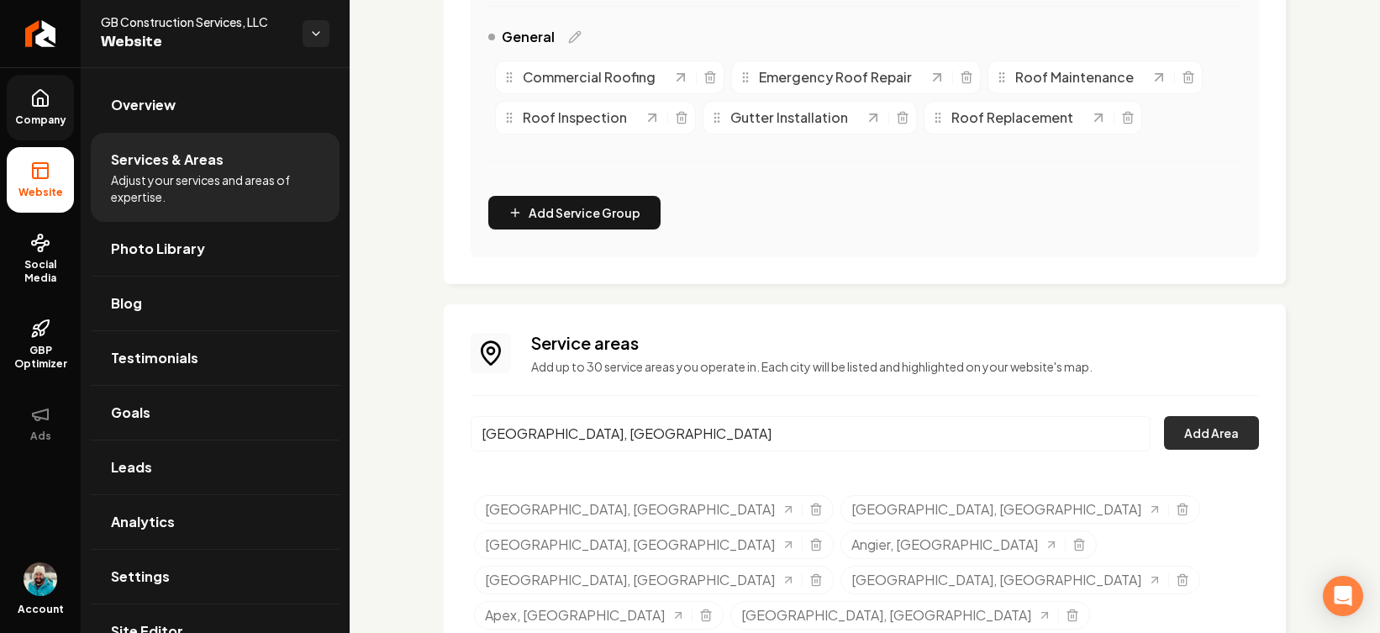
click at [1091, 419] on button "Add Area" at bounding box center [1211, 433] width 95 height 34
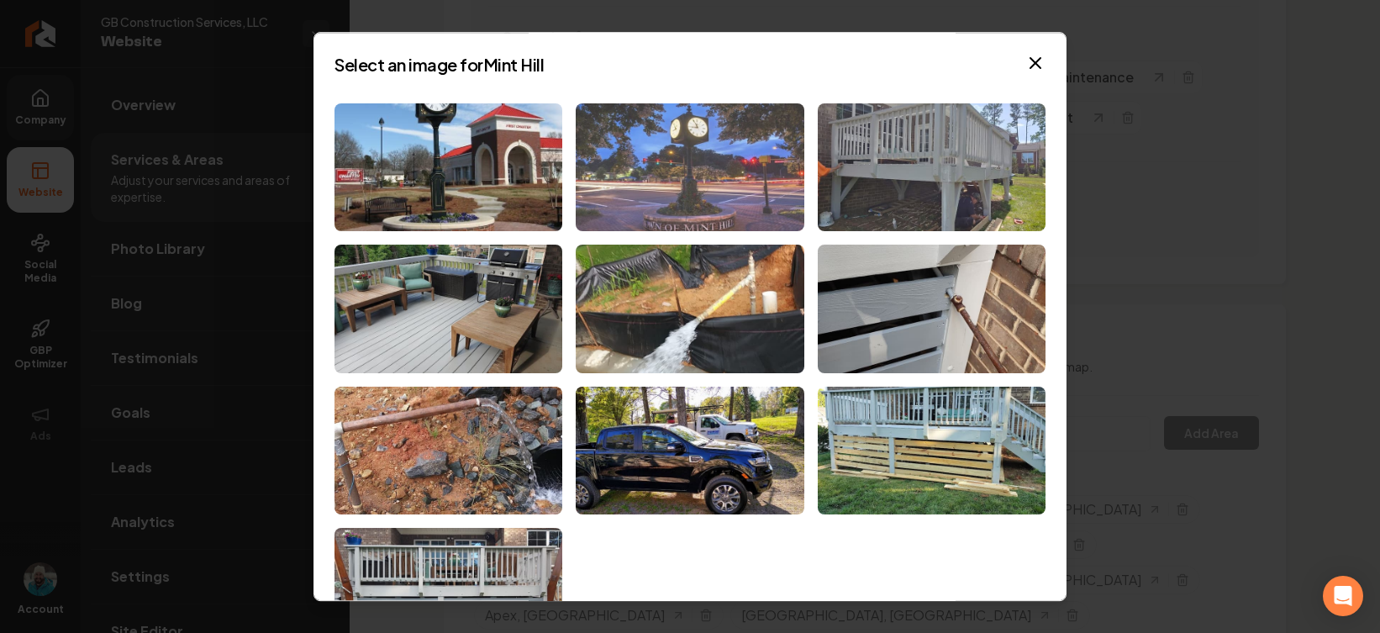
click at [632, 155] on img at bounding box center [690, 167] width 228 height 129
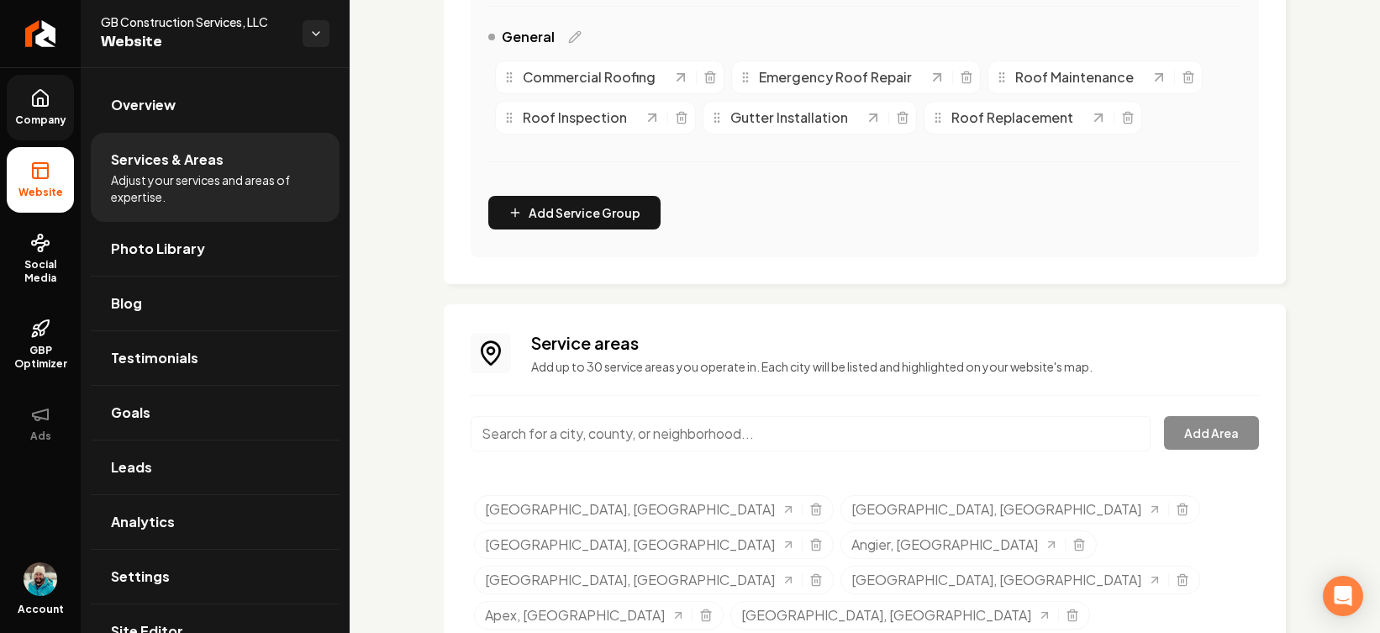
click at [769, 435] on input "Main content area" at bounding box center [811, 433] width 680 height 35
paste input "[PERSON_NAME][GEOGRAPHIC_DATA]"
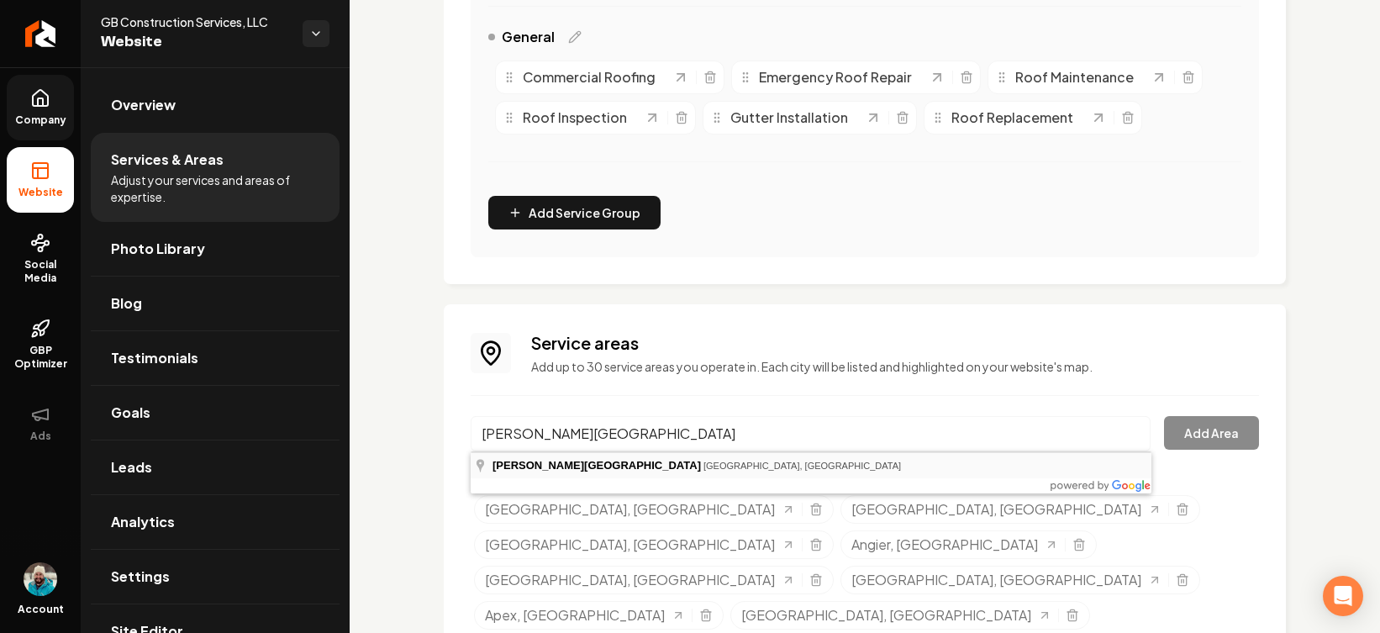
type input "[PERSON_NAME][GEOGRAPHIC_DATA][PERSON_NAME][GEOGRAPHIC_DATA], [GEOGRAPHIC_DATA]"
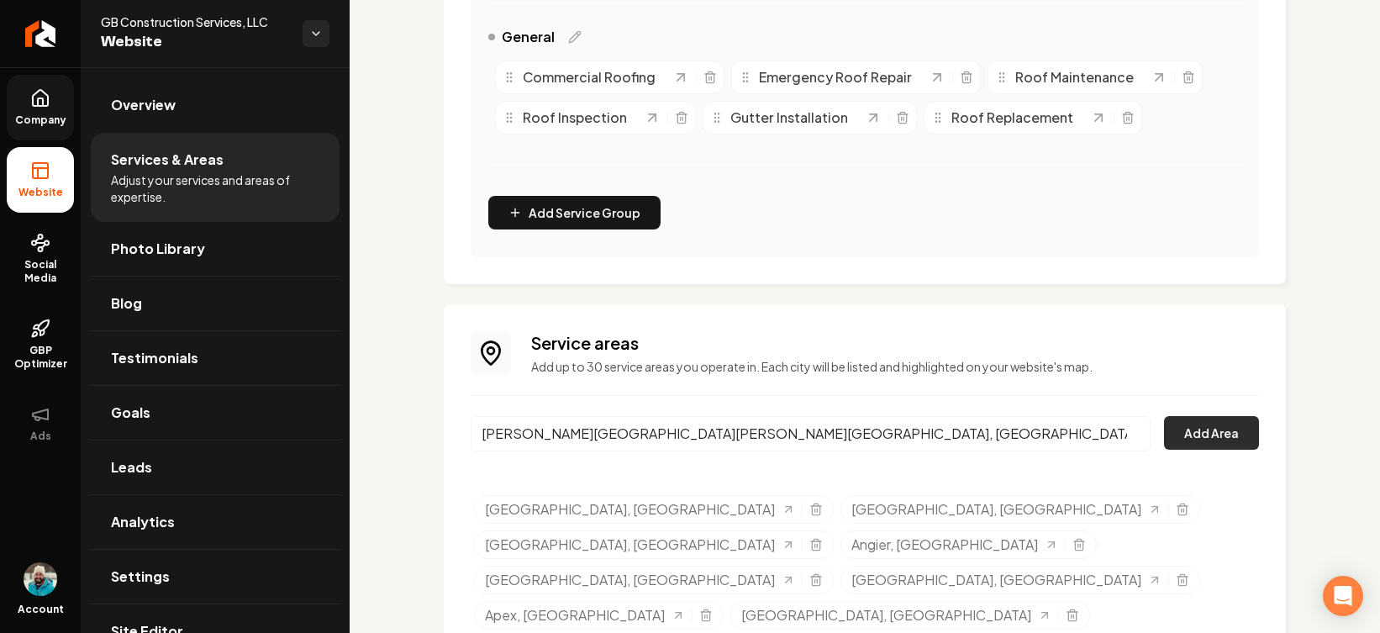
click at [1091, 432] on button "Add Area" at bounding box center [1211, 433] width 95 height 34
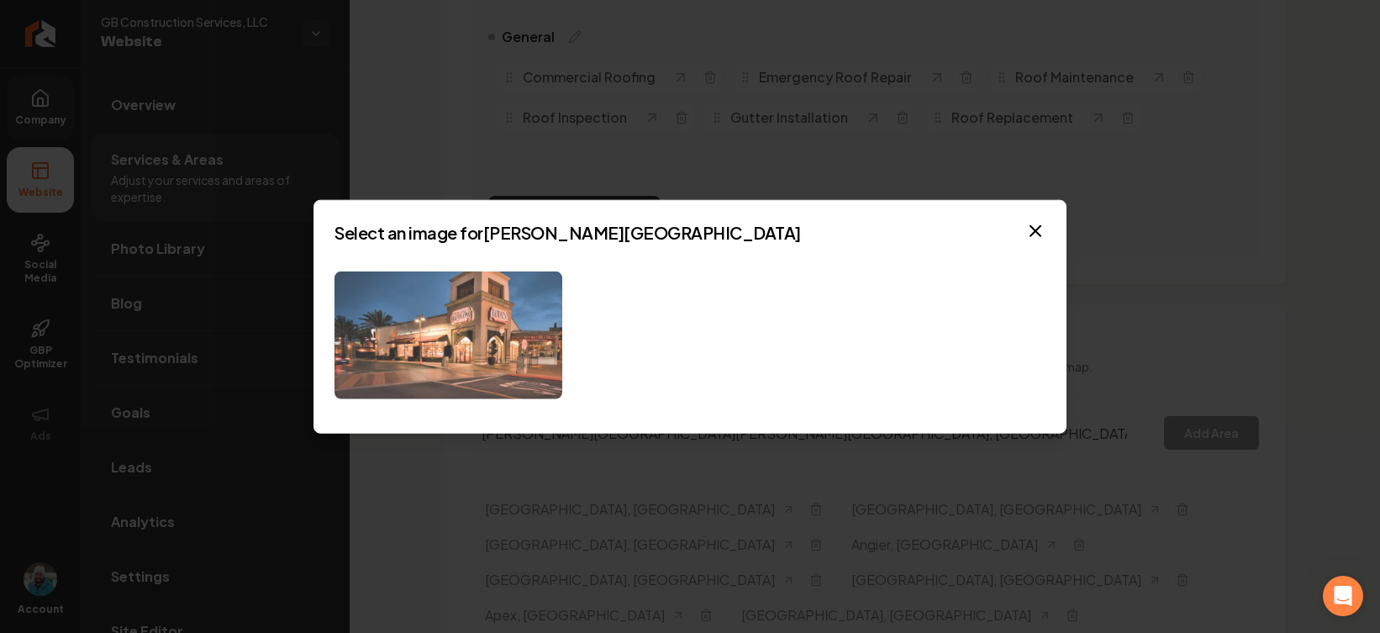
click at [475, 324] on img at bounding box center [449, 335] width 228 height 129
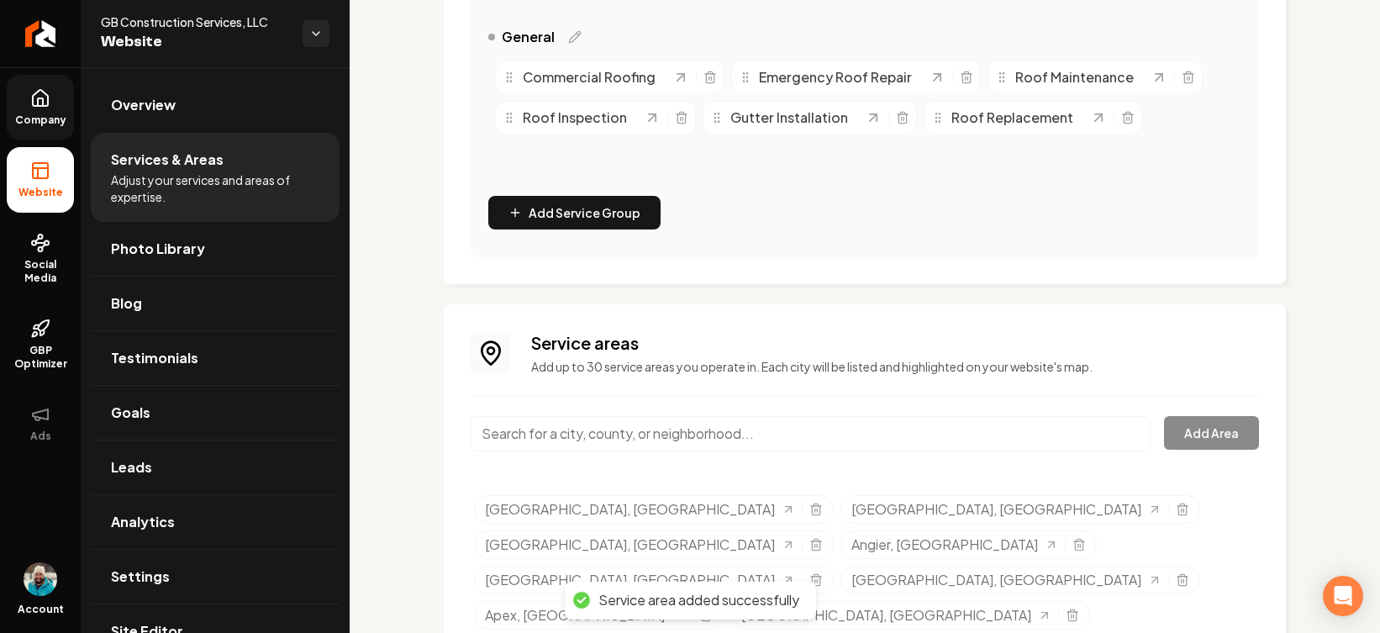
click at [758, 436] on input "Main content area" at bounding box center [811, 433] width 680 height 35
paste input "Eastover"
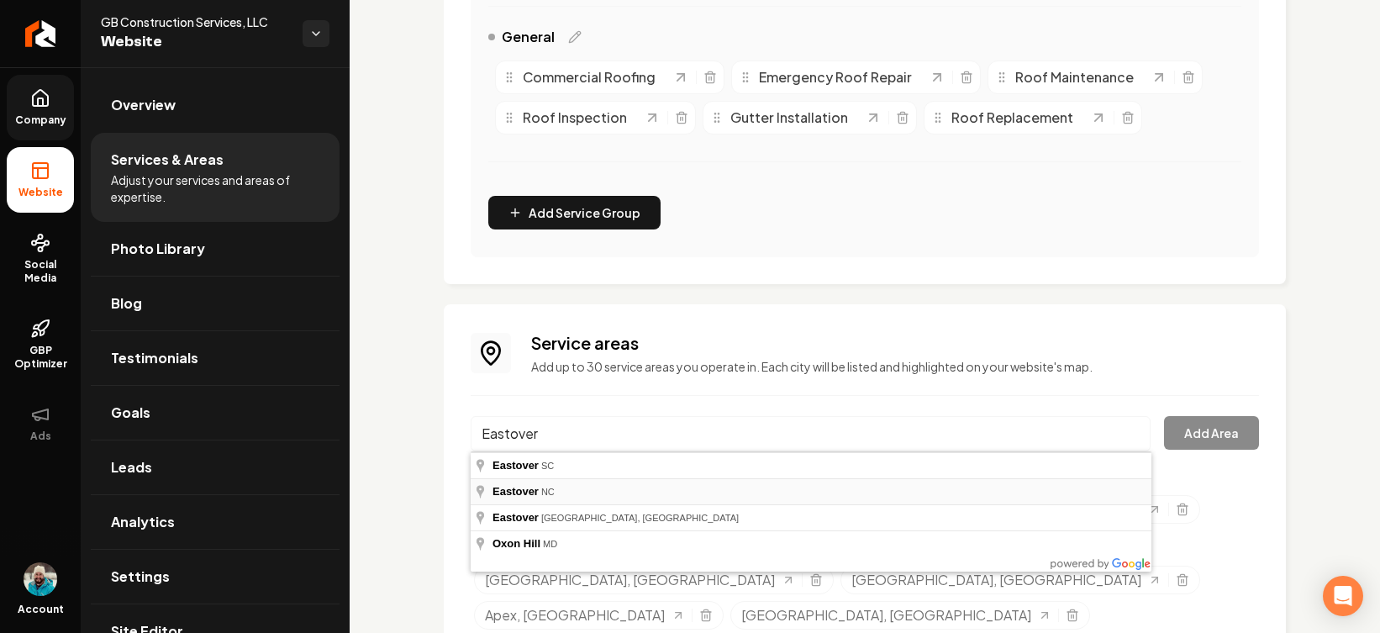
type input "[GEOGRAPHIC_DATA], [GEOGRAPHIC_DATA]"
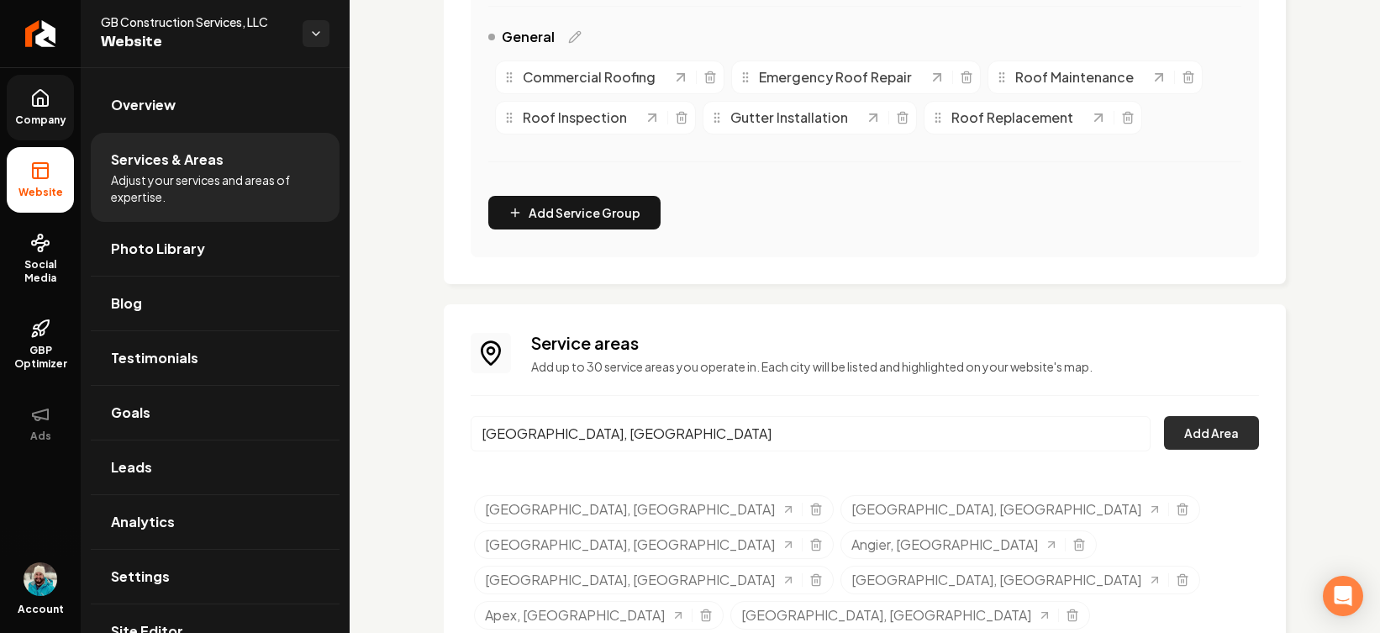
click at [1091, 427] on button "Add Area" at bounding box center [1211, 433] width 95 height 34
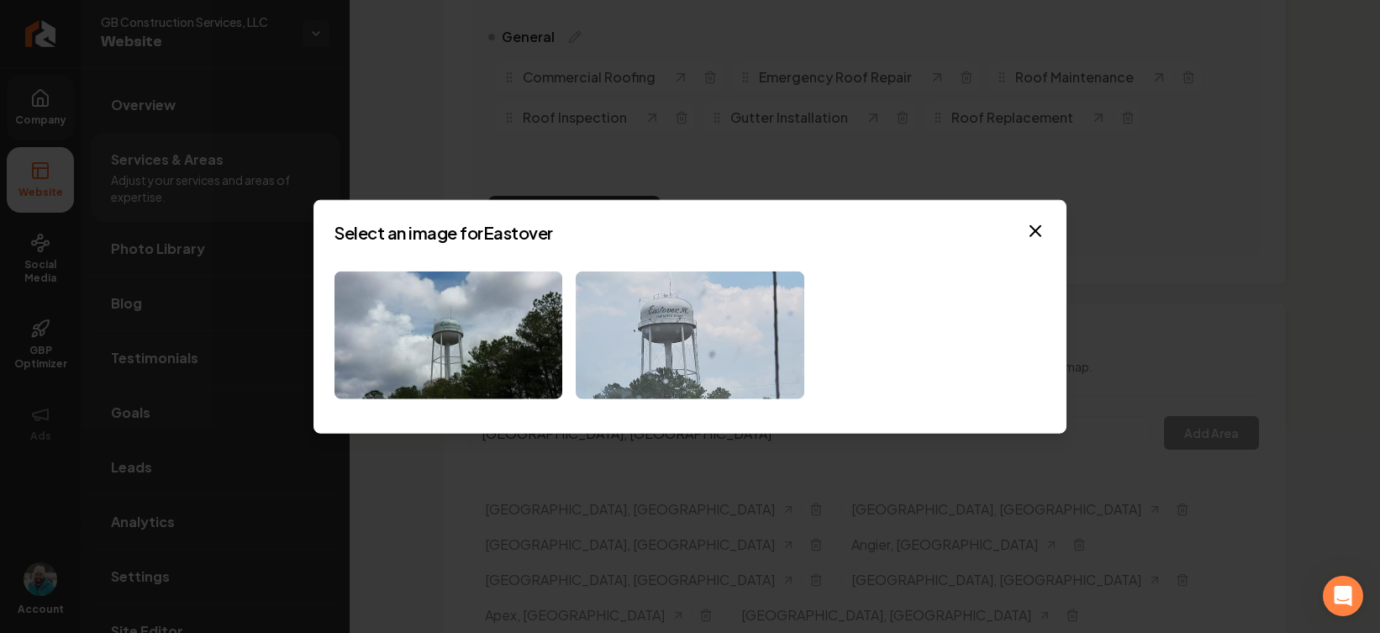
click at [686, 338] on img at bounding box center [690, 335] width 228 height 129
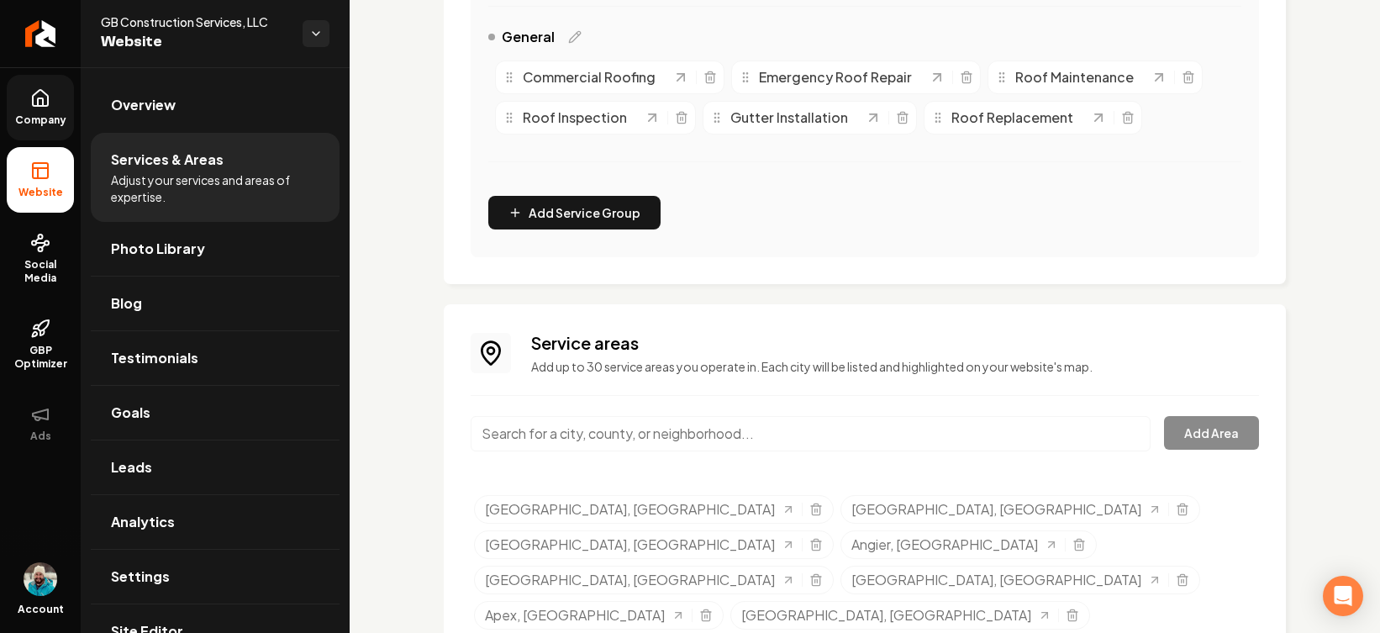
click at [631, 438] on input "Main content area" at bounding box center [811, 433] width 680 height 35
paste input "Ballantyne"
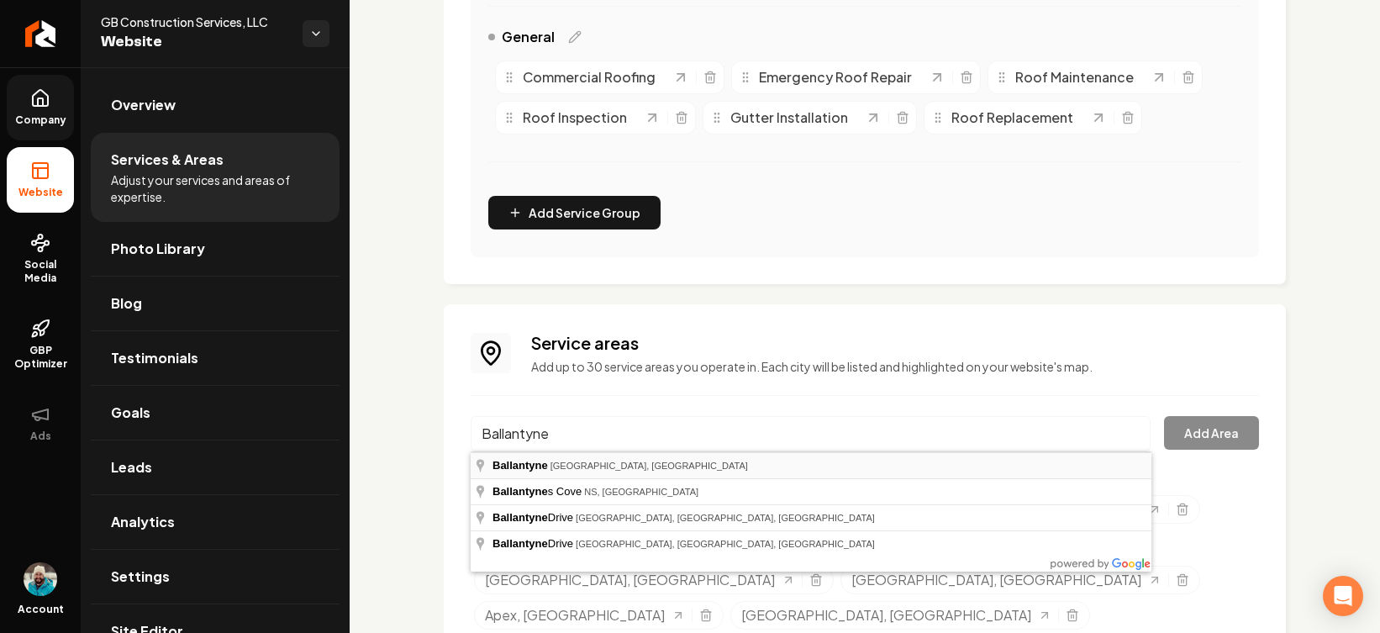
type input "Ballantyne, [GEOGRAPHIC_DATA], [GEOGRAPHIC_DATA]"
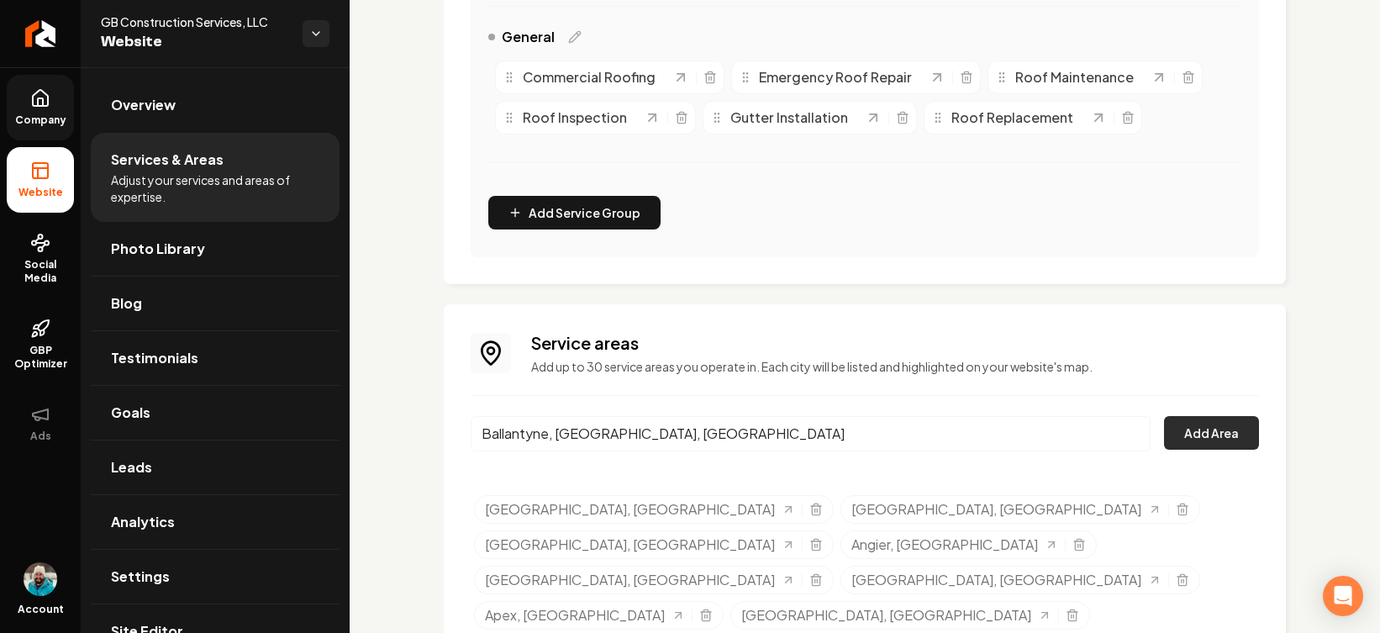
click at [1091, 424] on button "Add Area" at bounding box center [1211, 433] width 95 height 34
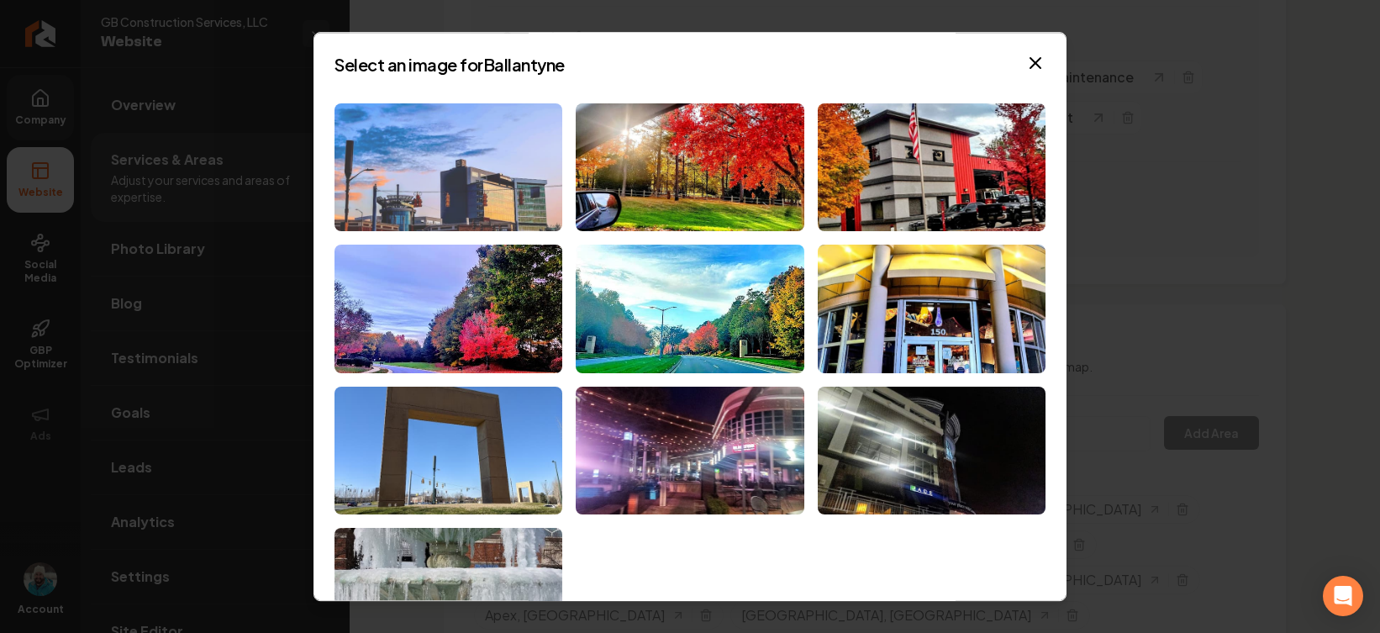
click at [468, 179] on img at bounding box center [449, 167] width 228 height 129
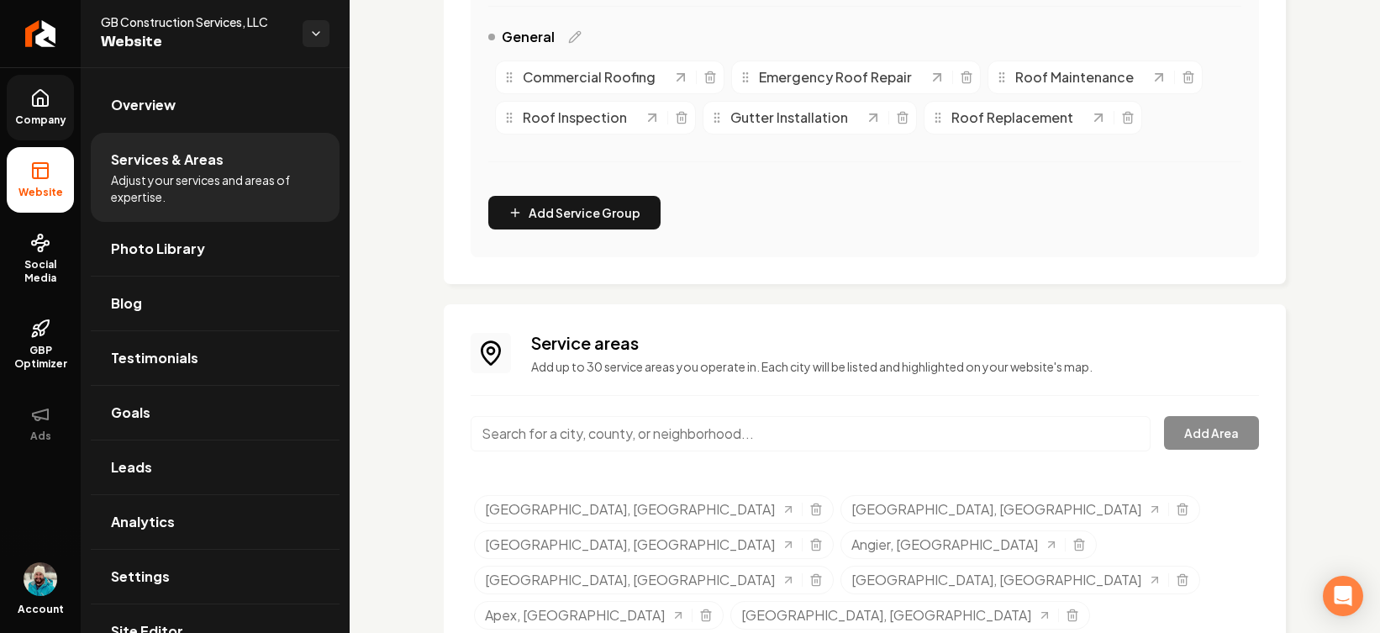
click at [805, 438] on input "Main content area" at bounding box center [811, 433] width 680 height 35
paste input "[GEOGRAPHIC_DATA]"
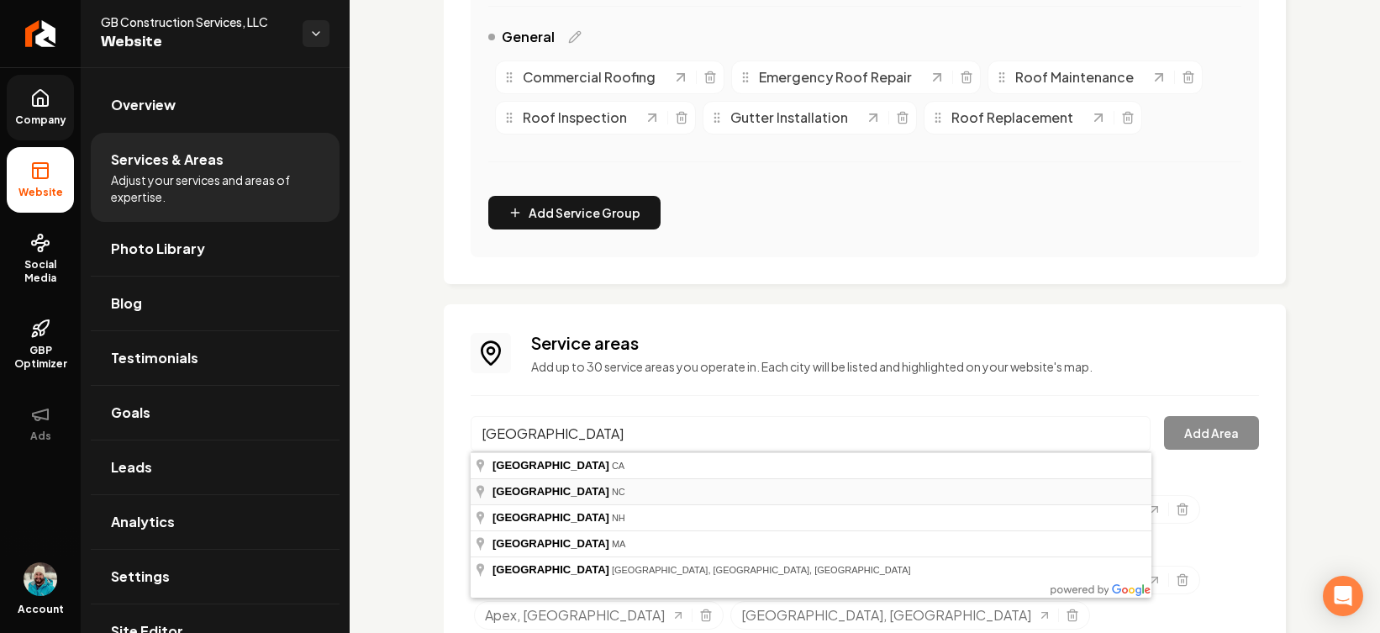
type input "[GEOGRAPHIC_DATA], [GEOGRAPHIC_DATA]"
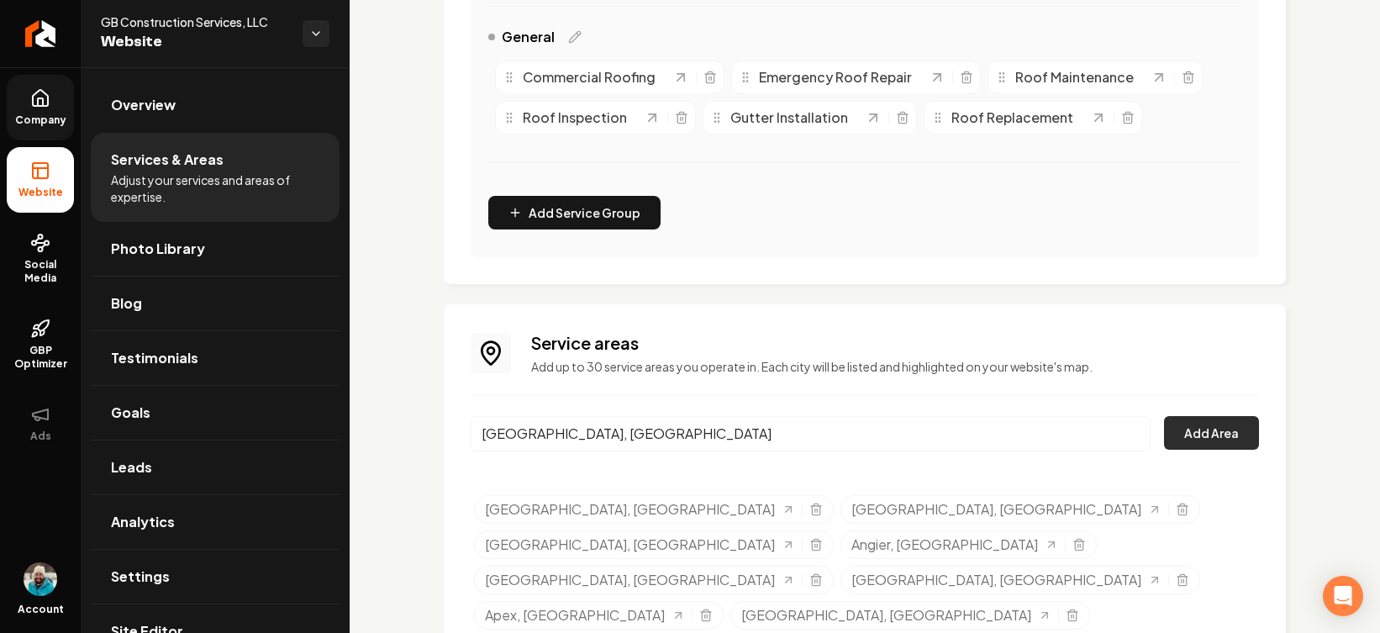
click at [1091, 442] on button "Add Area" at bounding box center [1211, 433] width 95 height 34
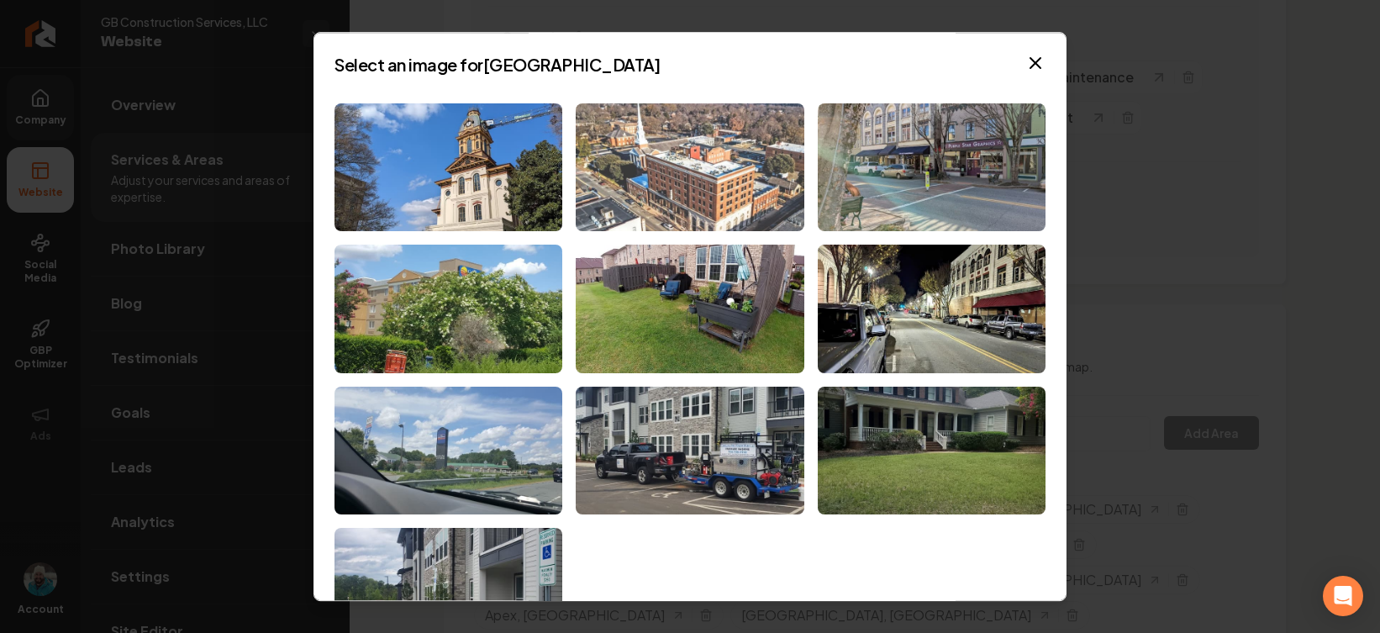
click at [726, 186] on img at bounding box center [690, 167] width 228 height 129
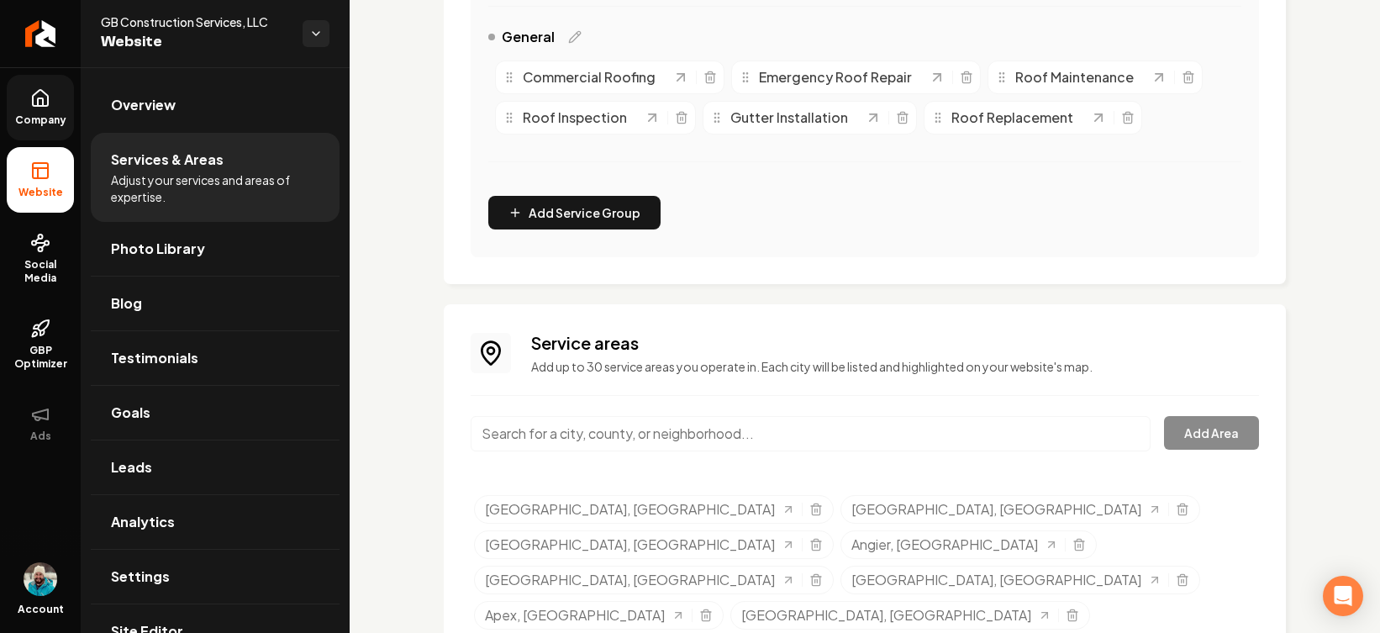
click at [831, 436] on input "Main content area" at bounding box center [811, 433] width 680 height 35
paste input "[GEOGRAPHIC_DATA]"
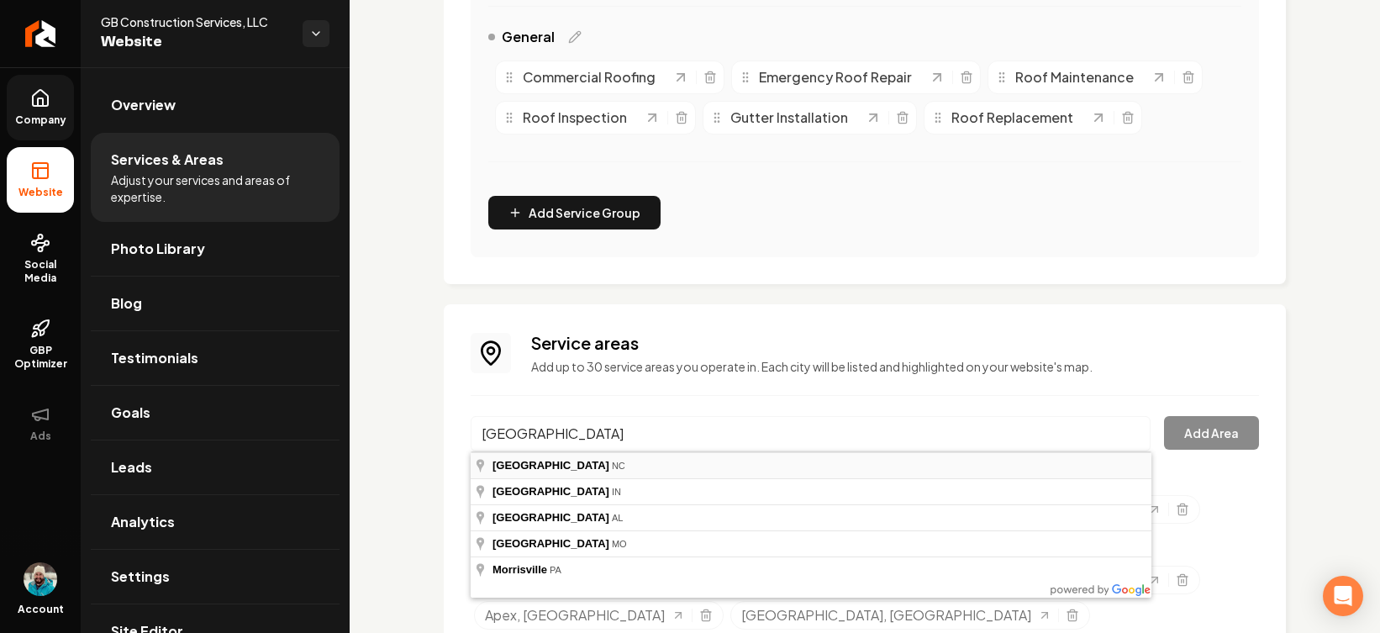
type input "[GEOGRAPHIC_DATA], [GEOGRAPHIC_DATA]"
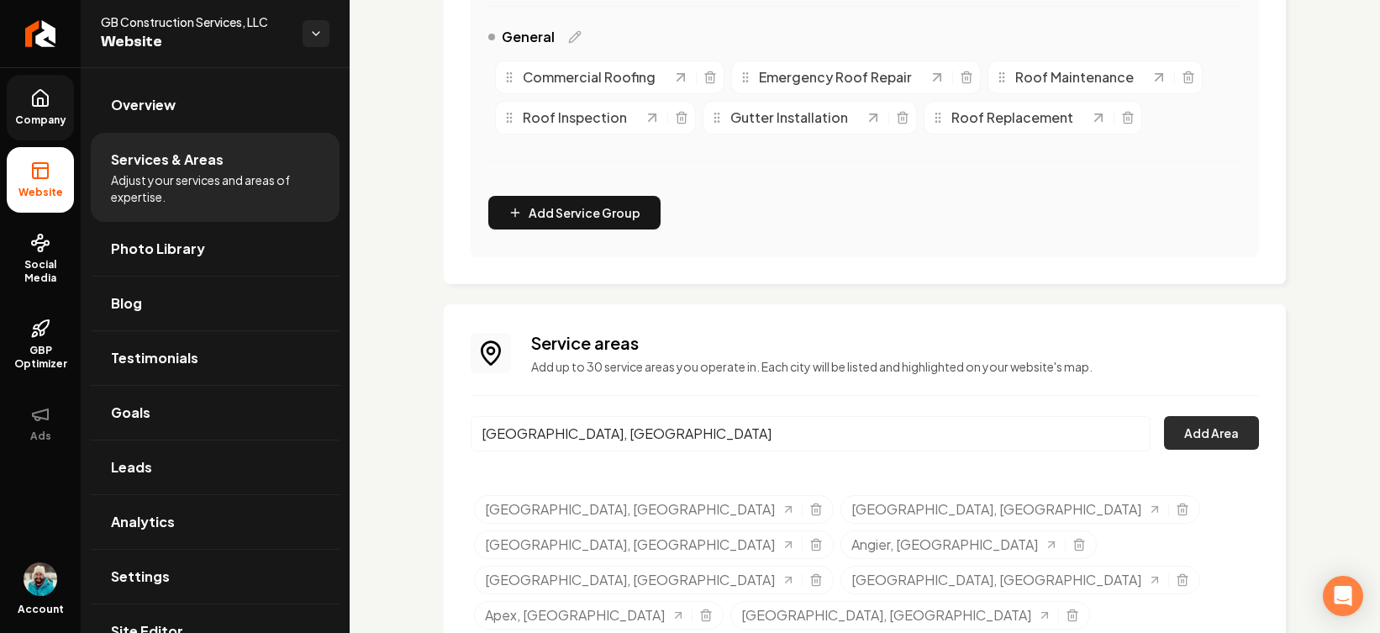
click at [1091, 437] on button "Add Area" at bounding box center [1211, 433] width 95 height 34
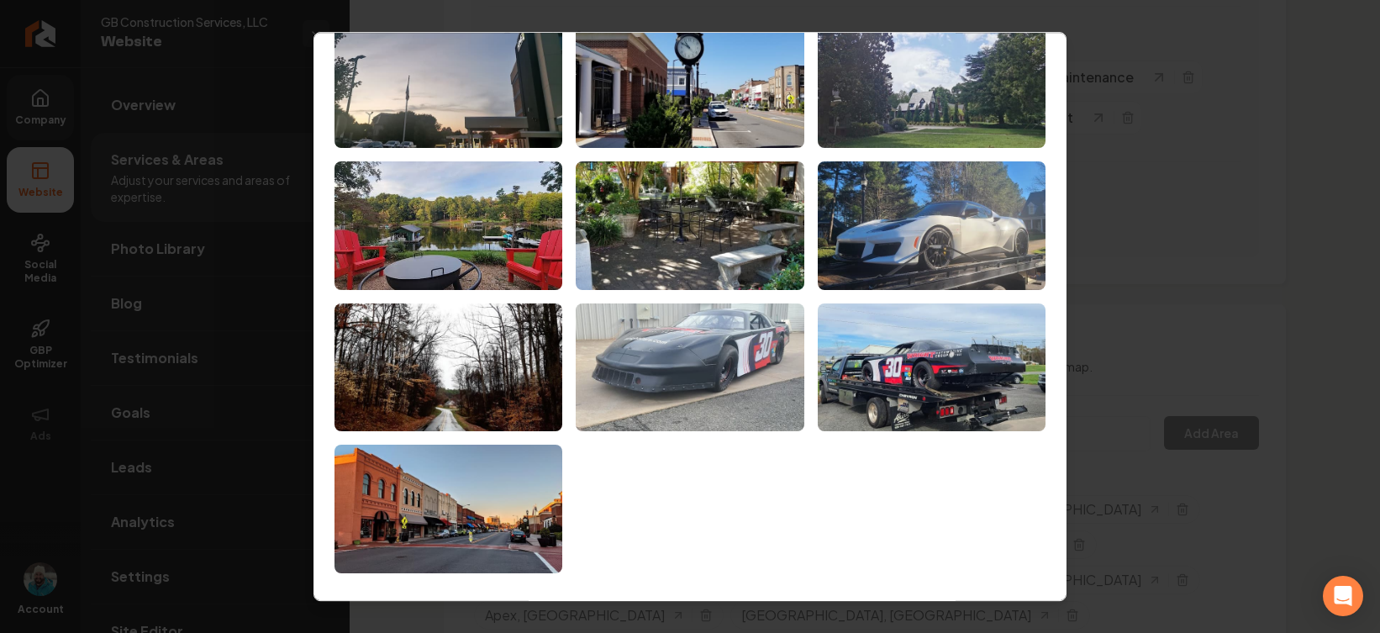
scroll to position [85, 0]
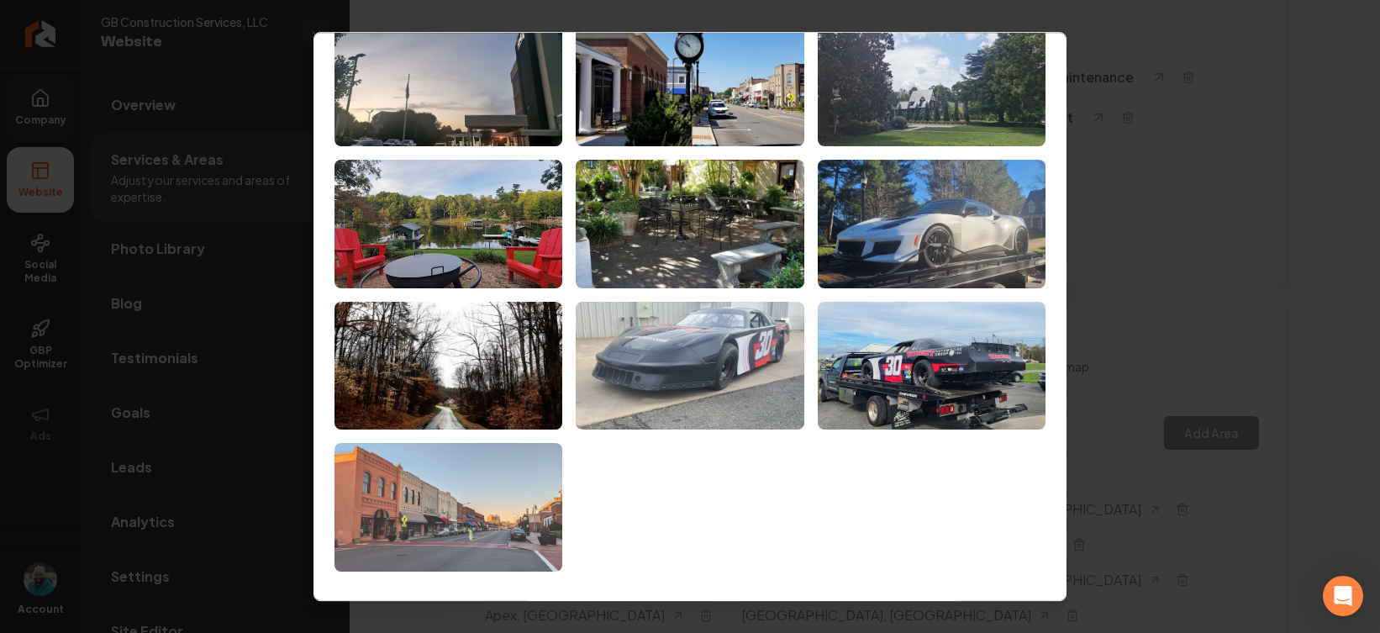
click at [482, 497] on img at bounding box center [449, 508] width 228 height 129
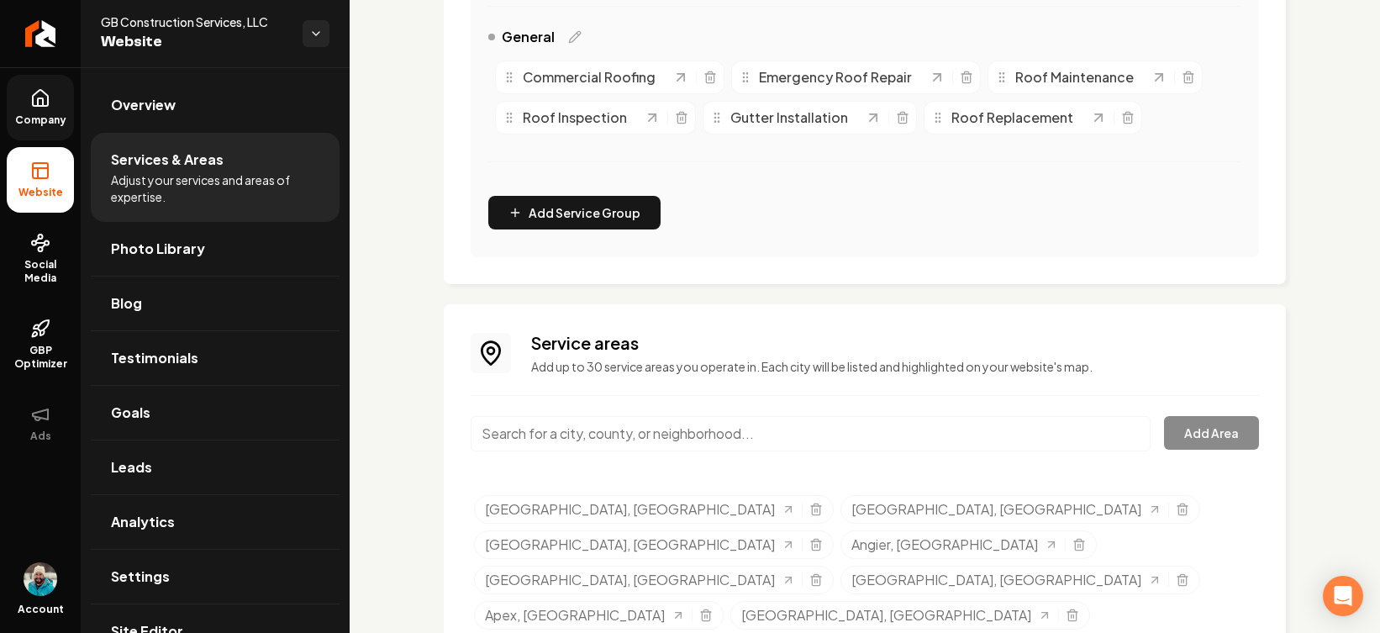
click at [721, 439] on input "Main content area" at bounding box center [811, 433] width 680 height 35
paste input "Asheville"
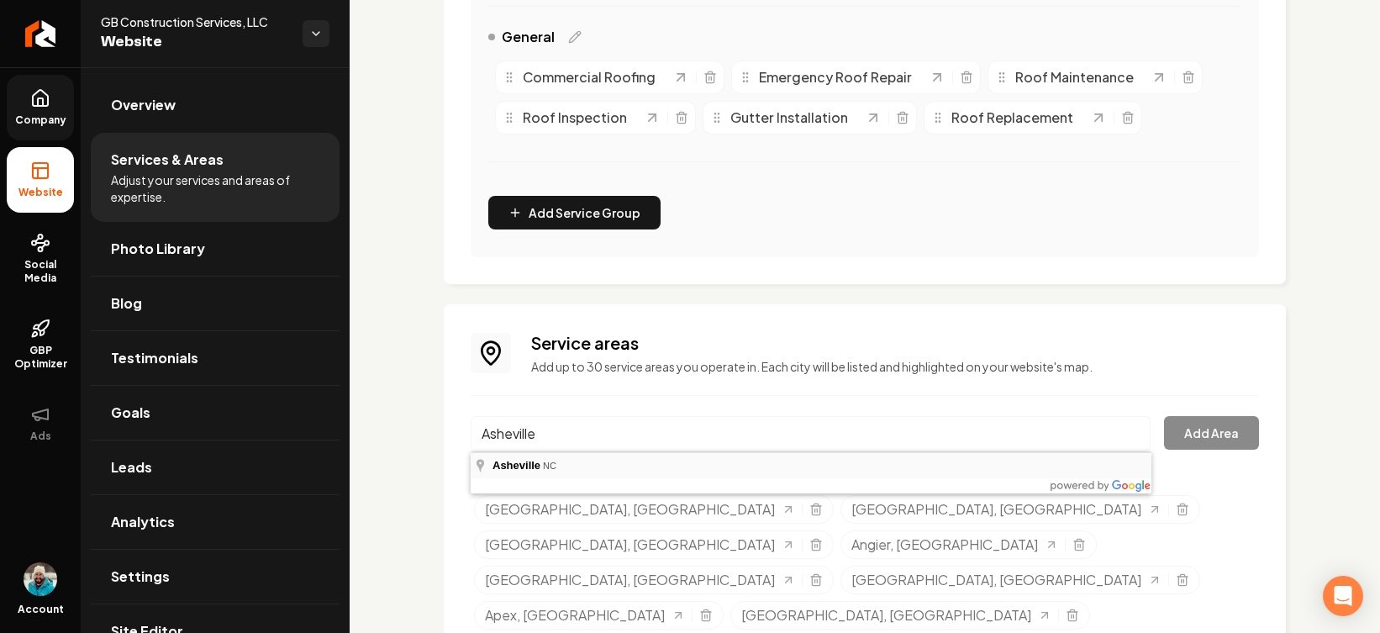
type input "[GEOGRAPHIC_DATA], [GEOGRAPHIC_DATA]"
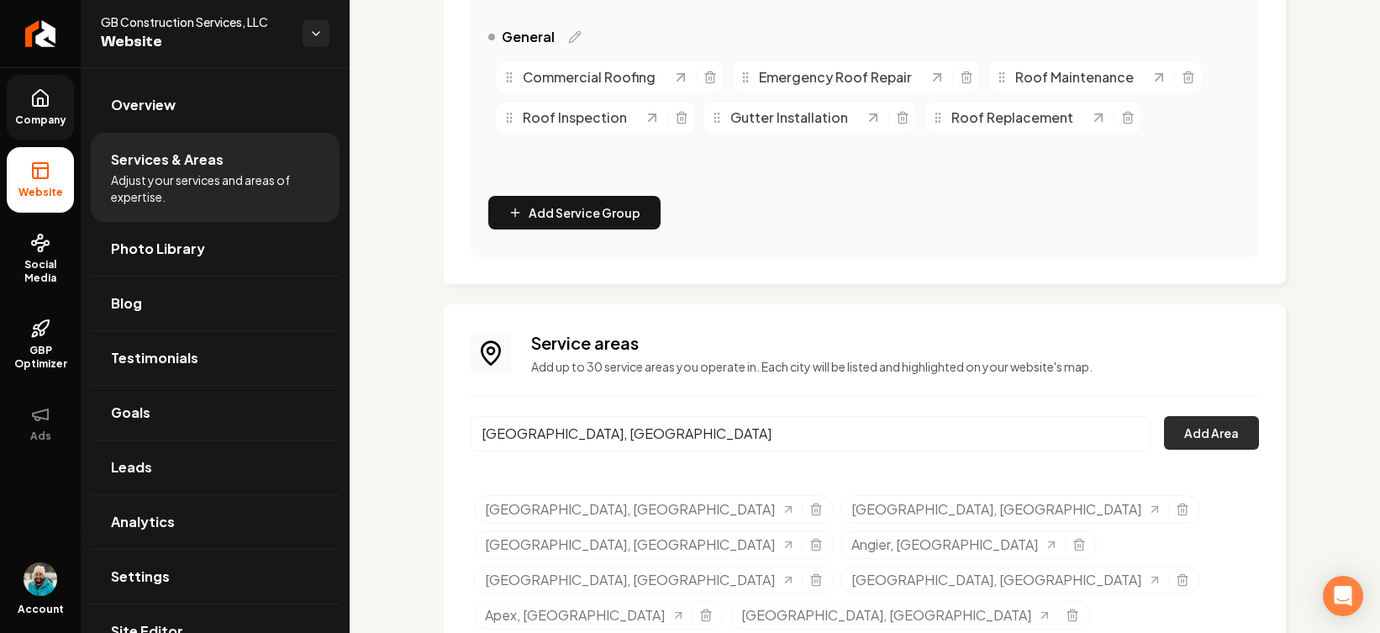
click at [1091, 425] on button "Add Area" at bounding box center [1211, 433] width 95 height 34
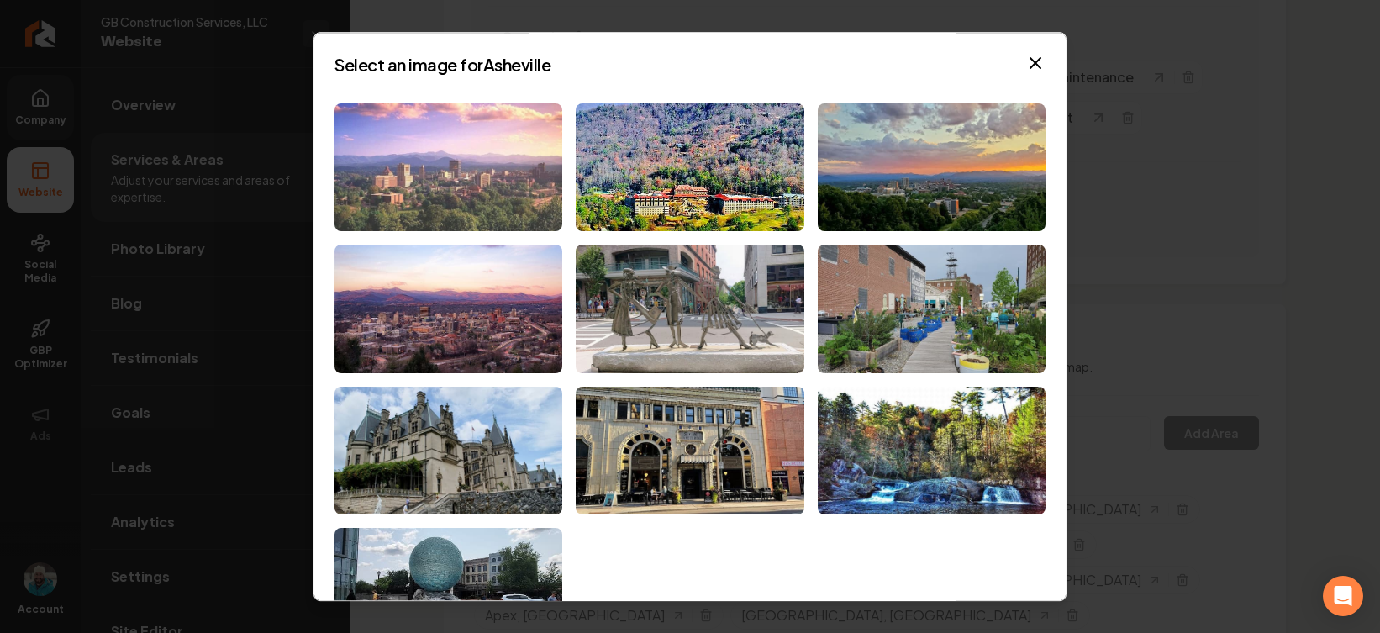
click at [465, 137] on img at bounding box center [449, 167] width 228 height 129
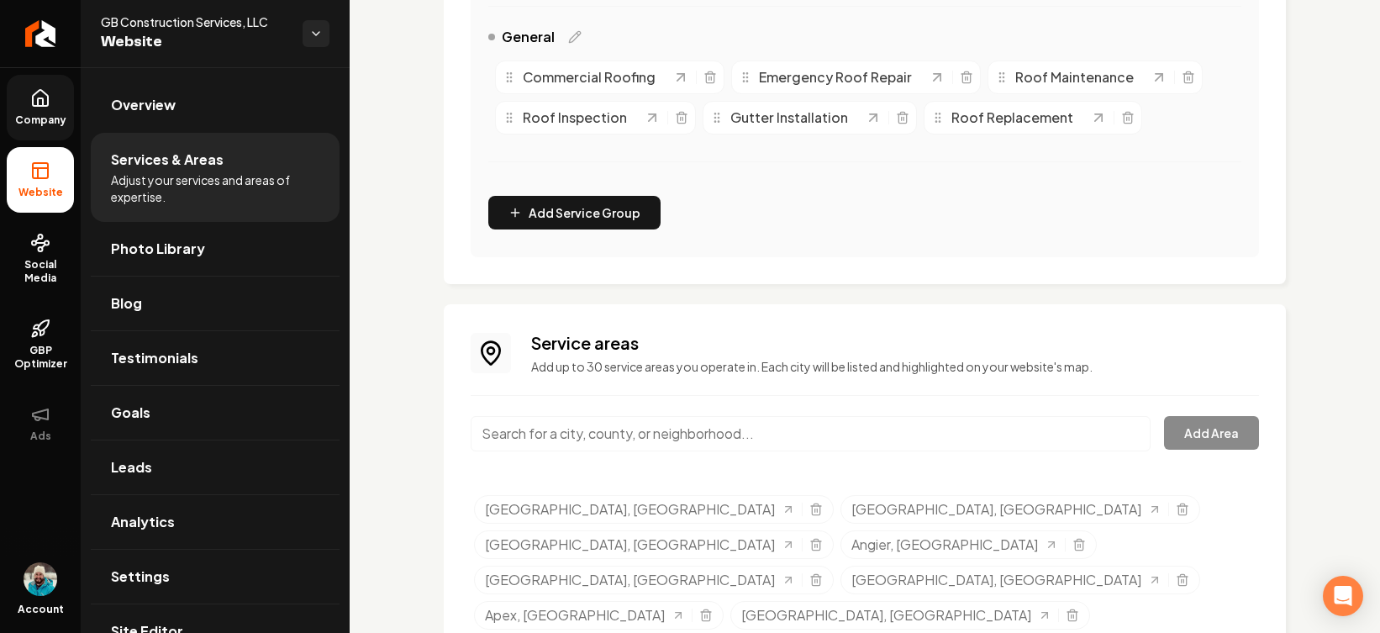
click at [712, 430] on input "Main content area" at bounding box center [811, 433] width 680 height 35
paste input "[GEOGRAPHIC_DATA]"
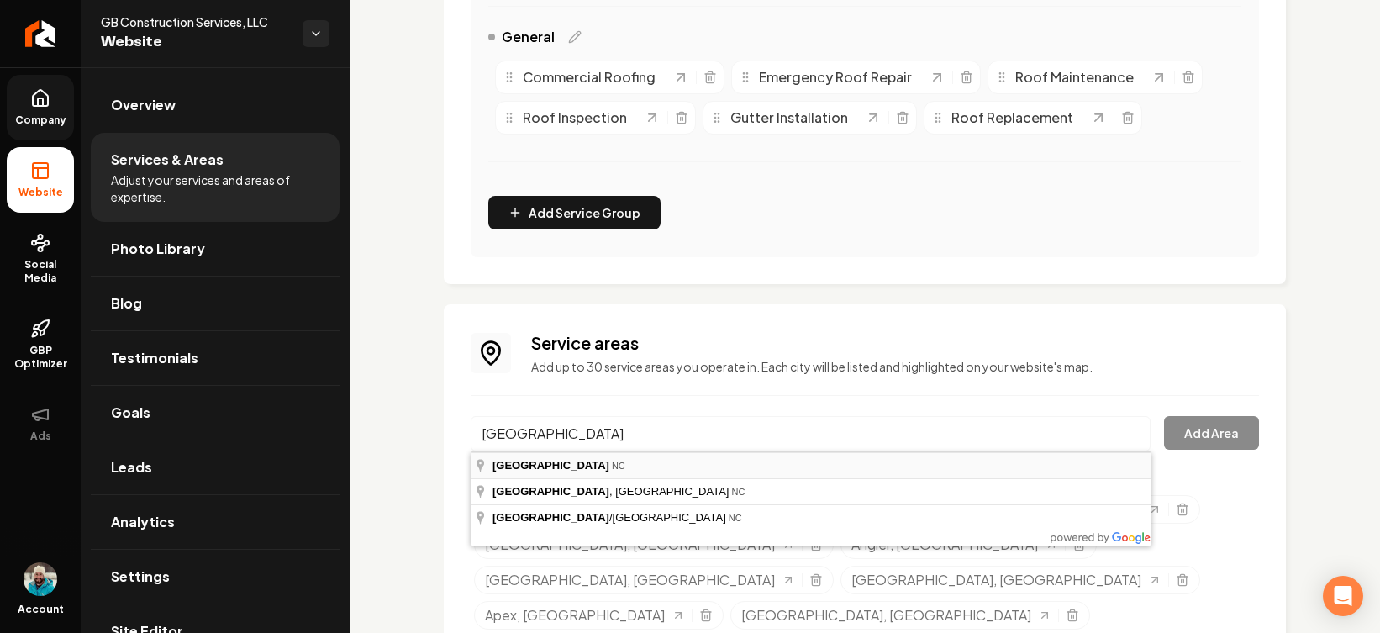
type input "[GEOGRAPHIC_DATA], [GEOGRAPHIC_DATA]"
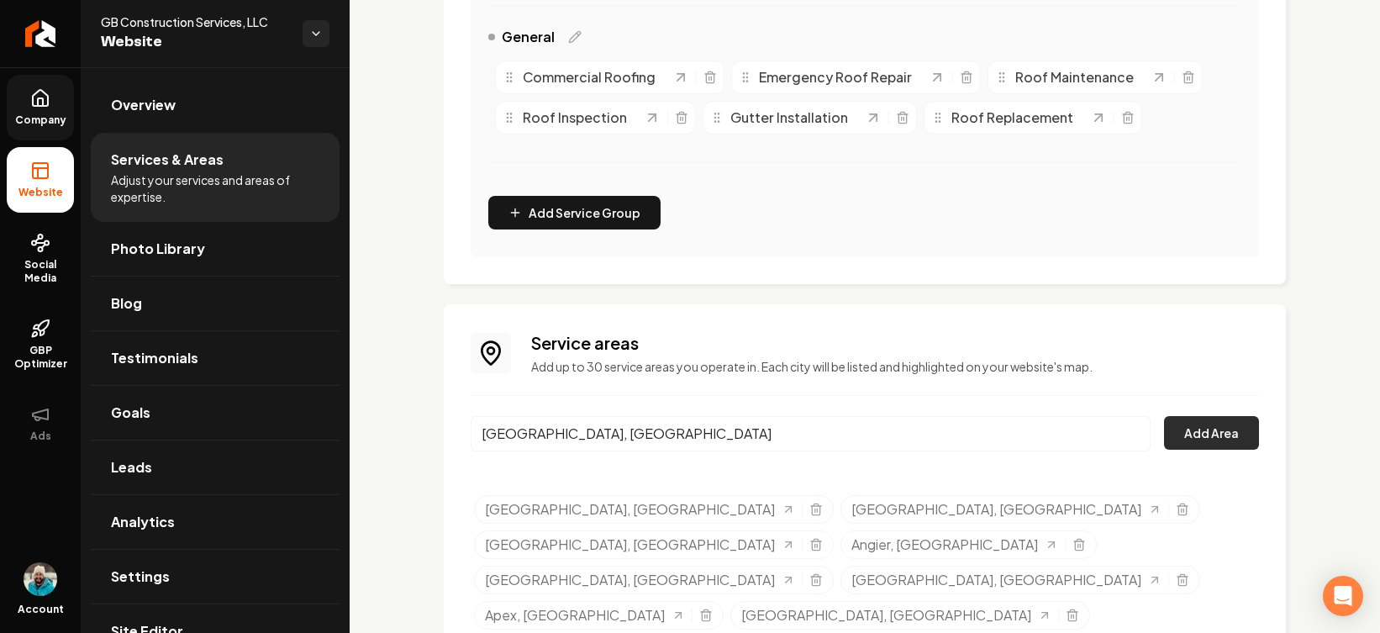
click at [1091, 419] on button "Add Area" at bounding box center [1211, 433] width 95 height 34
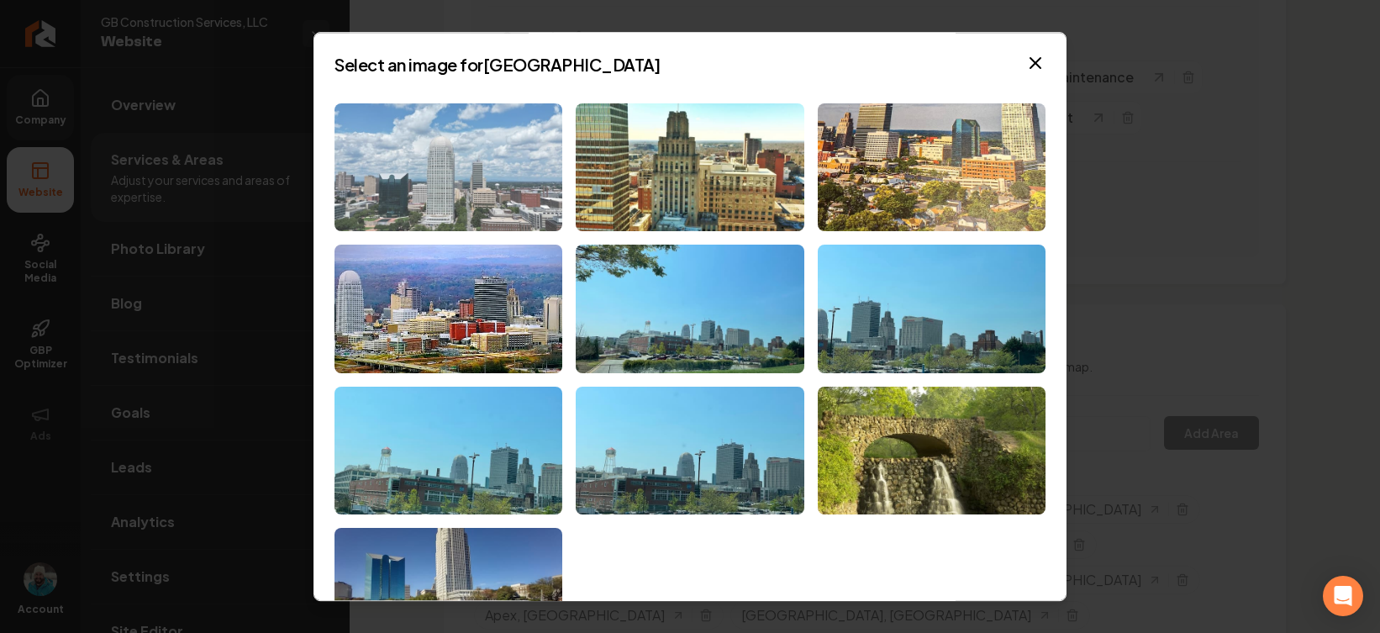
click at [493, 191] on img at bounding box center [449, 167] width 228 height 129
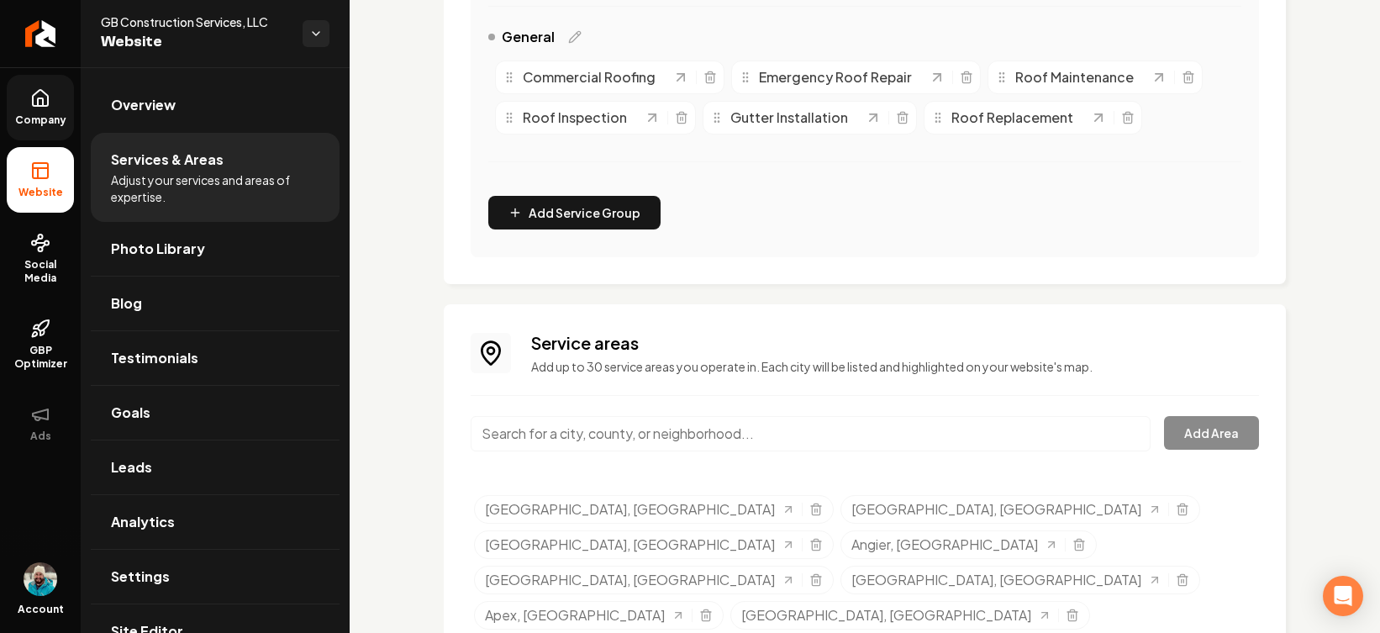
click at [912, 436] on input "Main content area" at bounding box center [811, 433] width 680 height 35
paste input "[GEOGRAPHIC_DATA][PERSON_NAME]"
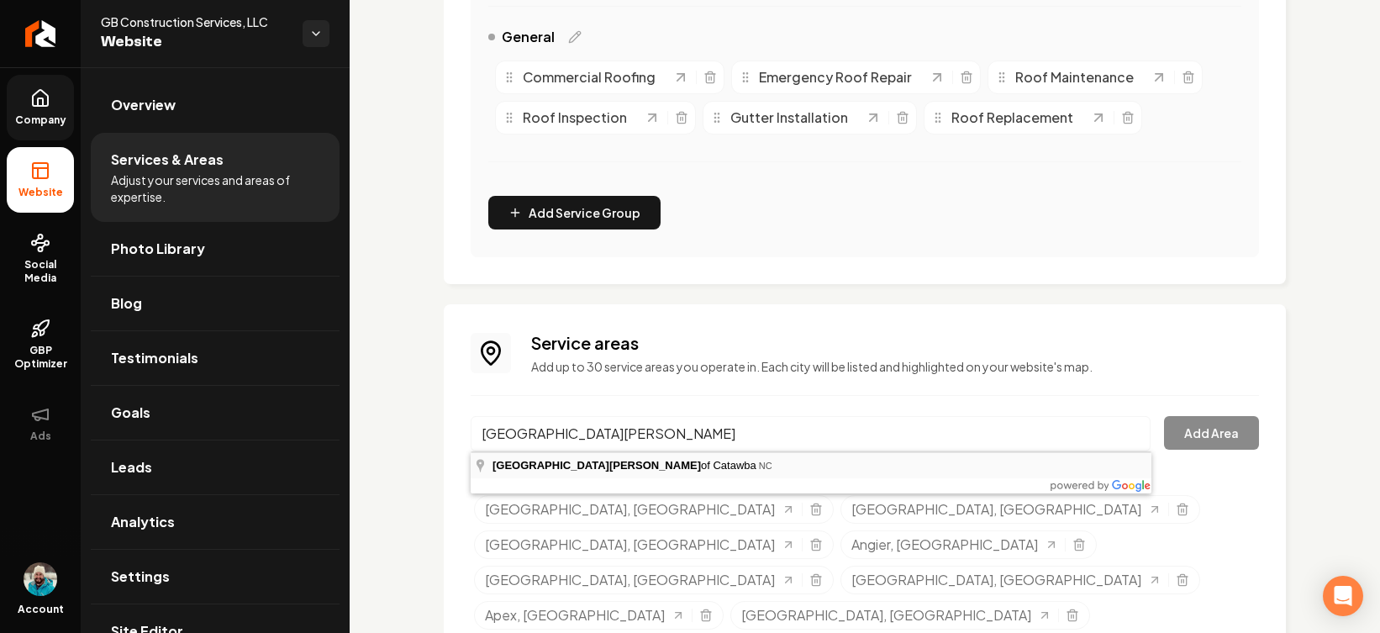
type input "Lake [PERSON_NAME] of Catawba, [GEOGRAPHIC_DATA]"
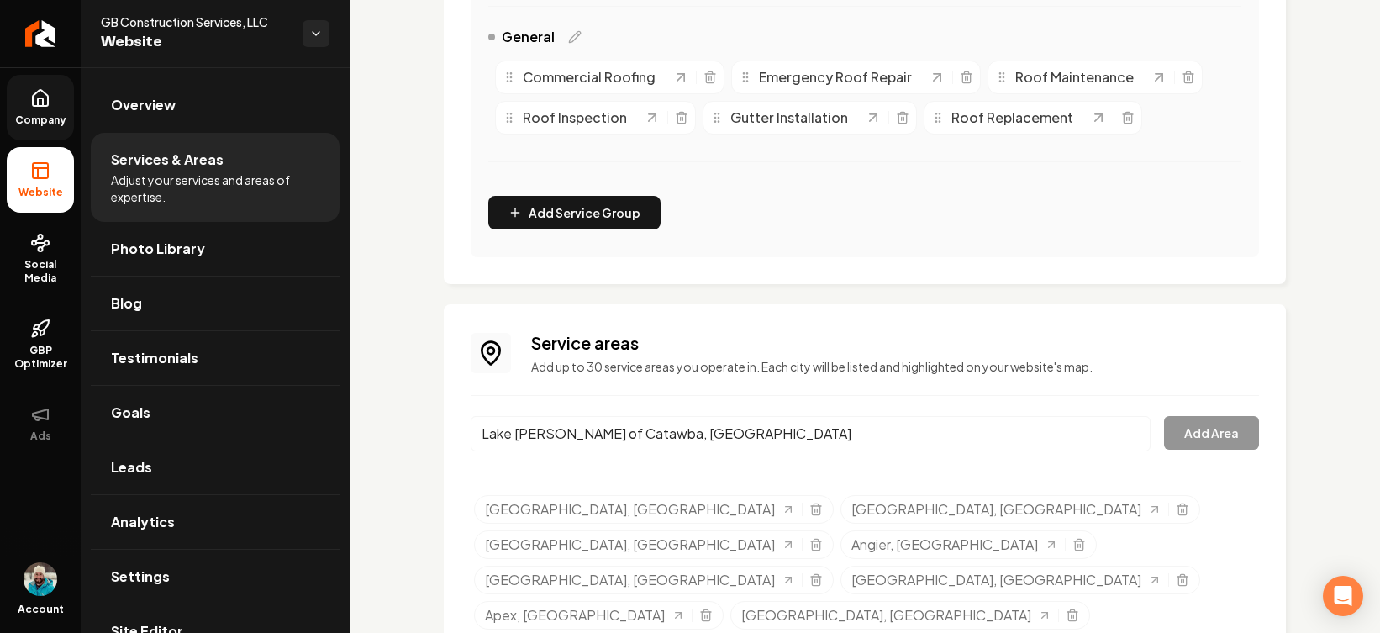
click at [1091, 437] on button "Add Area" at bounding box center [1211, 433] width 95 height 34
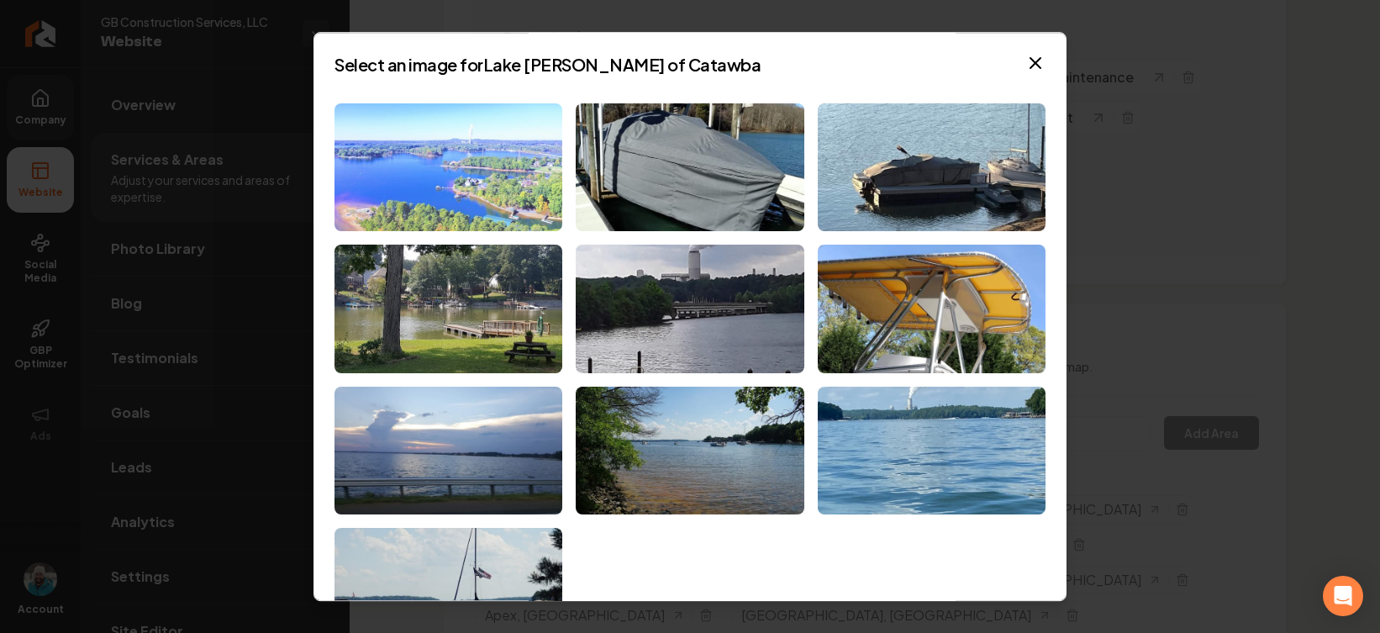
click at [435, 193] on img at bounding box center [449, 167] width 228 height 129
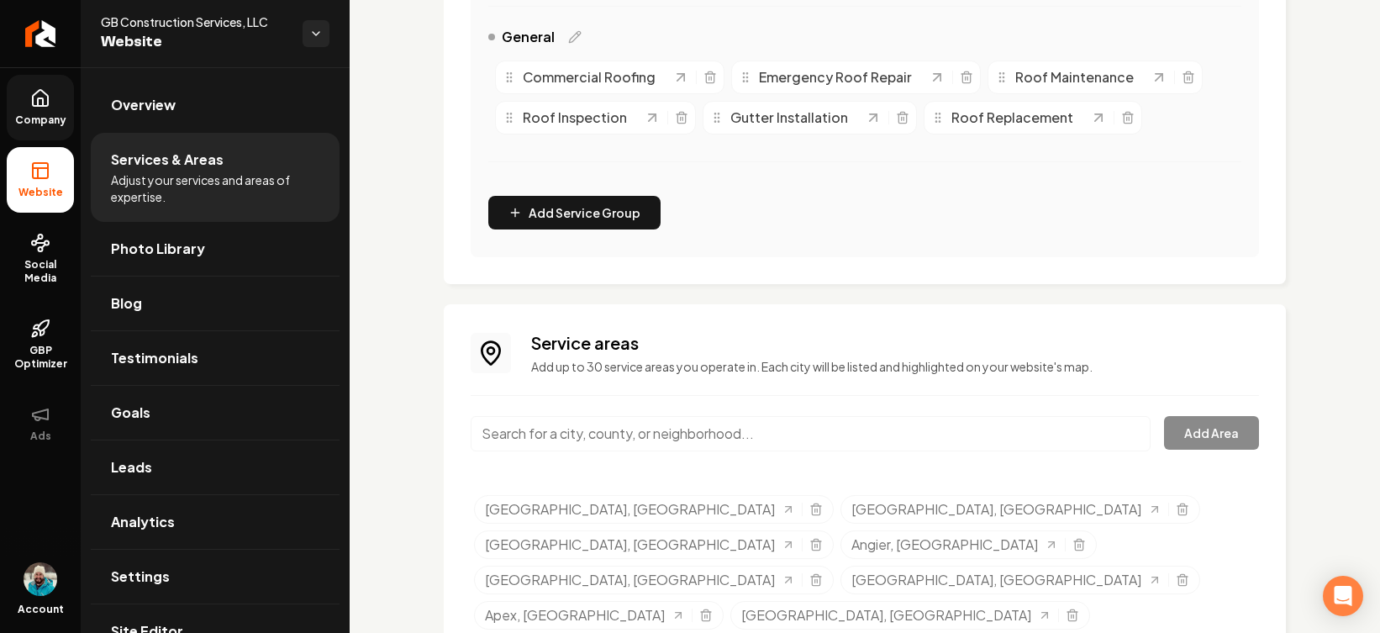
click at [731, 439] on input "Main content area" at bounding box center [811, 433] width 680 height 35
click at [658, 438] on input "Main content area" at bounding box center [811, 433] width 680 height 35
paste input "Pinehurst"
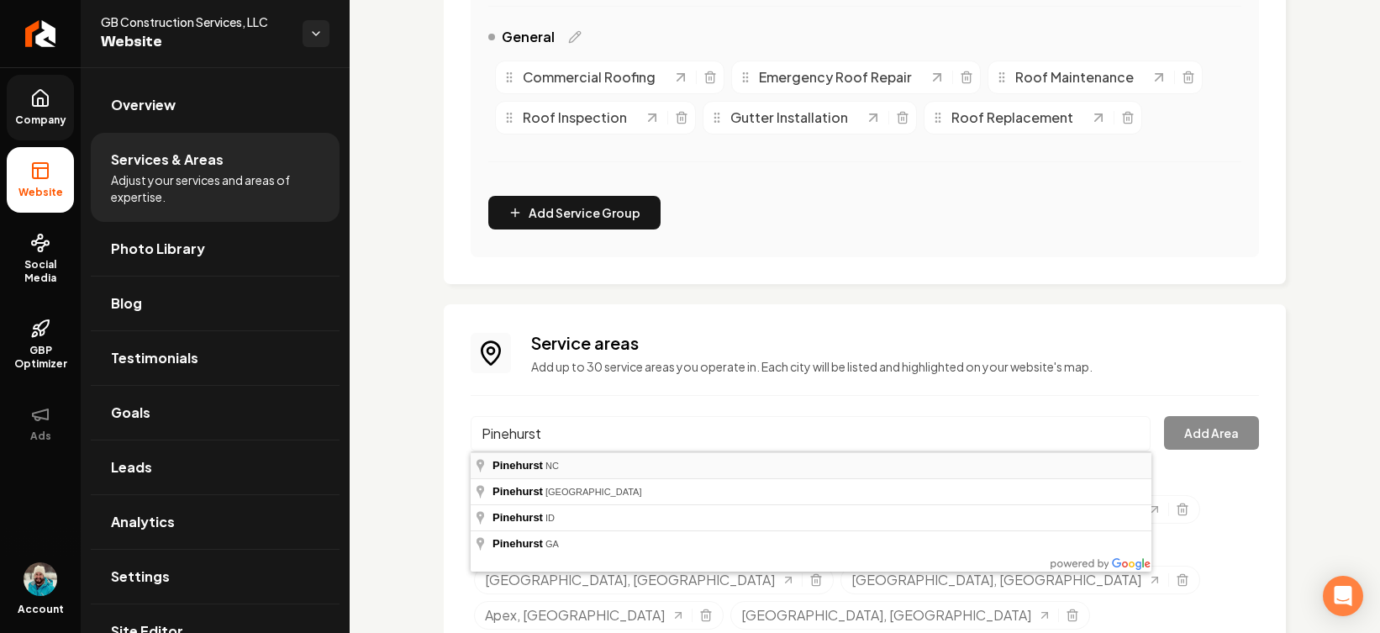
type input "[GEOGRAPHIC_DATA], [GEOGRAPHIC_DATA]"
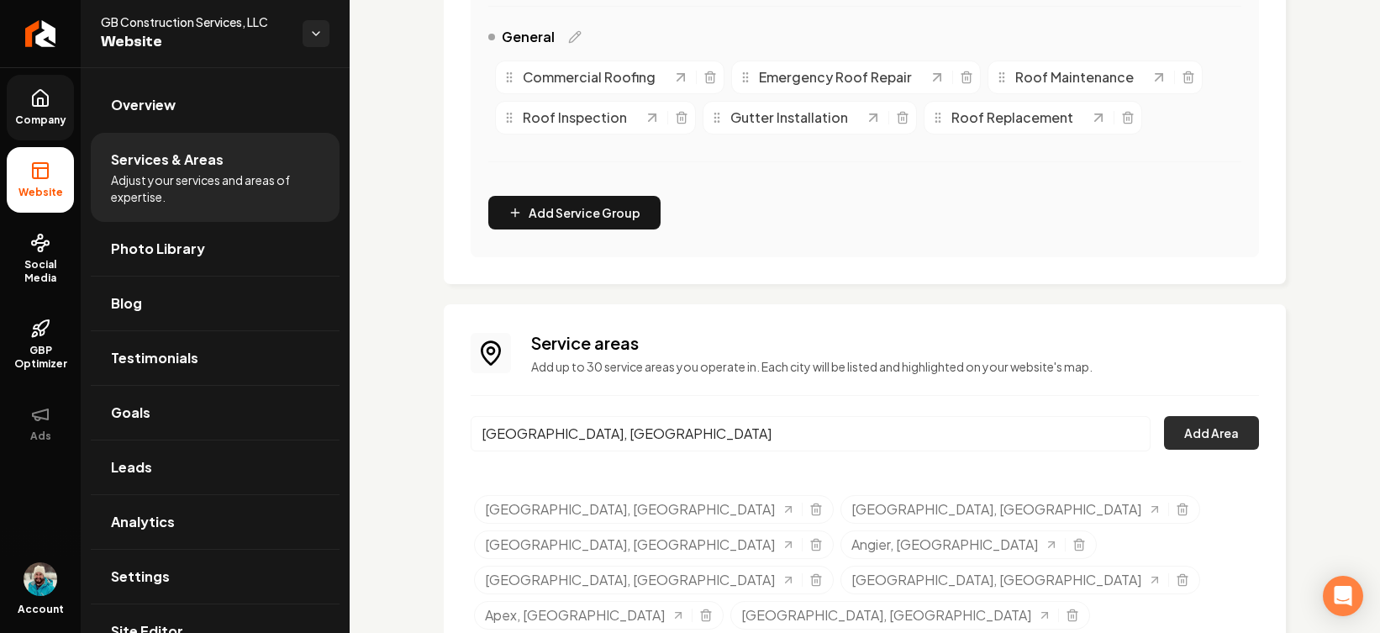
click at [1091, 431] on button "Add Area" at bounding box center [1211, 433] width 95 height 34
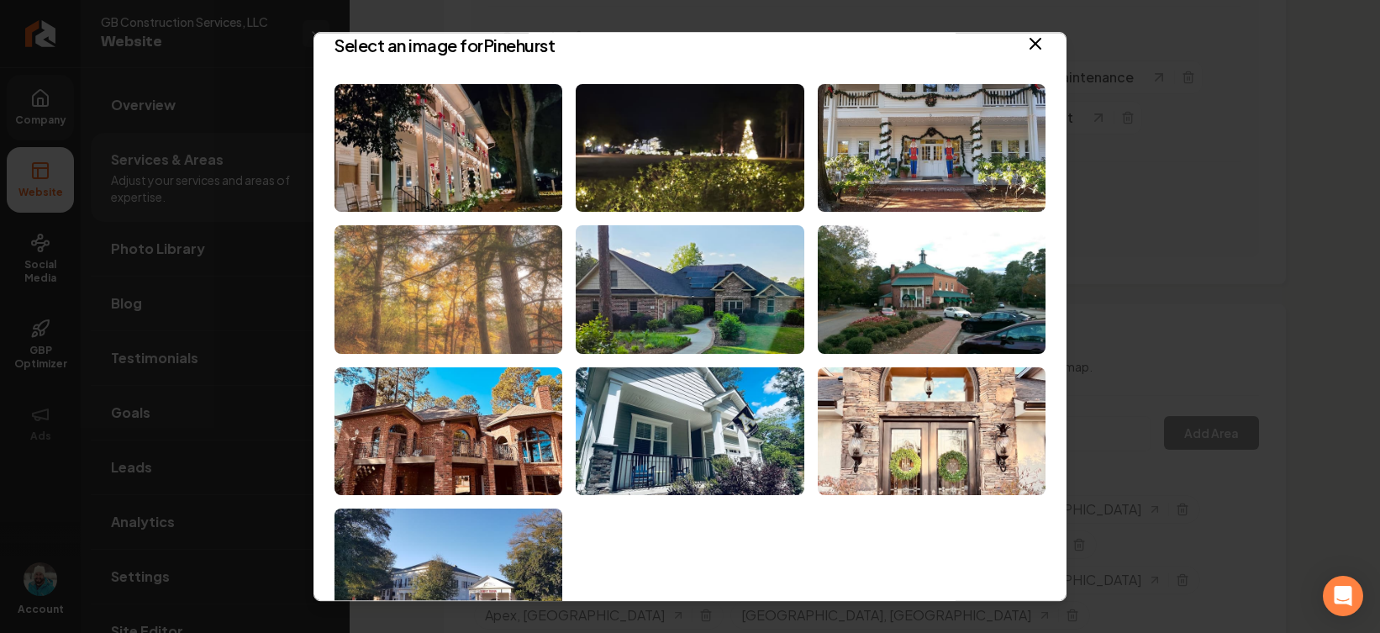
scroll to position [12, 0]
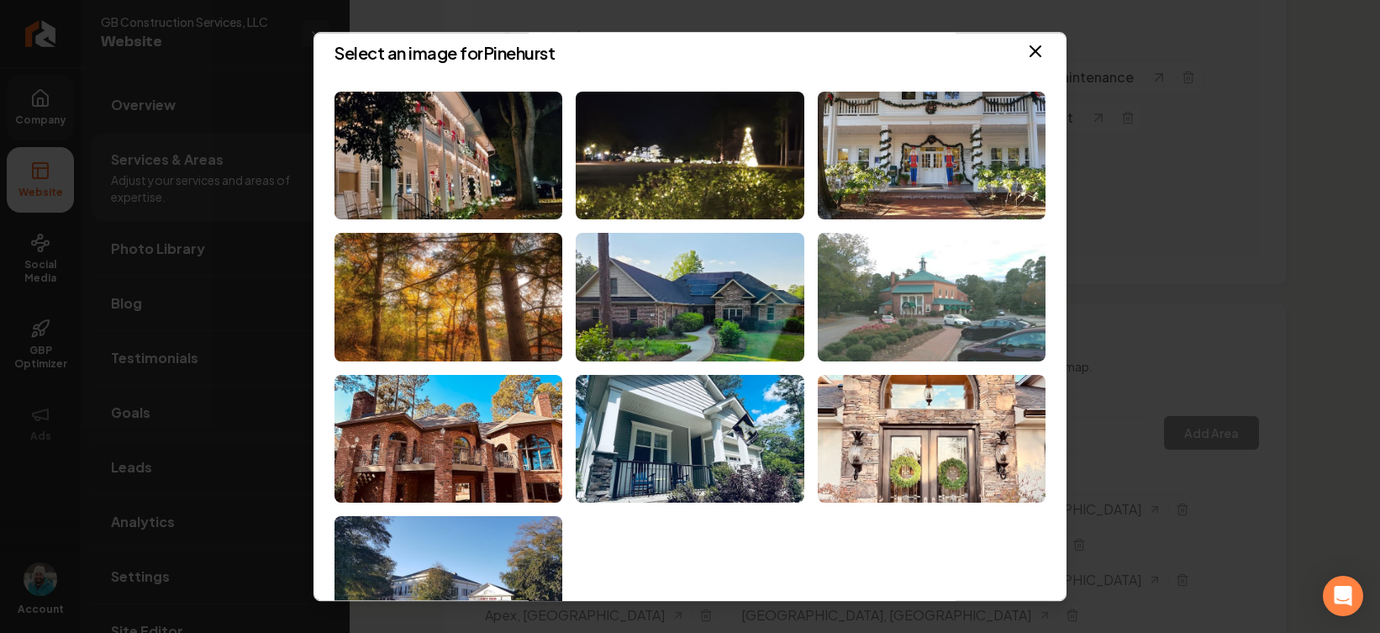
click at [939, 303] on img at bounding box center [932, 297] width 228 height 129
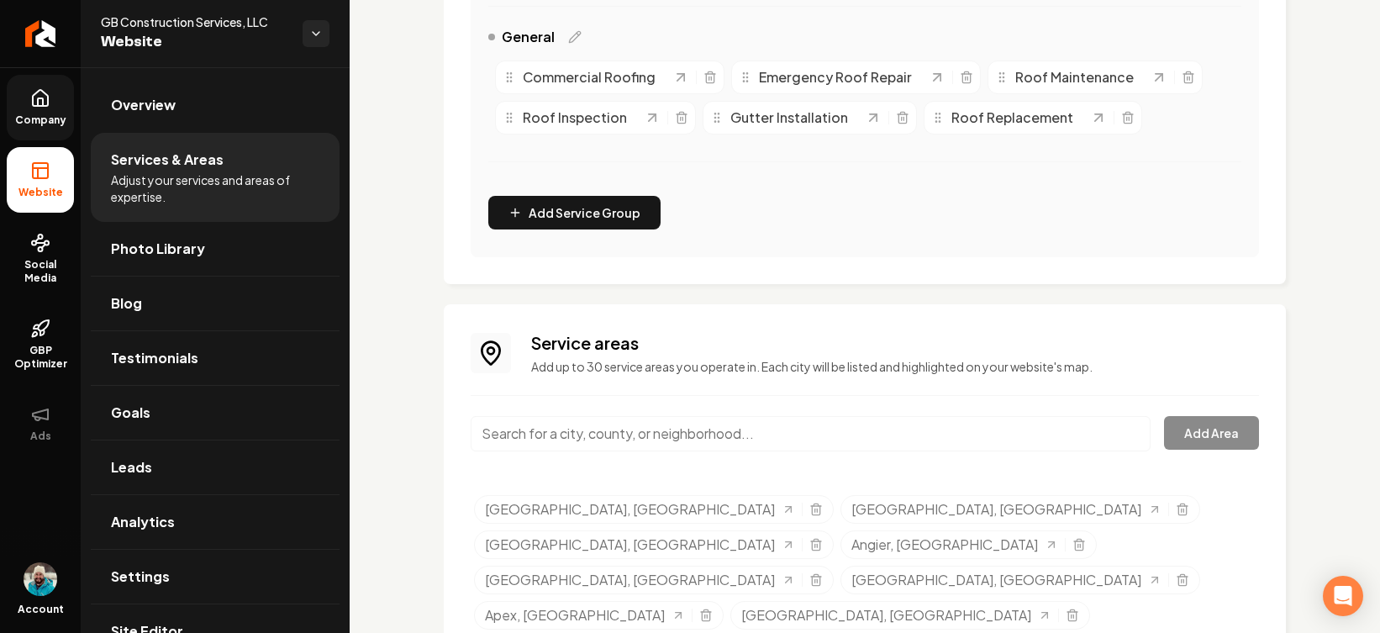
click at [516, 435] on input "Main content area" at bounding box center [811, 433] width 680 height 35
paste input "Southern Pines"
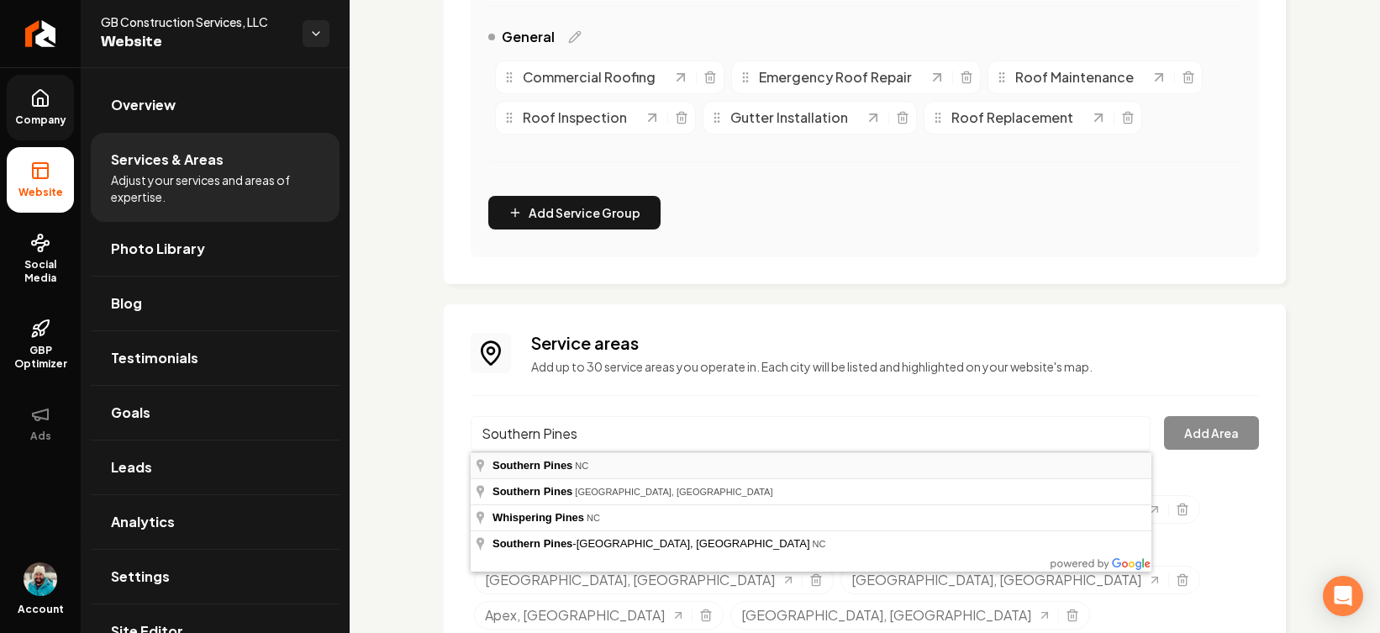
type input "[GEOGRAPHIC_DATA], [GEOGRAPHIC_DATA]"
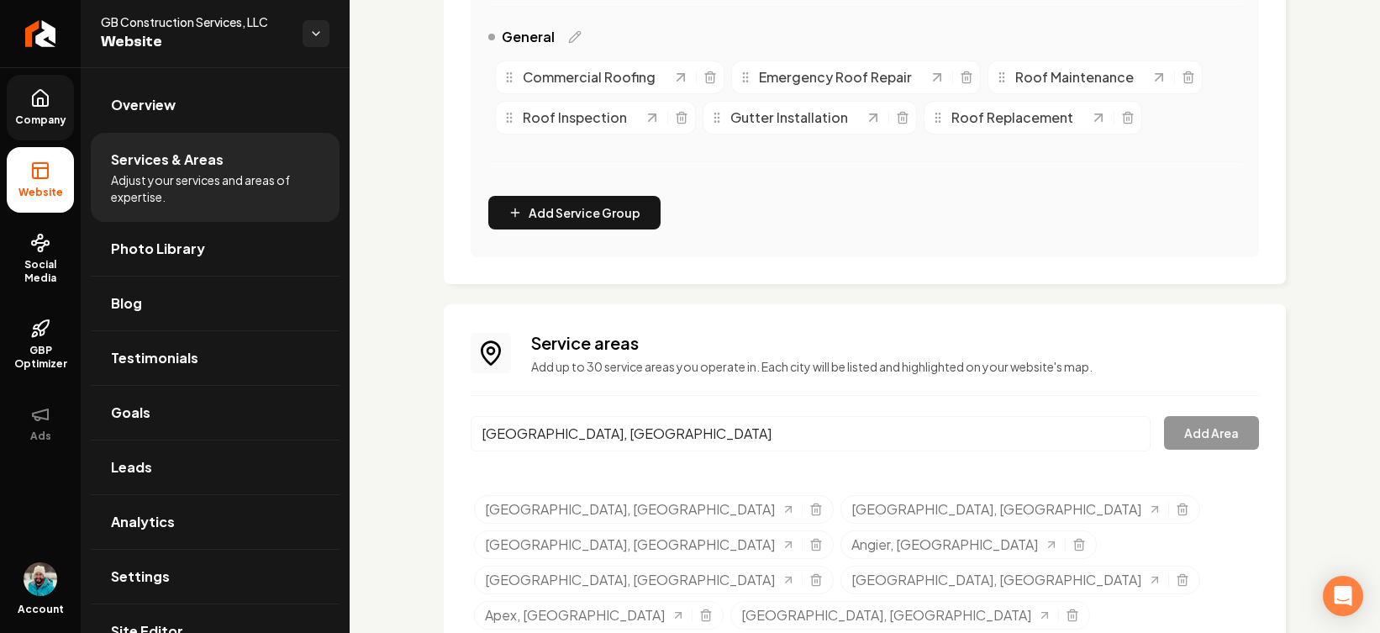
click at [1091, 432] on button "Add Area" at bounding box center [1211, 433] width 95 height 34
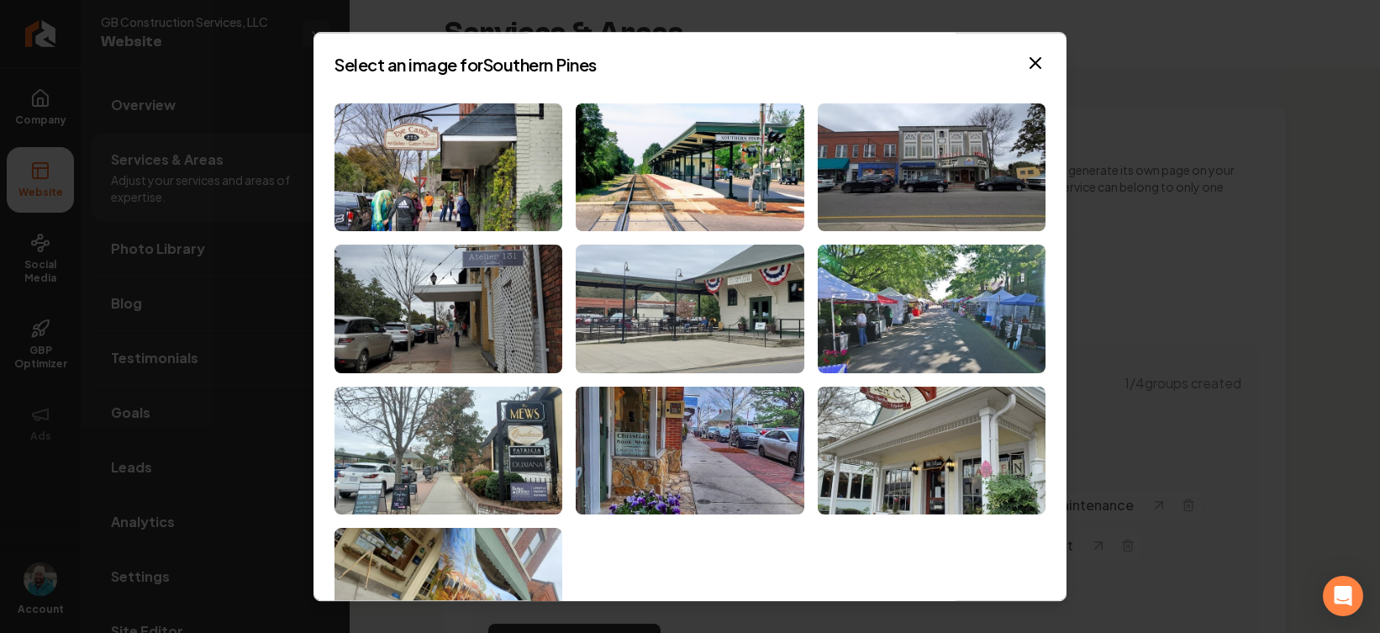
scroll to position [428, 0]
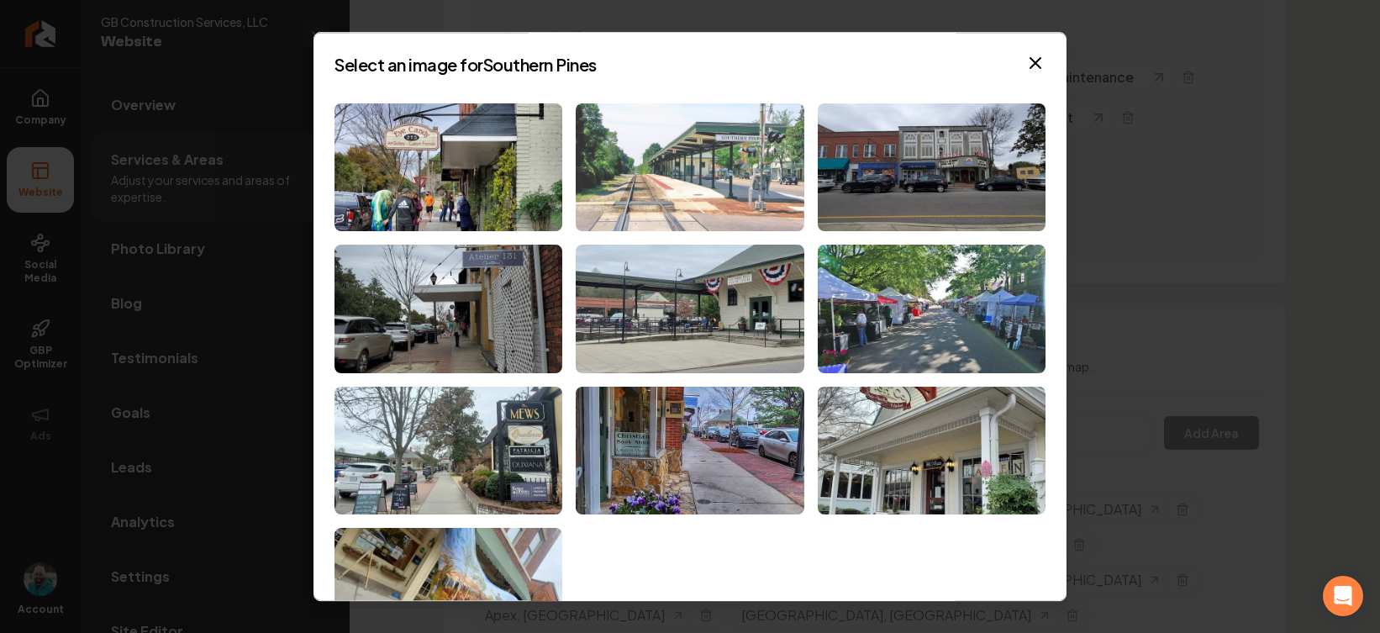
click at [725, 159] on img at bounding box center [690, 167] width 228 height 129
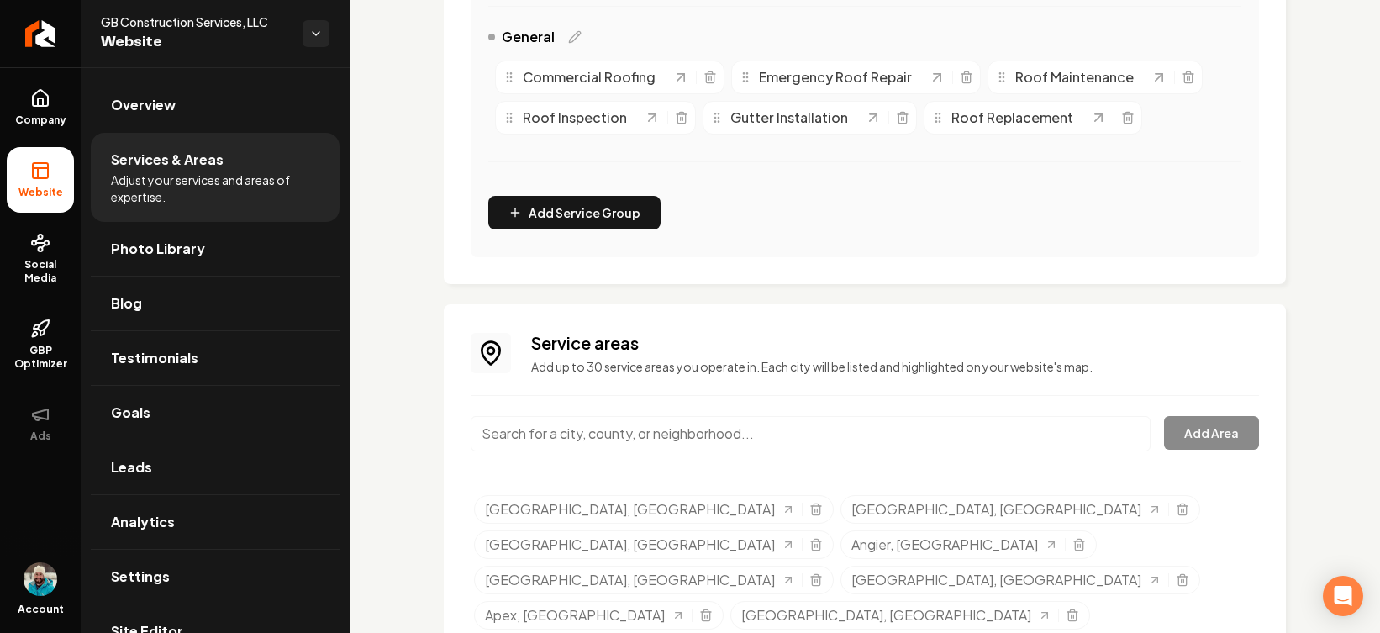
click at [783, 435] on input "Main content area" at bounding box center [811, 433] width 680 height 35
click at [768, 438] on input "Main content area" at bounding box center [811, 433] width 680 height 35
paste input "Rocky Mount"
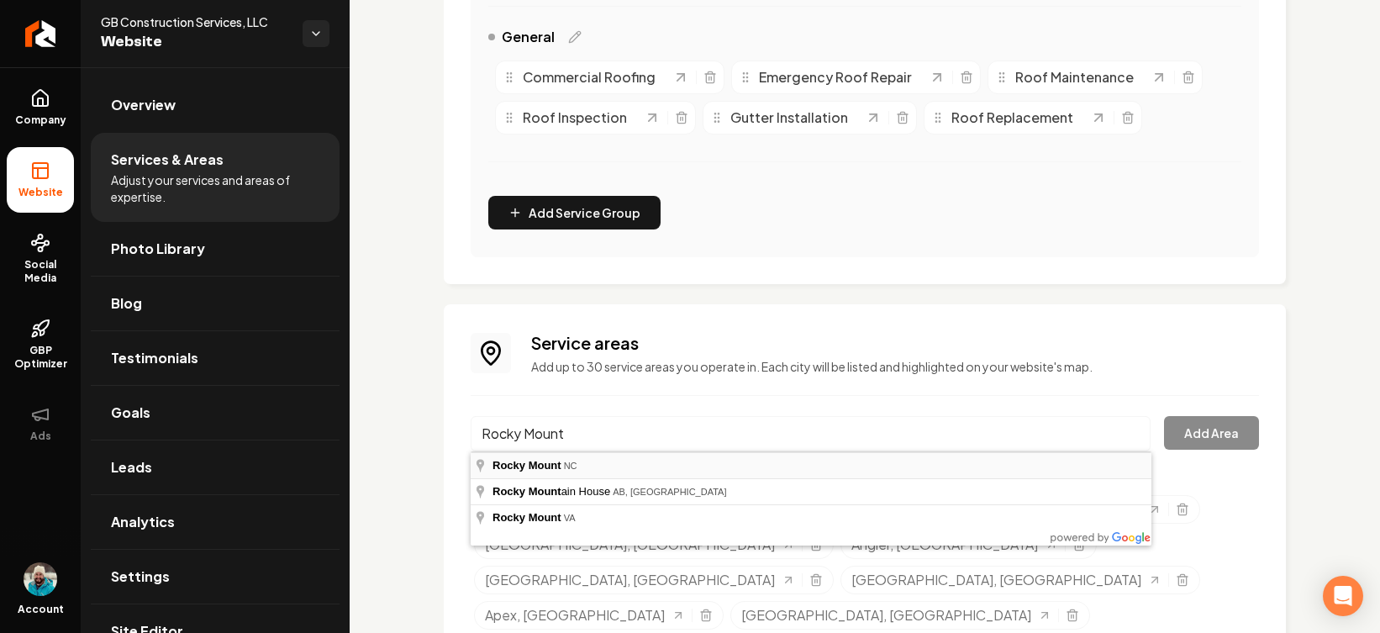
type input "[GEOGRAPHIC_DATA], [GEOGRAPHIC_DATA]"
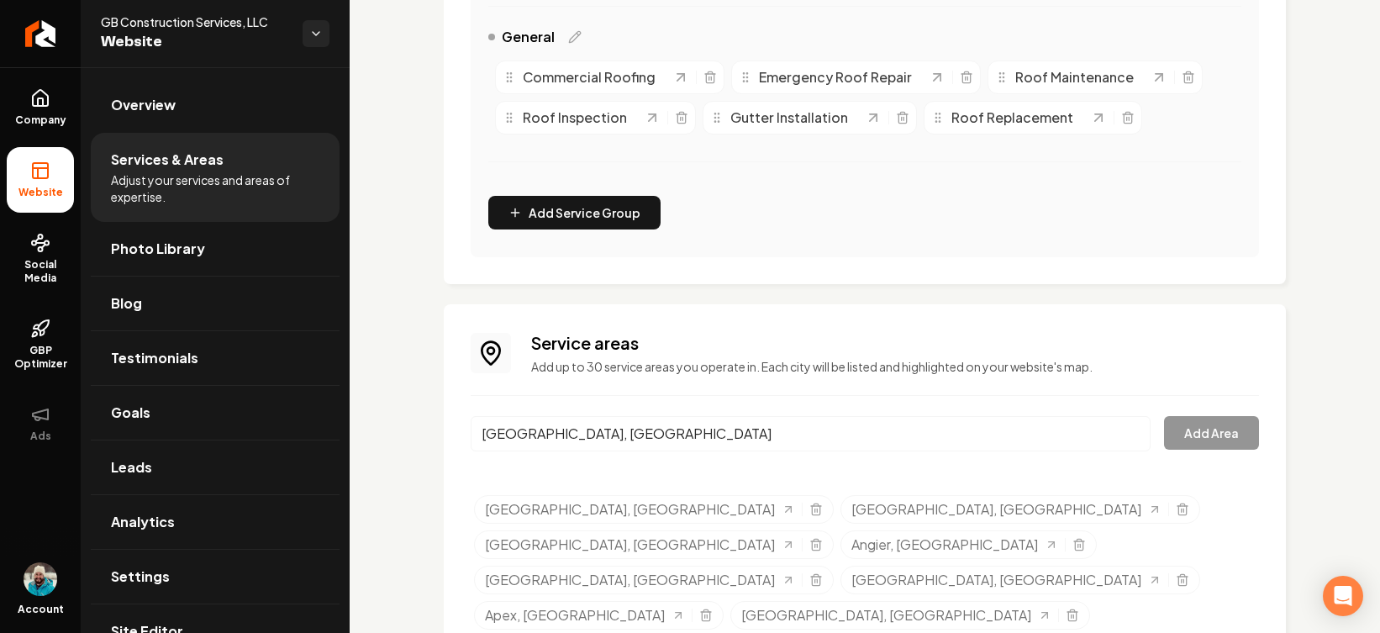
click at [1220, 434] on button "Add Area" at bounding box center [1211, 433] width 95 height 34
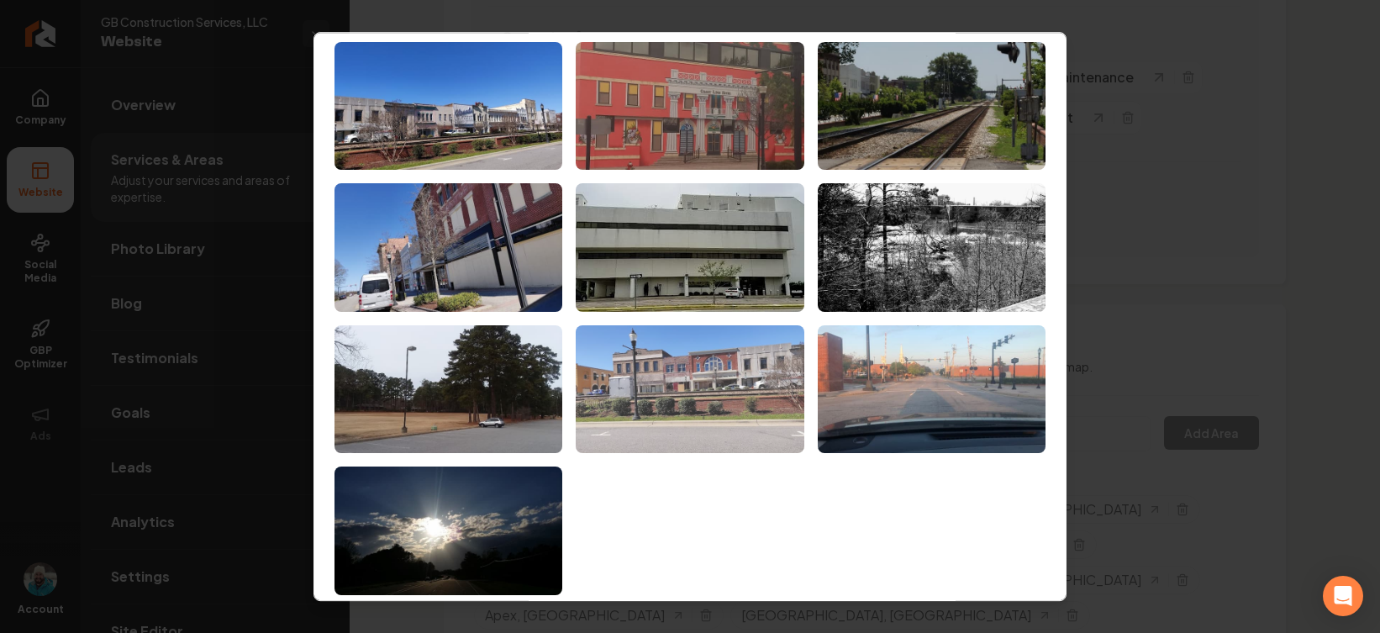
scroll to position [0, 0]
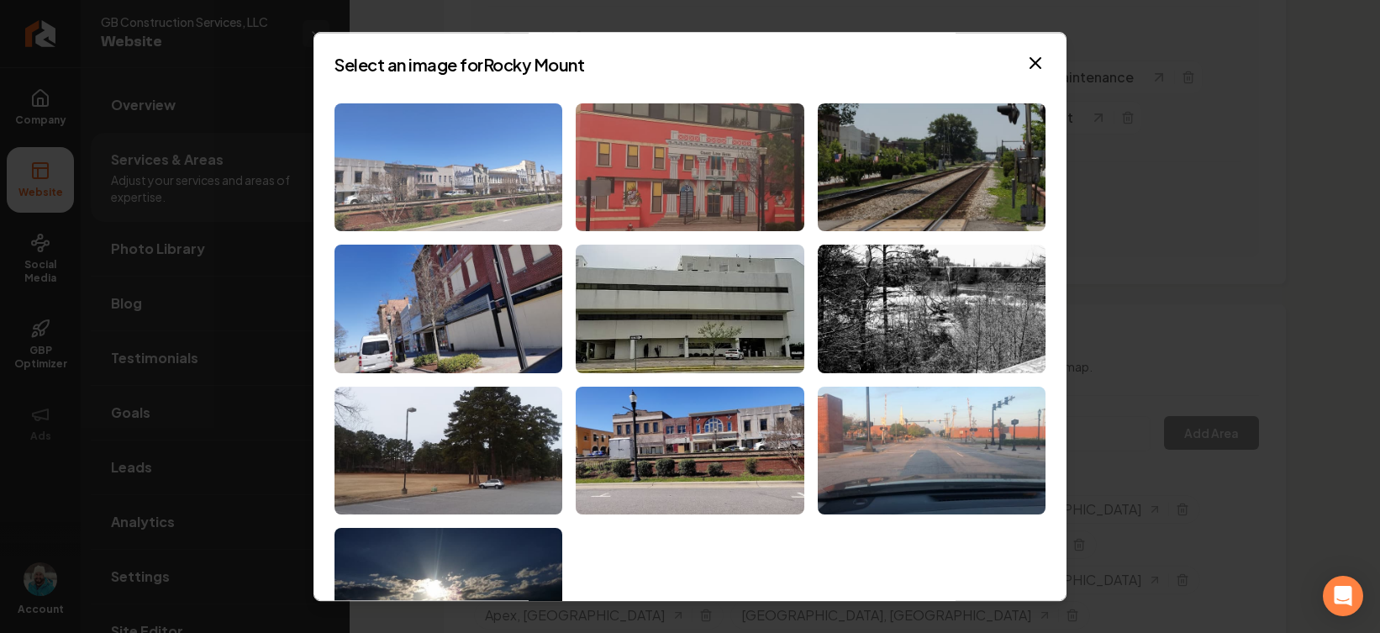
click at [398, 180] on img at bounding box center [449, 167] width 228 height 129
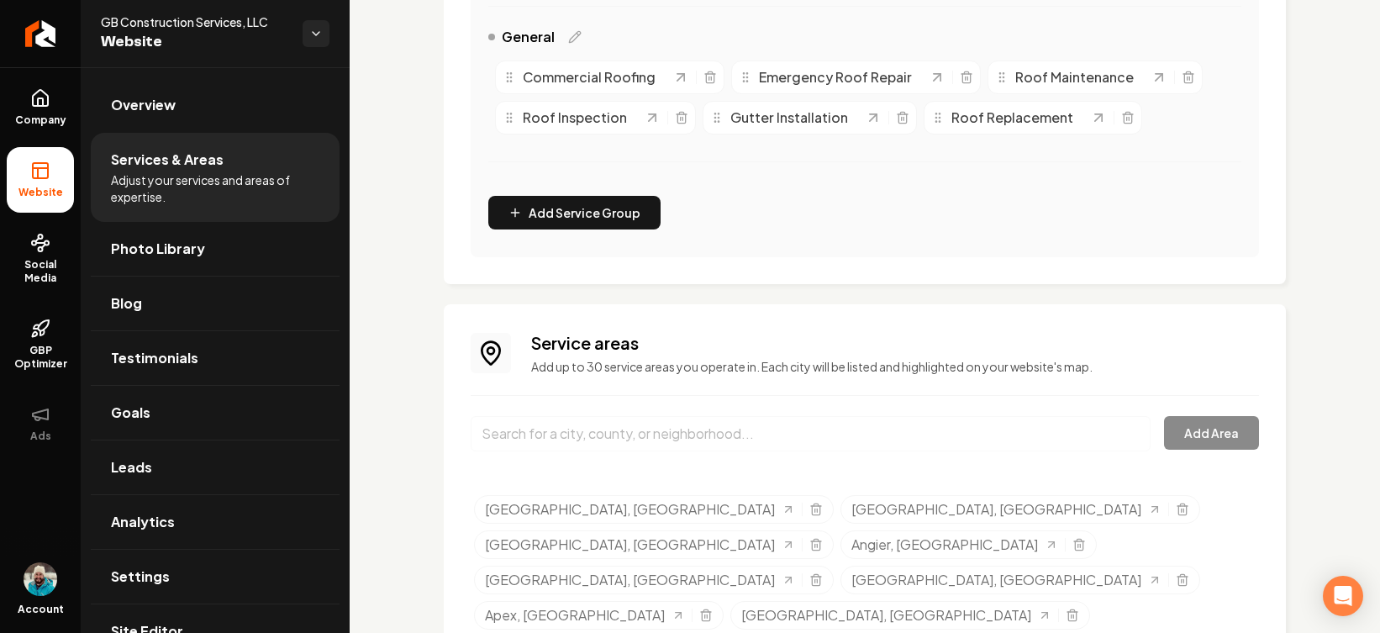
click at [678, 433] on input "Main content area" at bounding box center [811, 433] width 680 height 35
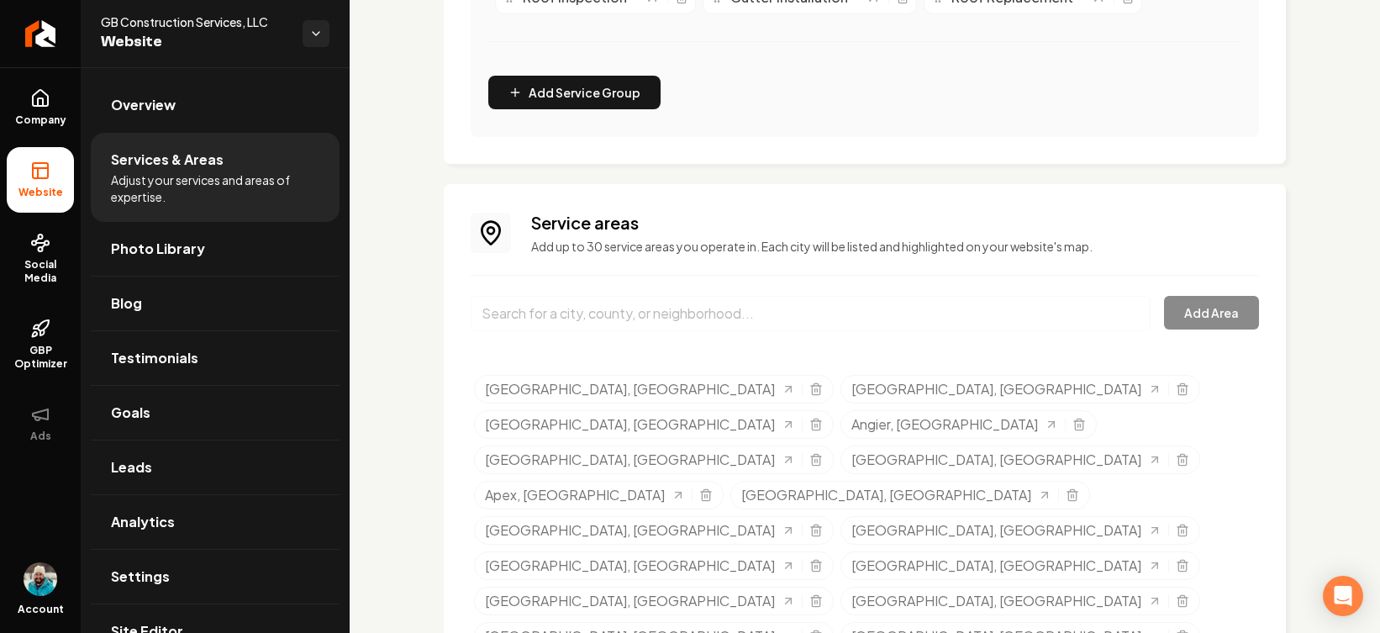
scroll to position [640, 0]
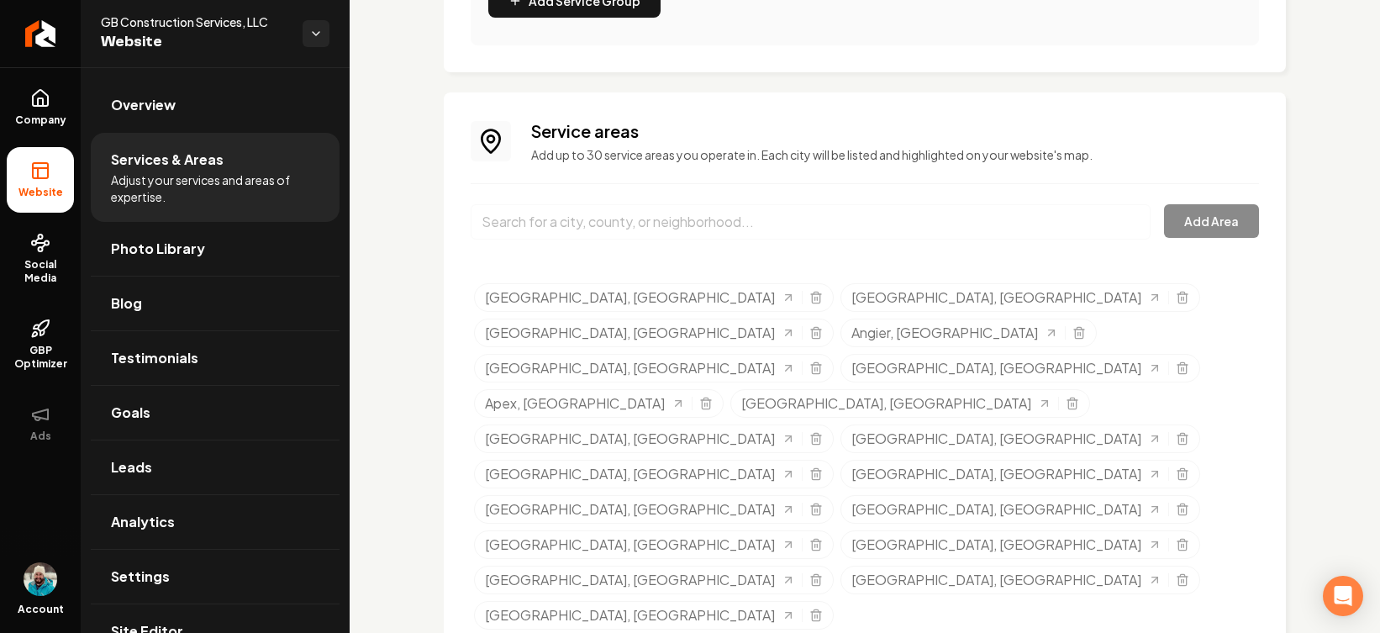
click at [1220, 216] on div "Add Area" at bounding box center [865, 231] width 789 height 55
click at [1217, 222] on div "Add Area" at bounding box center [865, 231] width 789 height 55
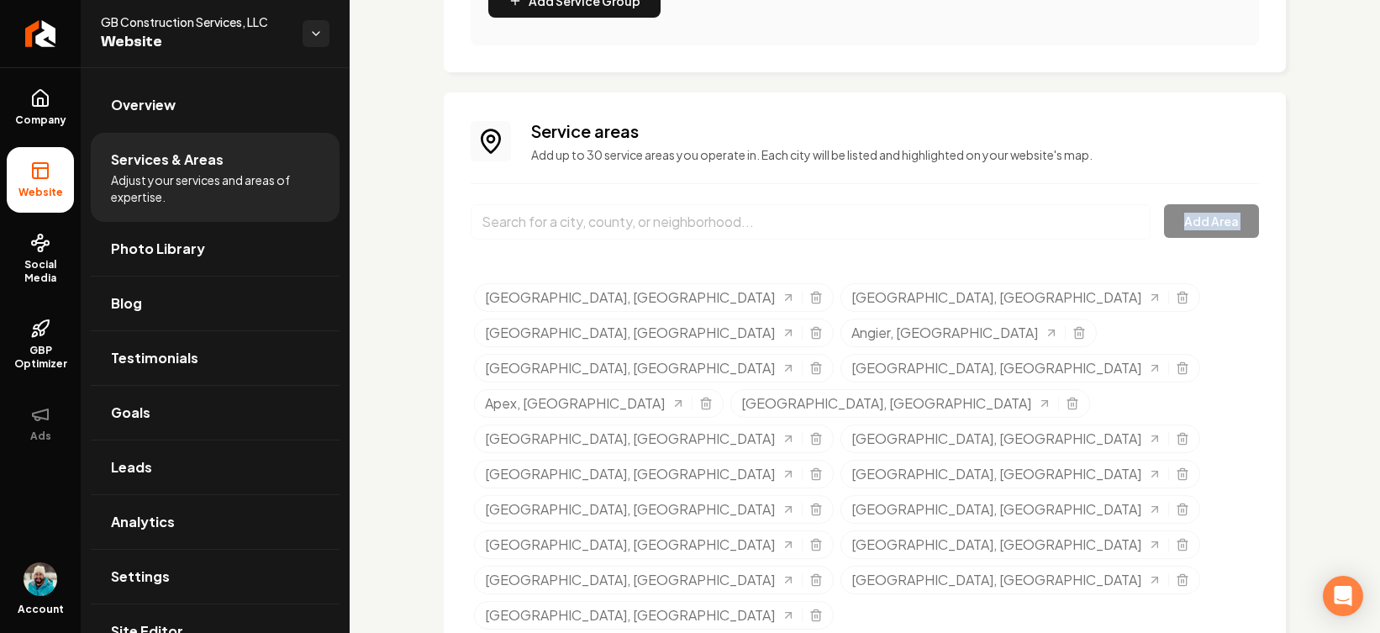
click at [1217, 222] on div "Add Area" at bounding box center [865, 231] width 789 height 55
click at [1048, 220] on input "Main content area" at bounding box center [811, 221] width 680 height 35
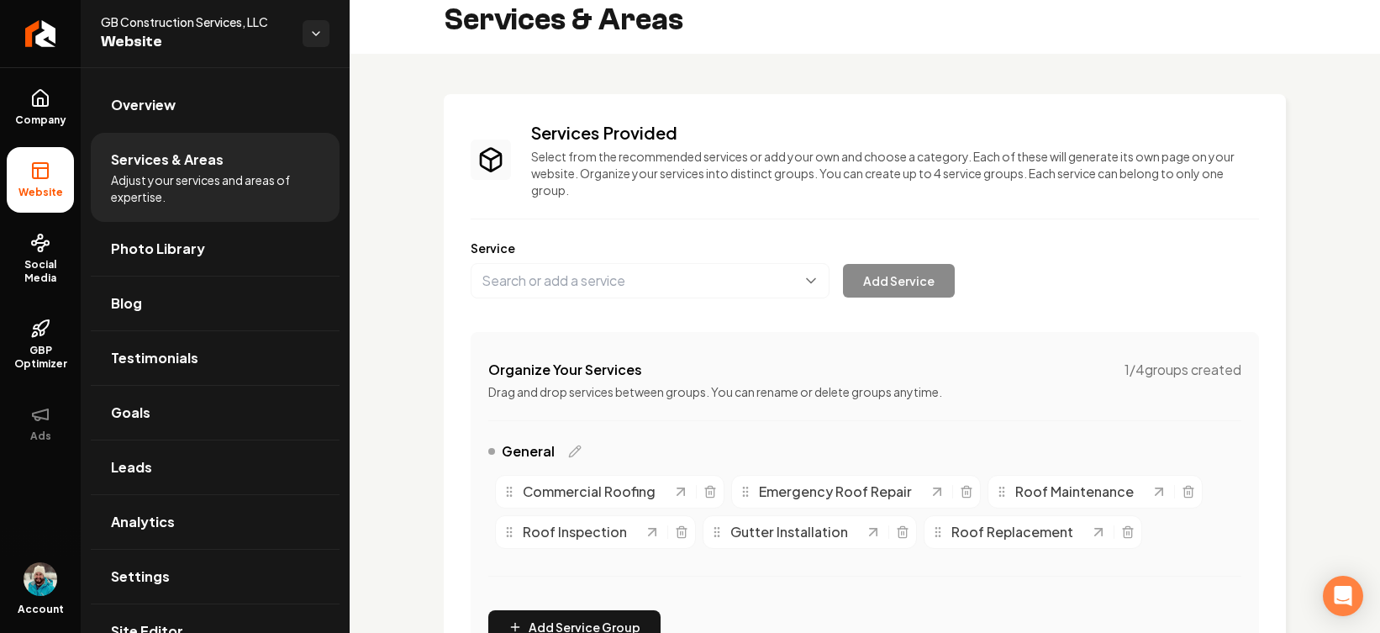
scroll to position [0, 0]
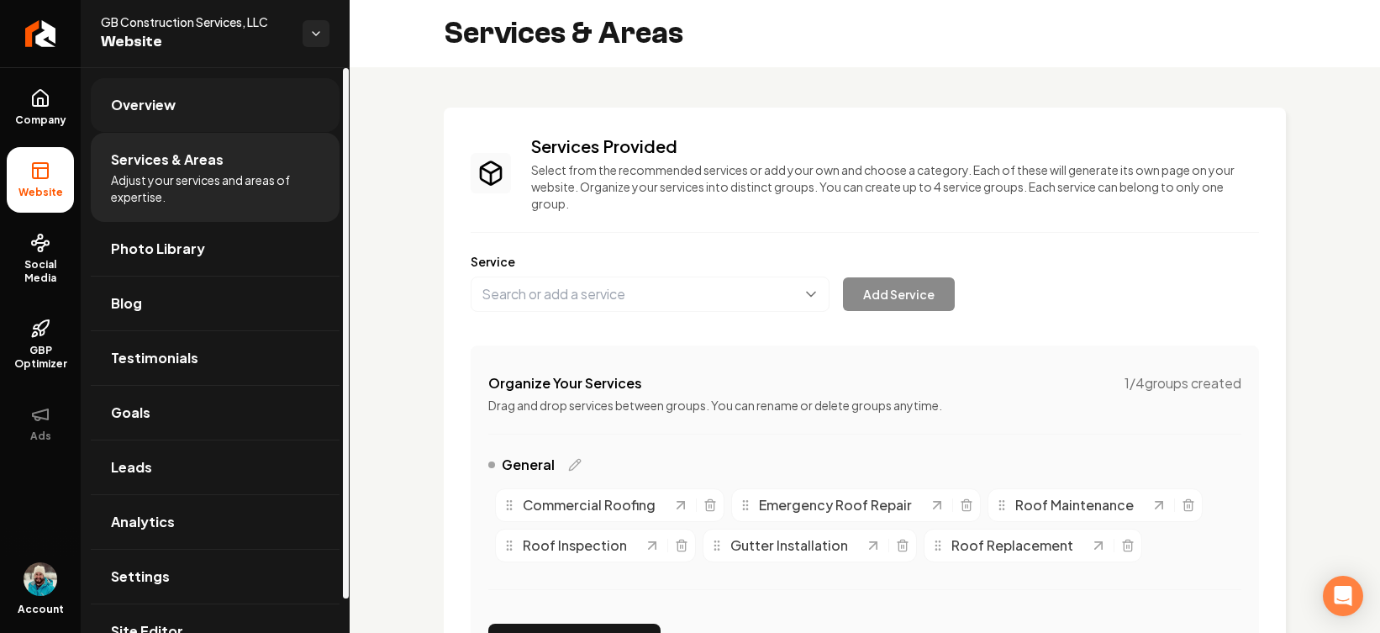
click at [255, 120] on link "Overview" at bounding box center [215, 105] width 249 height 54
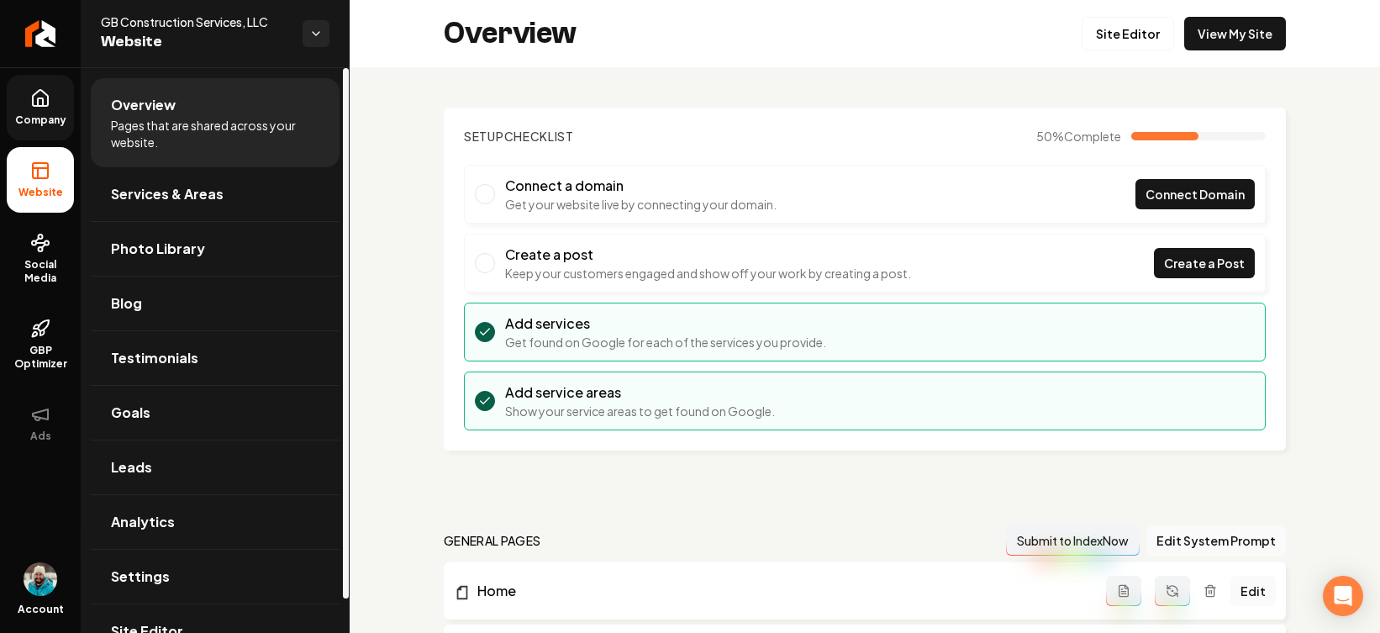
click at [53, 120] on span "Company" at bounding box center [40, 119] width 65 height 13
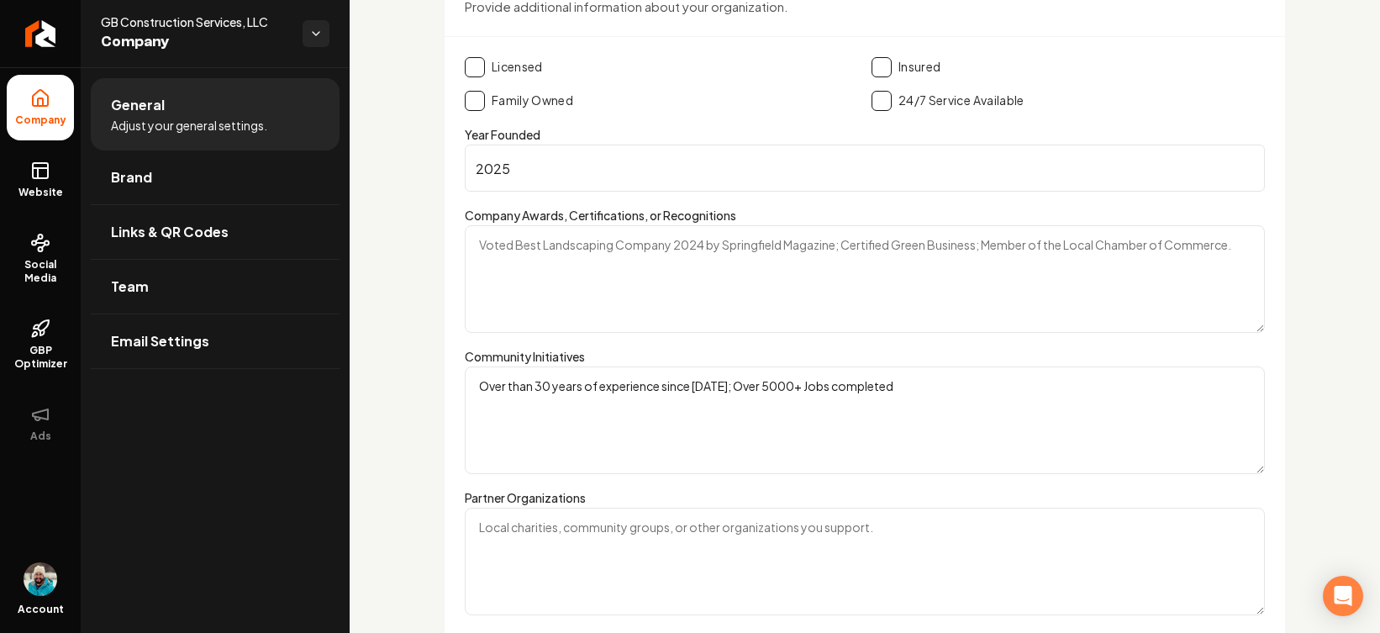
scroll to position [2725, 0]
click at [45, 173] on icon at bounding box center [40, 171] width 20 height 20
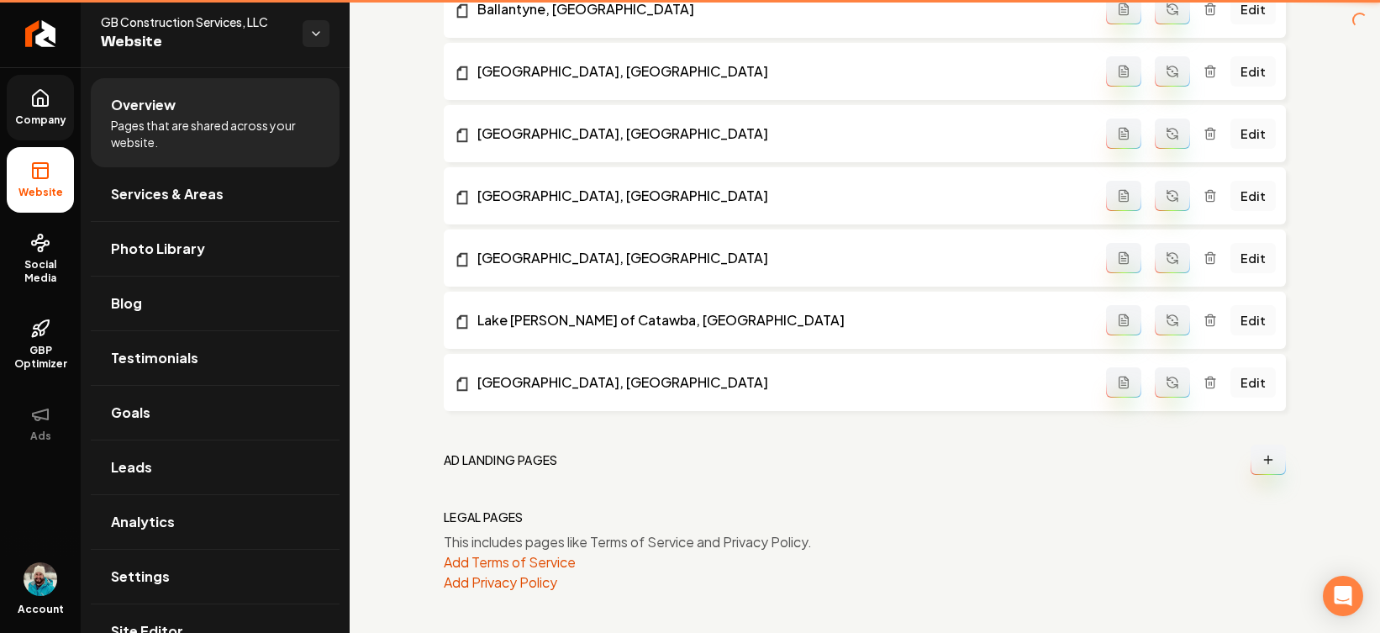
scroll to position [2704, 0]
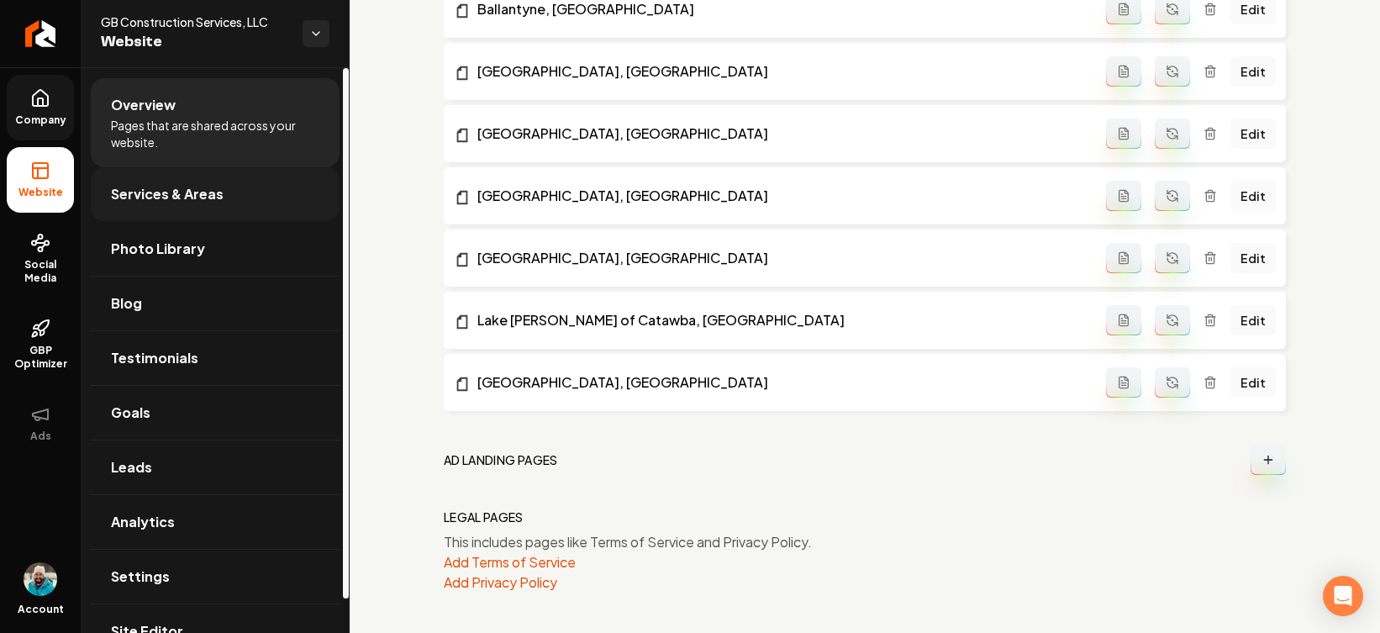
click at [202, 199] on span "Services & Areas" at bounding box center [167, 194] width 113 height 20
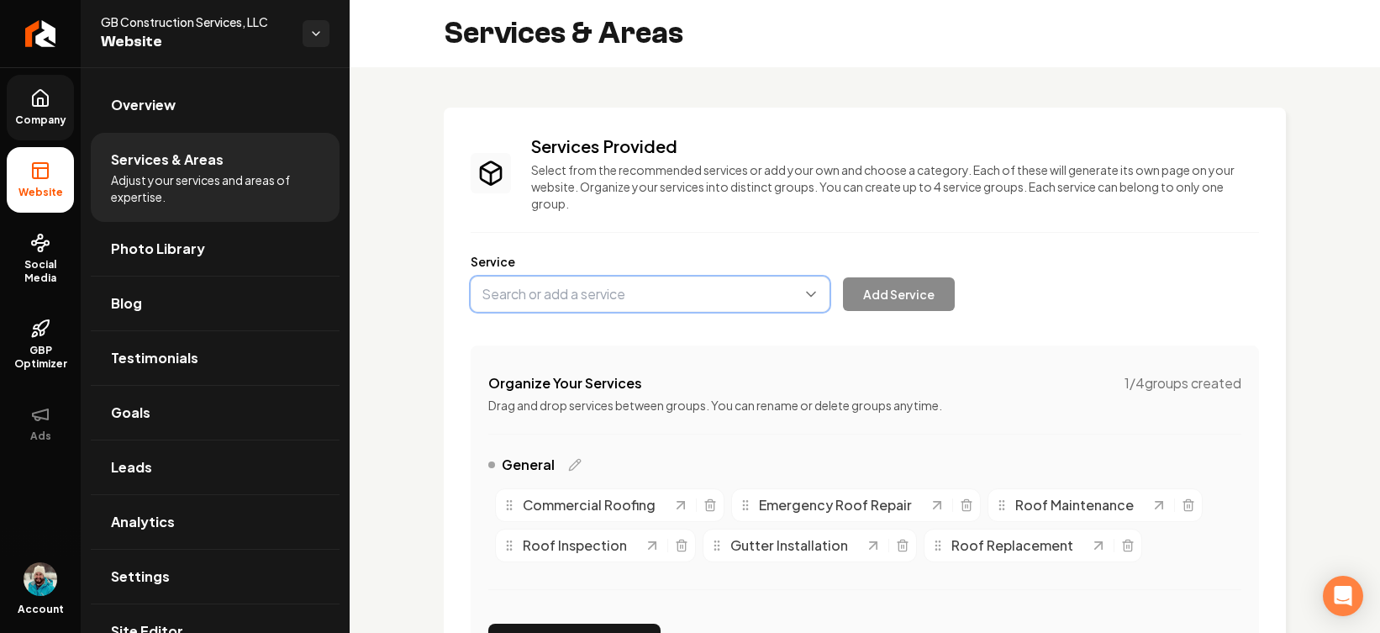
click at [631, 296] on button "Main content area" at bounding box center [650, 294] width 359 height 35
type input "Roofing Services"
click at [931, 298] on button "Add Service" at bounding box center [899, 294] width 112 height 34
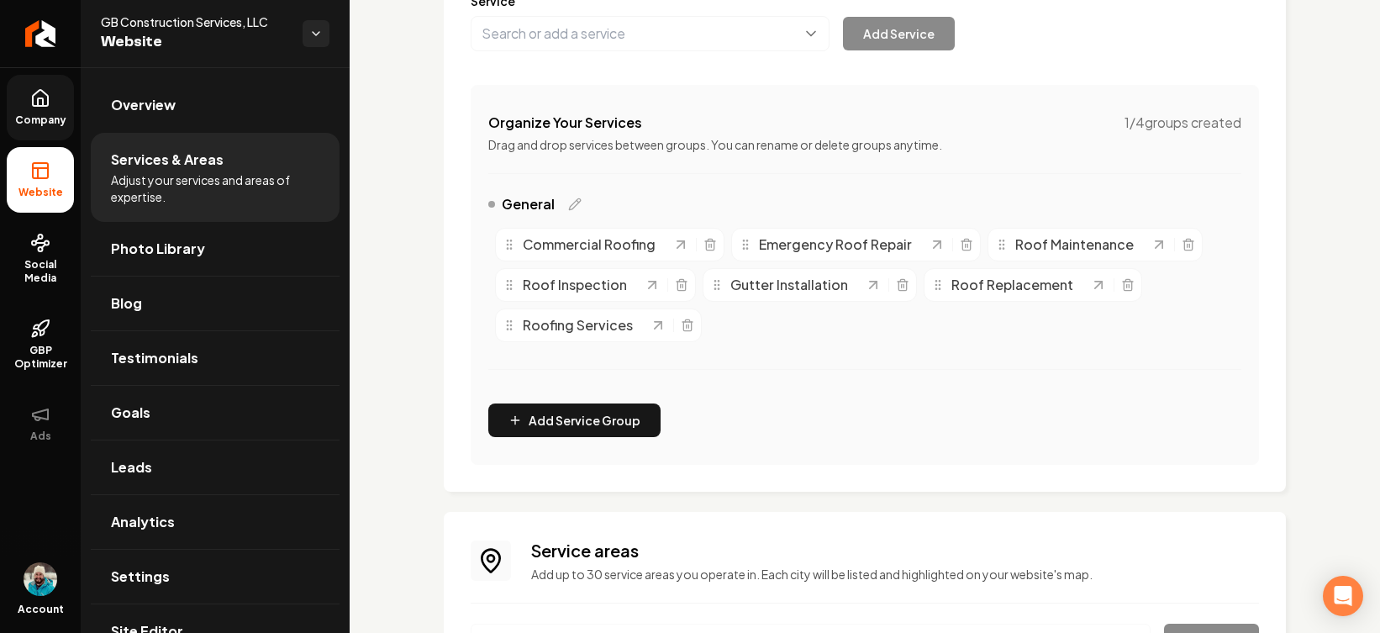
scroll to position [237, 0]
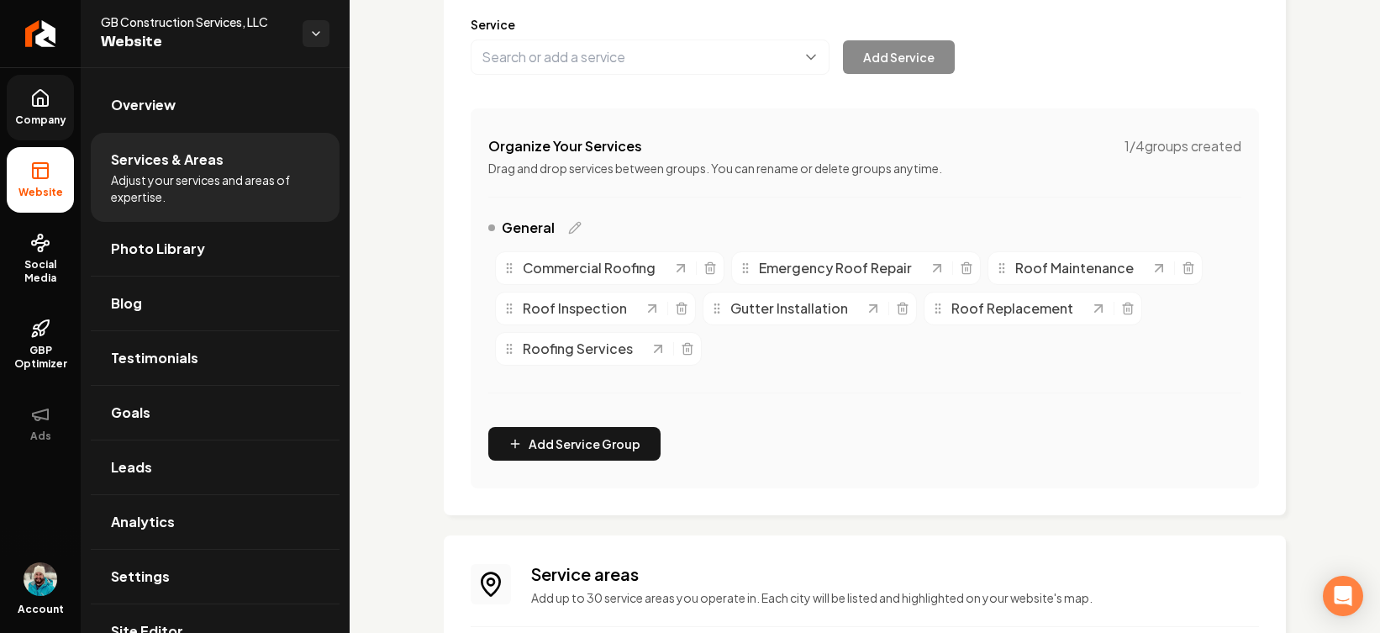
click at [740, 367] on div "Commercial Roofing Emergency Roof Repair Roof Maintenance Roof Inspection Gutte…" at bounding box center [864, 309] width 753 height 128
click at [708, 356] on div "Commercial Roofing Emergency Roof Repair Roof Maintenance Roof Inspection Gutte…" at bounding box center [864, 309] width 753 height 128
click at [687, 348] on icon "Main content area" at bounding box center [687, 348] width 13 height 13
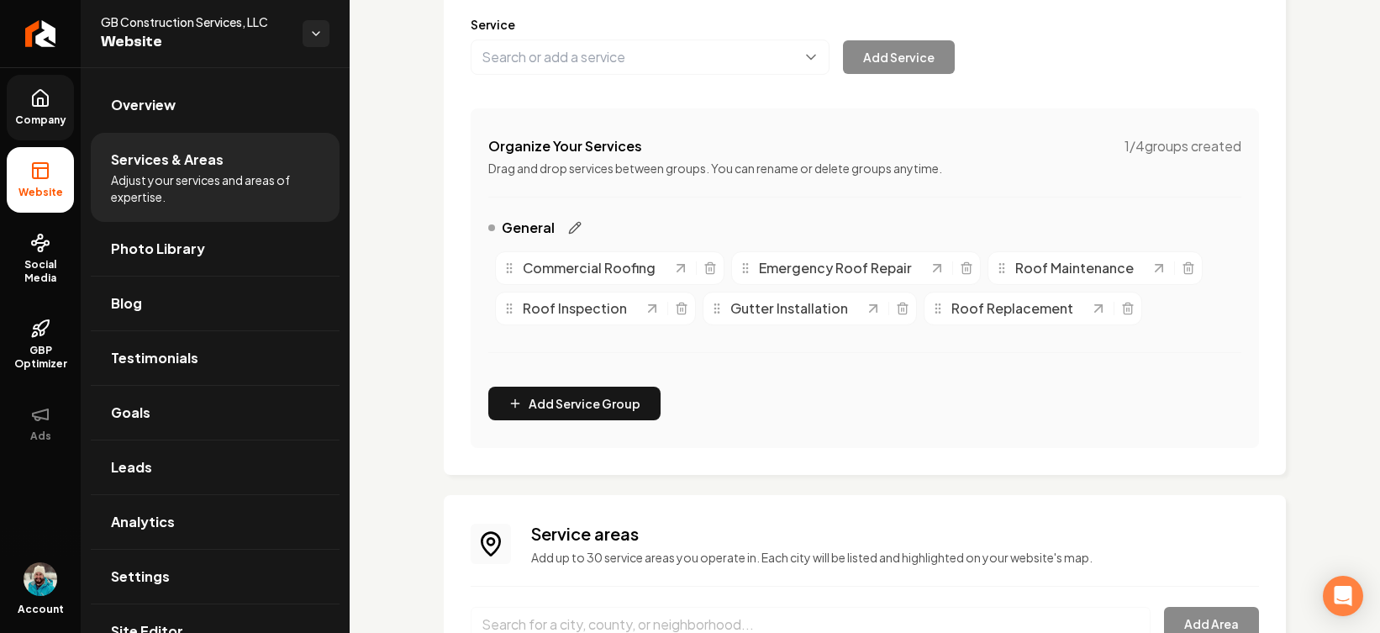
click at [572, 229] on icon "Main content area" at bounding box center [574, 227] width 13 height 13
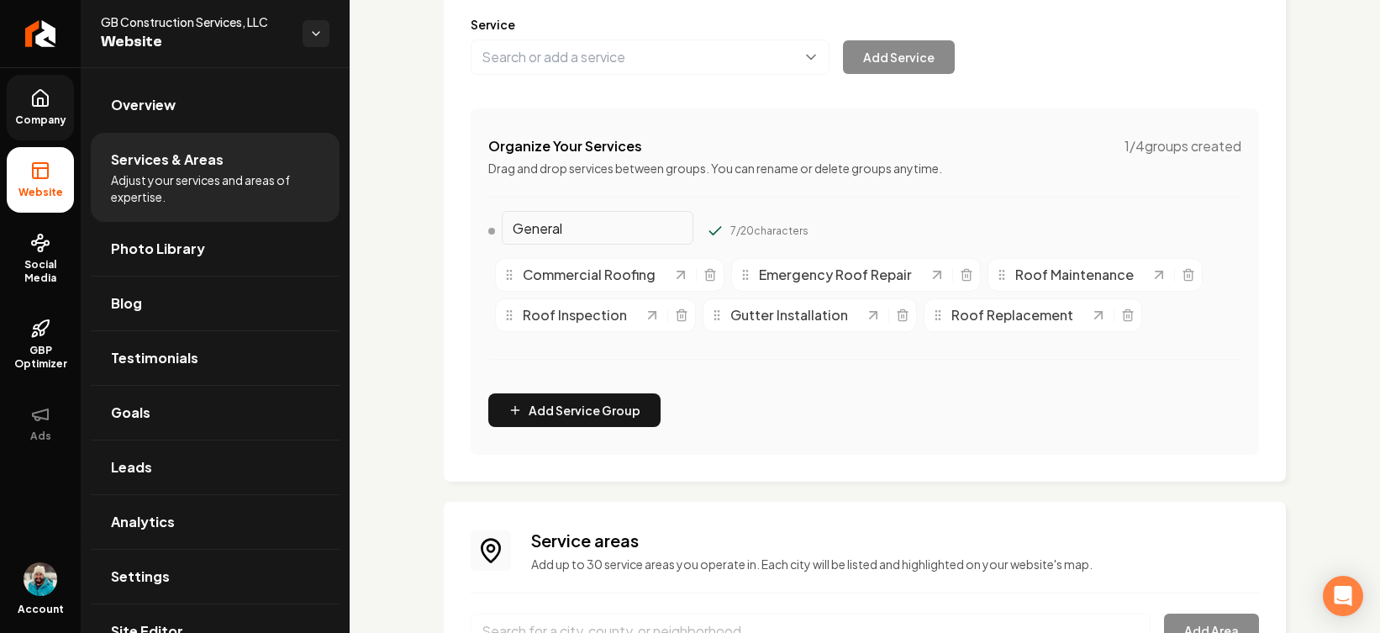
click at [599, 224] on input "General" at bounding box center [598, 228] width 192 height 34
type input "Roofing Services"
click at [805, 219] on div "Roofing Services 16 / 20 characters" at bounding box center [864, 235] width 753 height 34
